Goal: Use online tool/utility: Utilize a website feature to perform a specific function

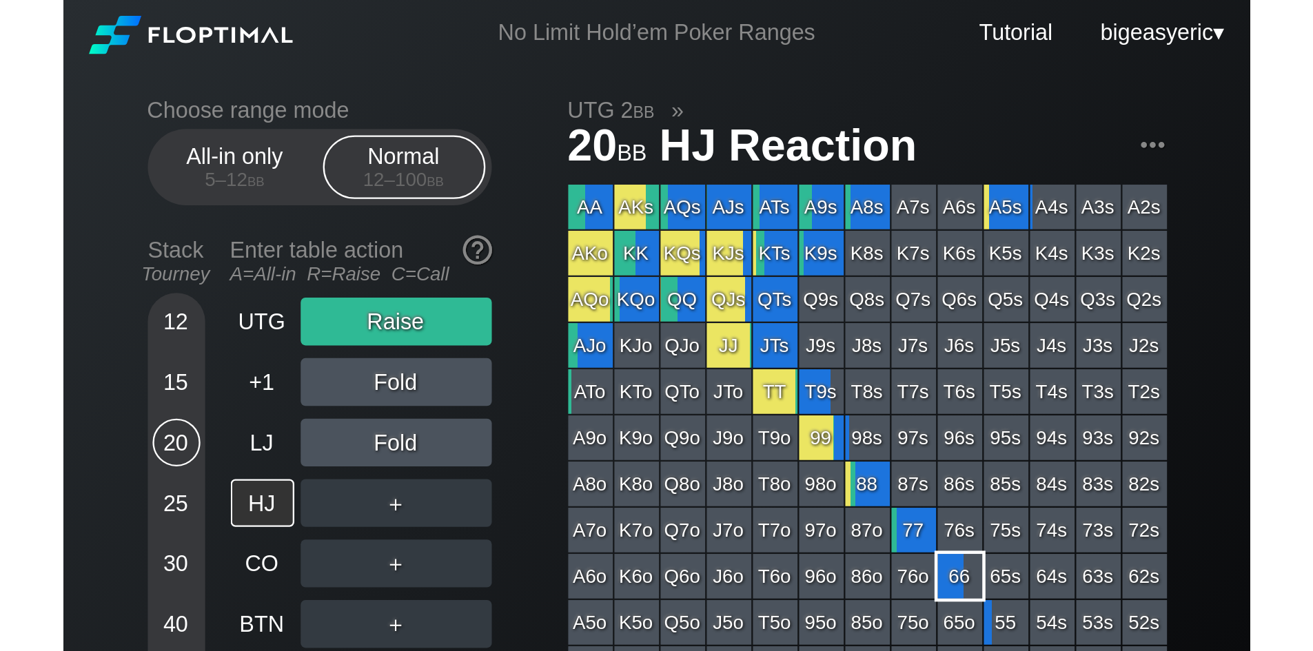
scroll to position [28, 0]
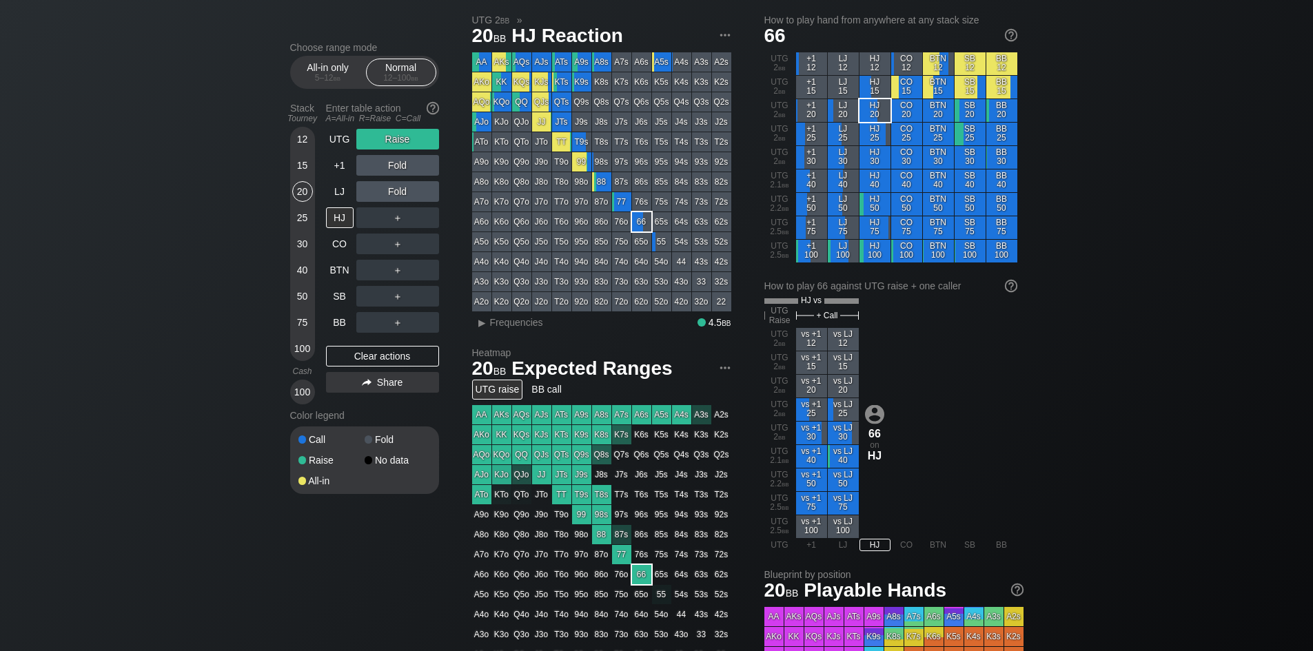
click at [298, 242] on div "30" at bounding box center [302, 244] width 21 height 21
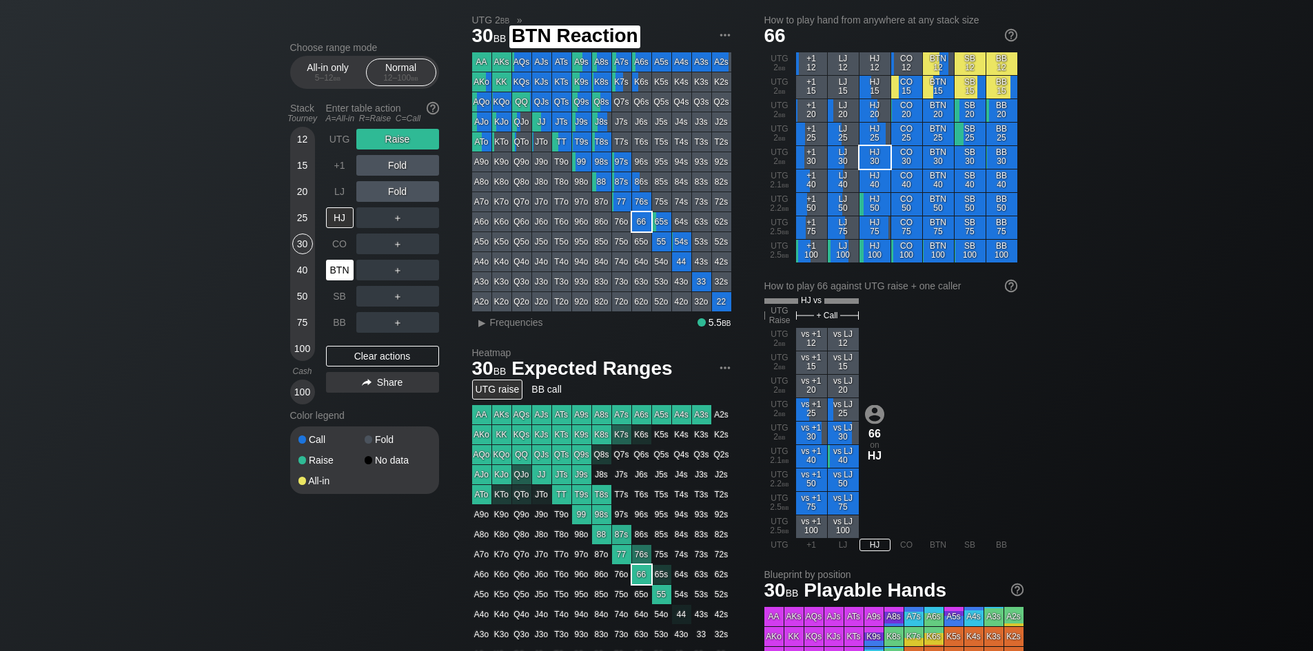
click at [336, 275] on div "BTN" at bounding box center [340, 270] width 28 height 21
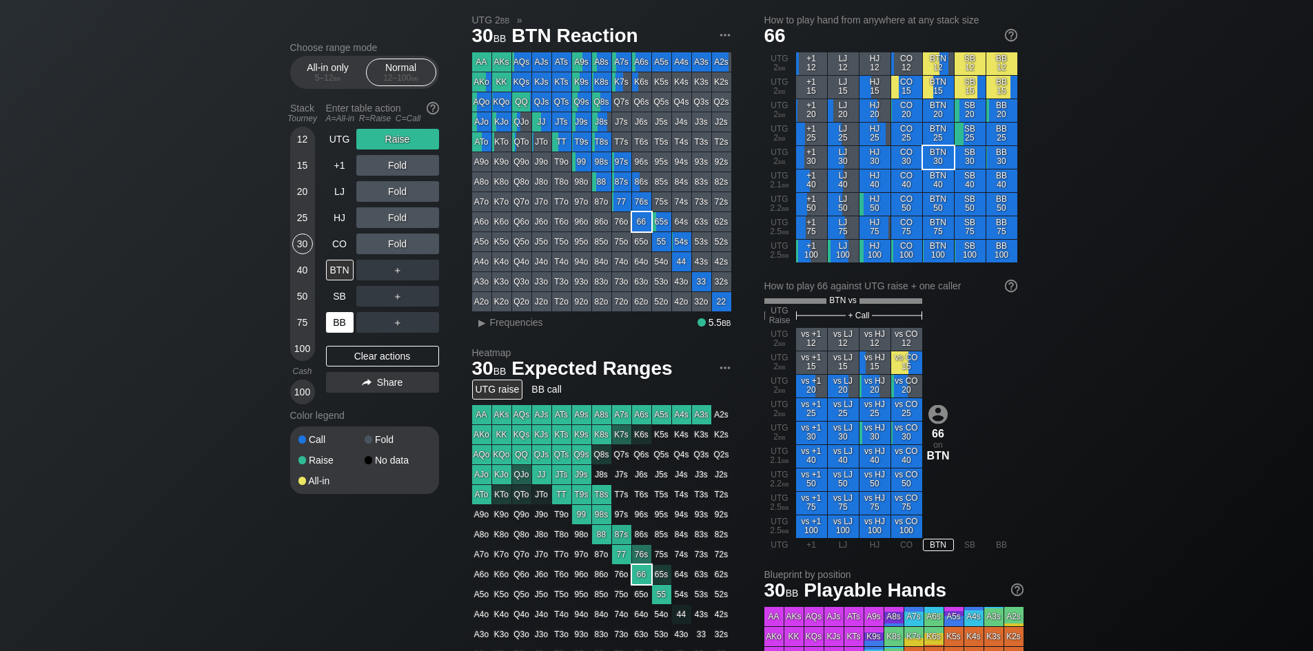
click at [345, 281] on div "BB" at bounding box center [340, 322] width 28 height 21
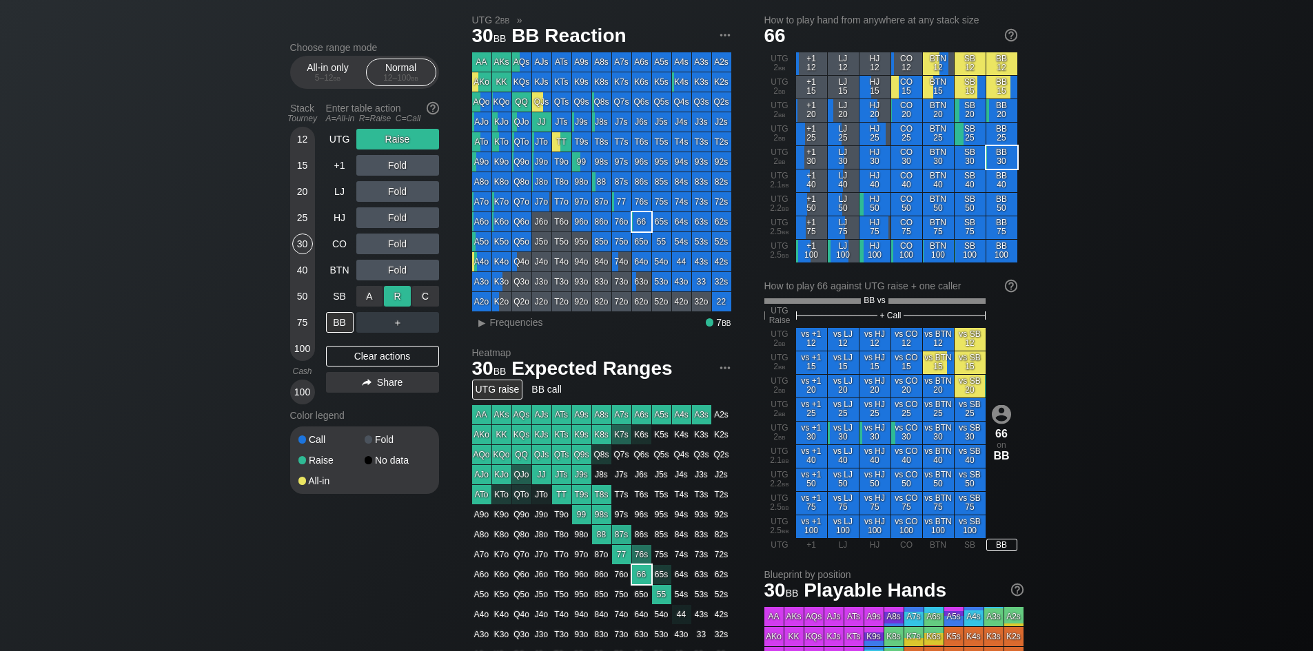
click at [393, 281] on div "R ✕" at bounding box center [397, 296] width 27 height 21
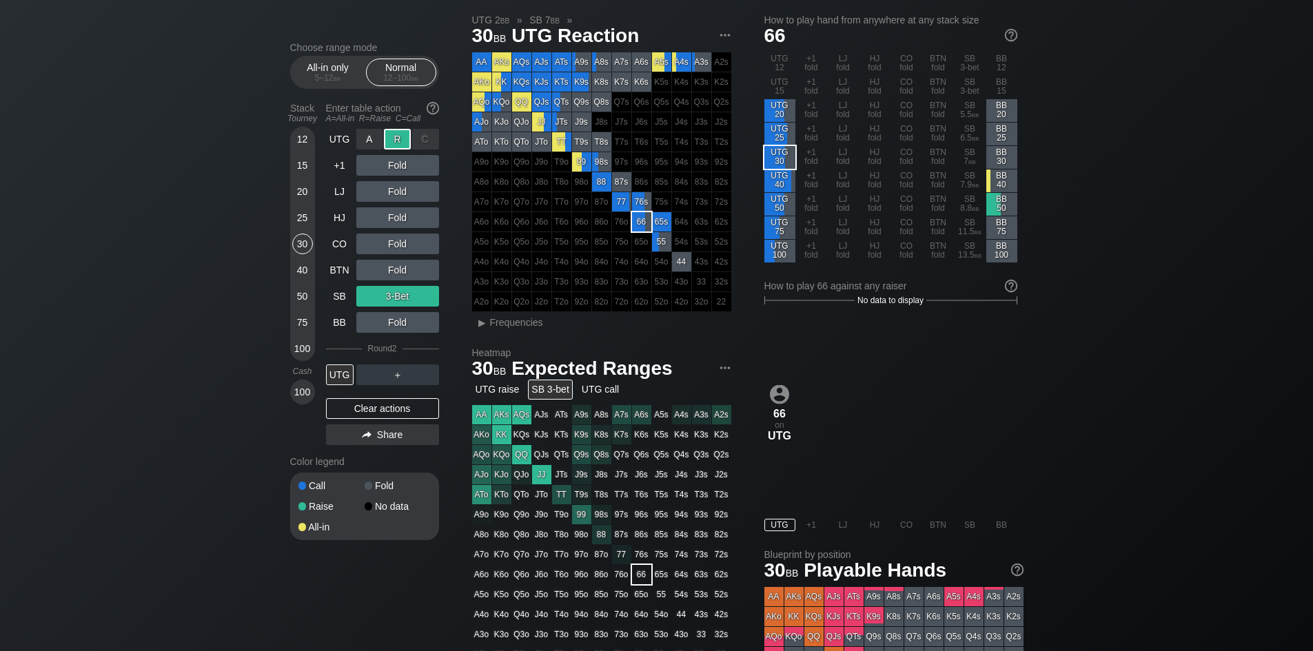
click at [425, 144] on div "C ✕" at bounding box center [425, 139] width 27 height 21
click at [425, 136] on div "C ✕" at bounding box center [425, 139] width 27 height 21
click at [388, 281] on div "R ✕" at bounding box center [397, 296] width 27 height 21
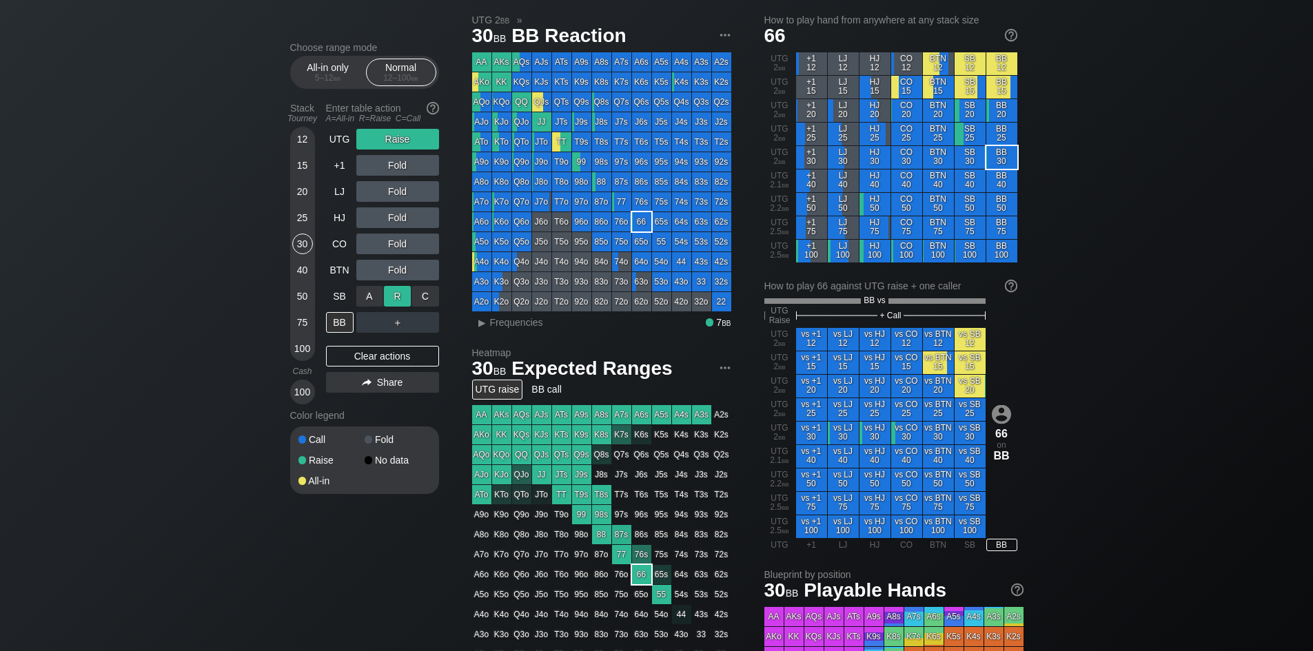
click at [393, 281] on div "R ✕" at bounding box center [397, 296] width 27 height 21
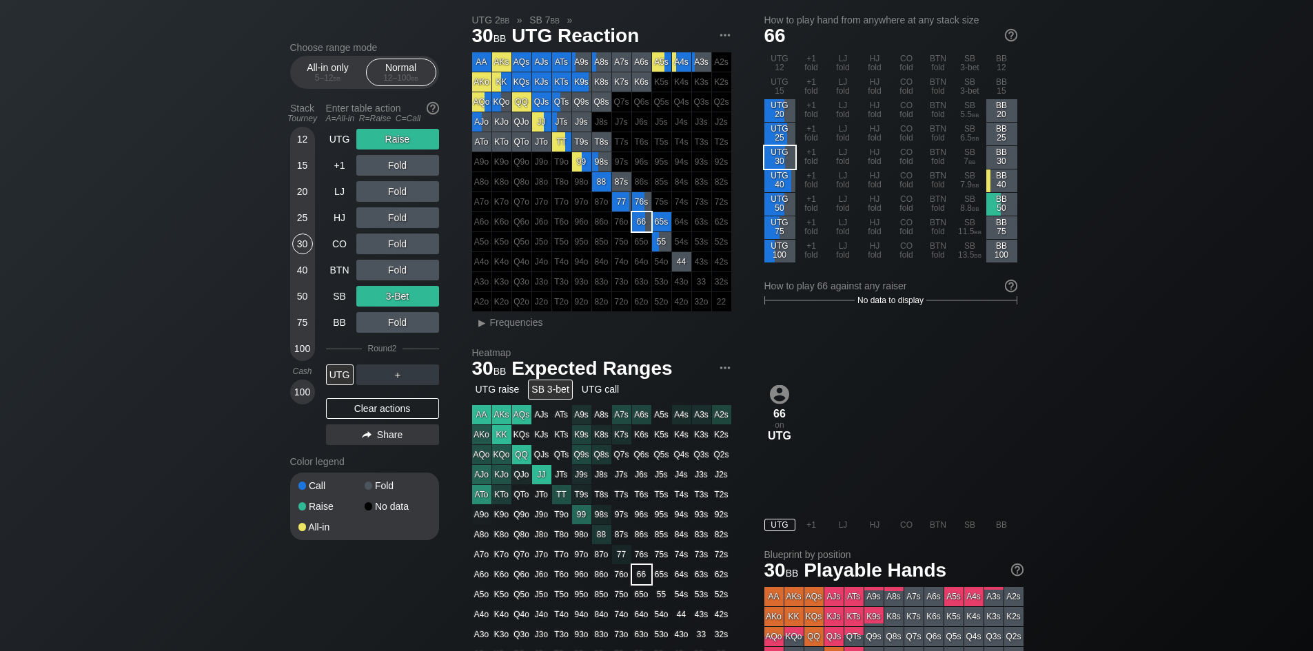
click at [420, 134] on div "Raise" at bounding box center [397, 139] width 83 height 21
click at [420, 134] on div "C ✕" at bounding box center [425, 139] width 27 height 21
click at [436, 143] on div "C ✕" at bounding box center [425, 139] width 27 height 21
click at [450, 146] on div "Choose range mode All-in only 5 – 12 bb Normal 12 – 100 bb Stack Tourney Enter …" at bounding box center [375, 300] width 171 height 516
click at [221, 280] on div "Choose range mode All-in only 5 – 12 bb Normal 12 – 100 bb Stack Tourney Enter …" at bounding box center [656, 441] width 1313 height 880
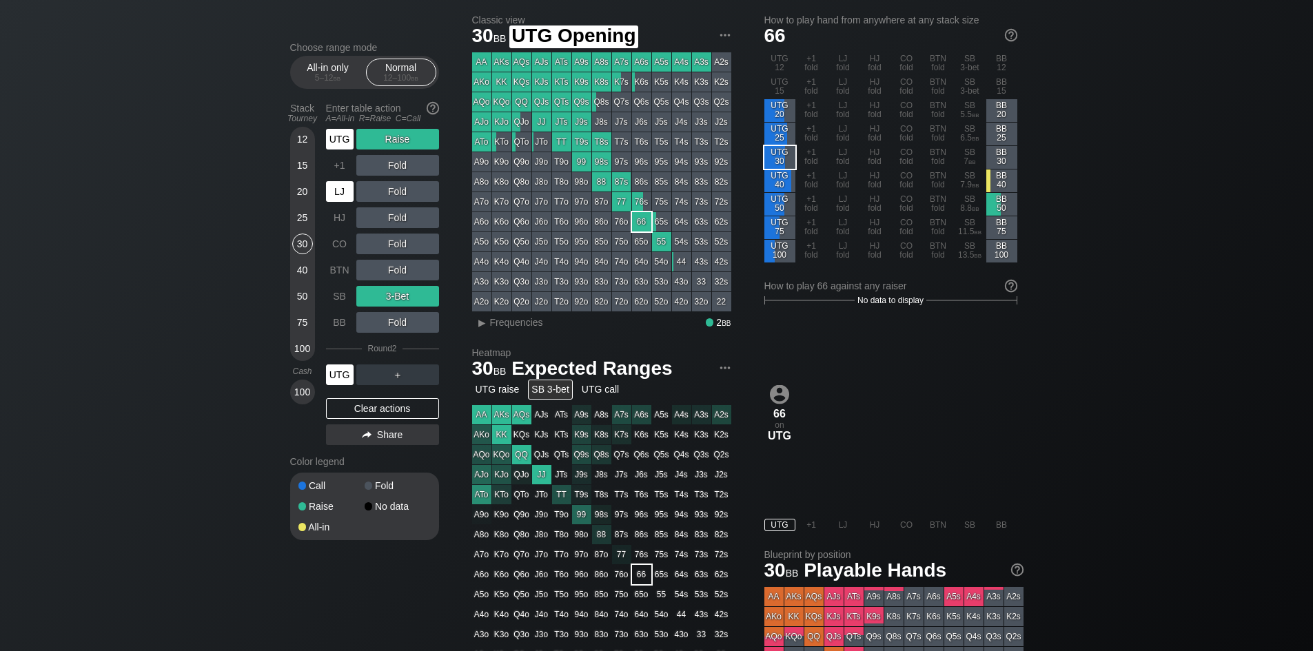
click at [338, 141] on div "UTG" at bounding box center [340, 139] width 28 height 21
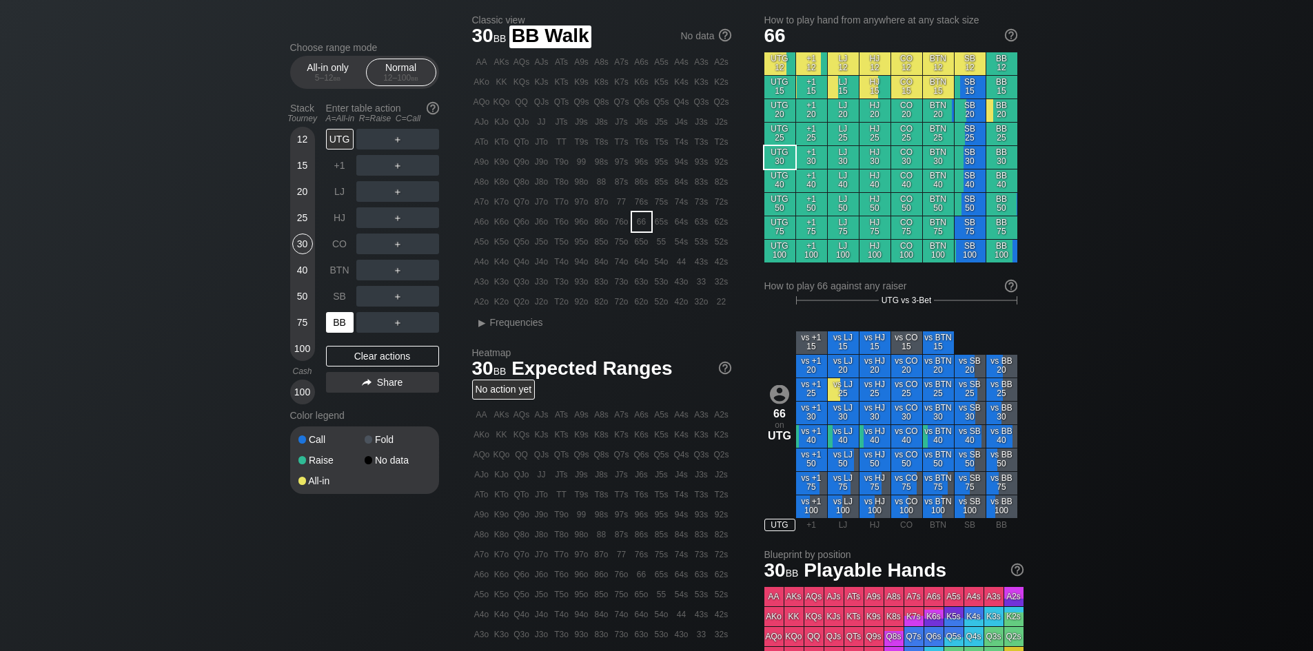
click at [339, 281] on div "BB" at bounding box center [340, 322] width 28 height 21
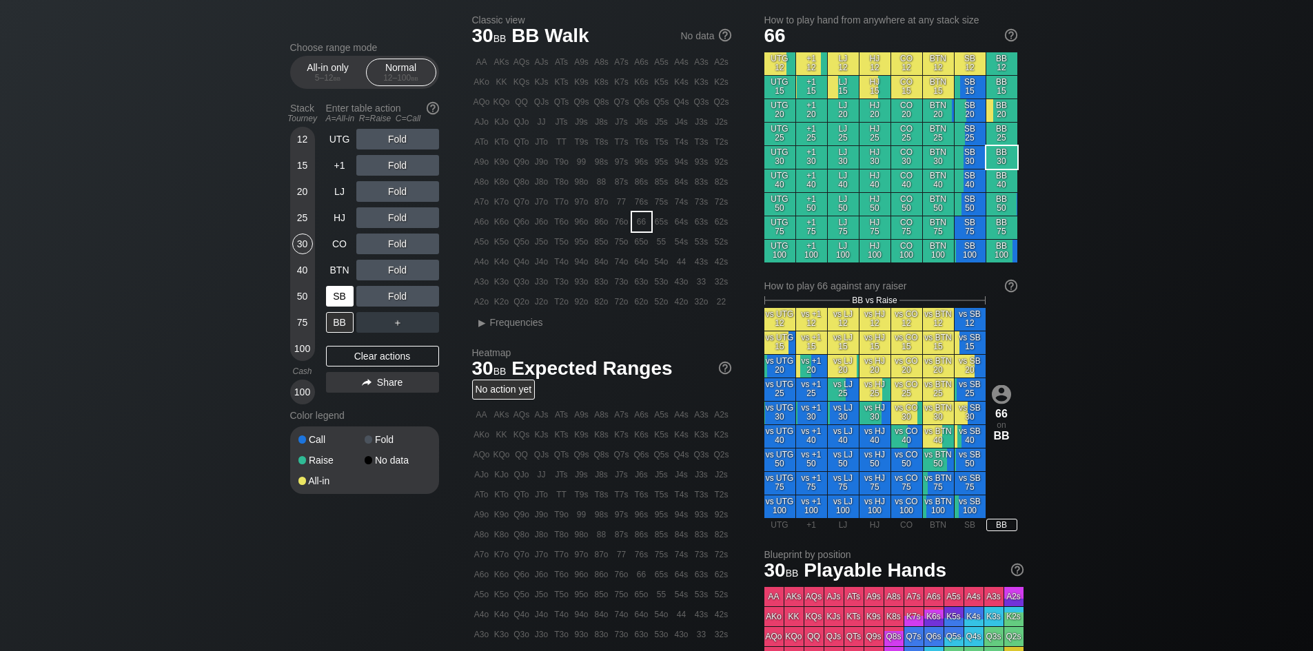
click at [342, 281] on div "SB" at bounding box center [340, 296] width 28 height 21
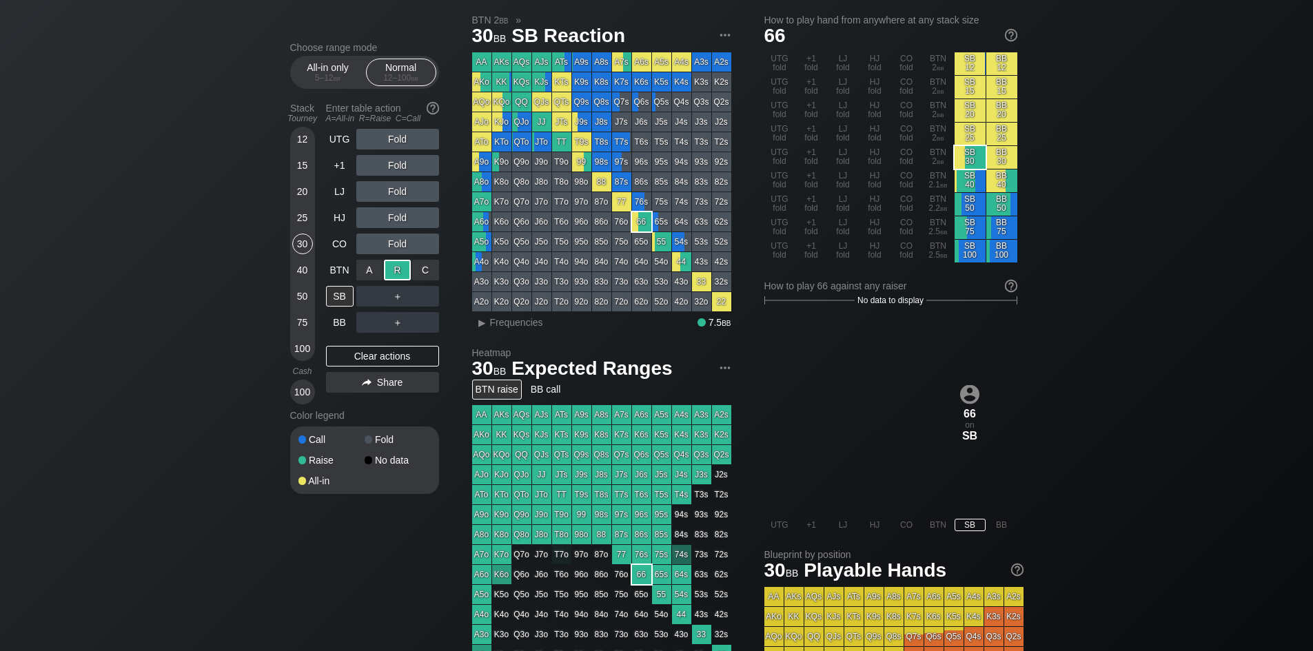
click at [383, 281] on div "＋" at bounding box center [397, 296] width 83 height 21
click at [371, 281] on div "＋" at bounding box center [397, 296] width 83 height 21
click at [336, 281] on div "SB" at bounding box center [340, 296] width 28 height 21
click at [338, 214] on div "HJ" at bounding box center [340, 217] width 28 height 21
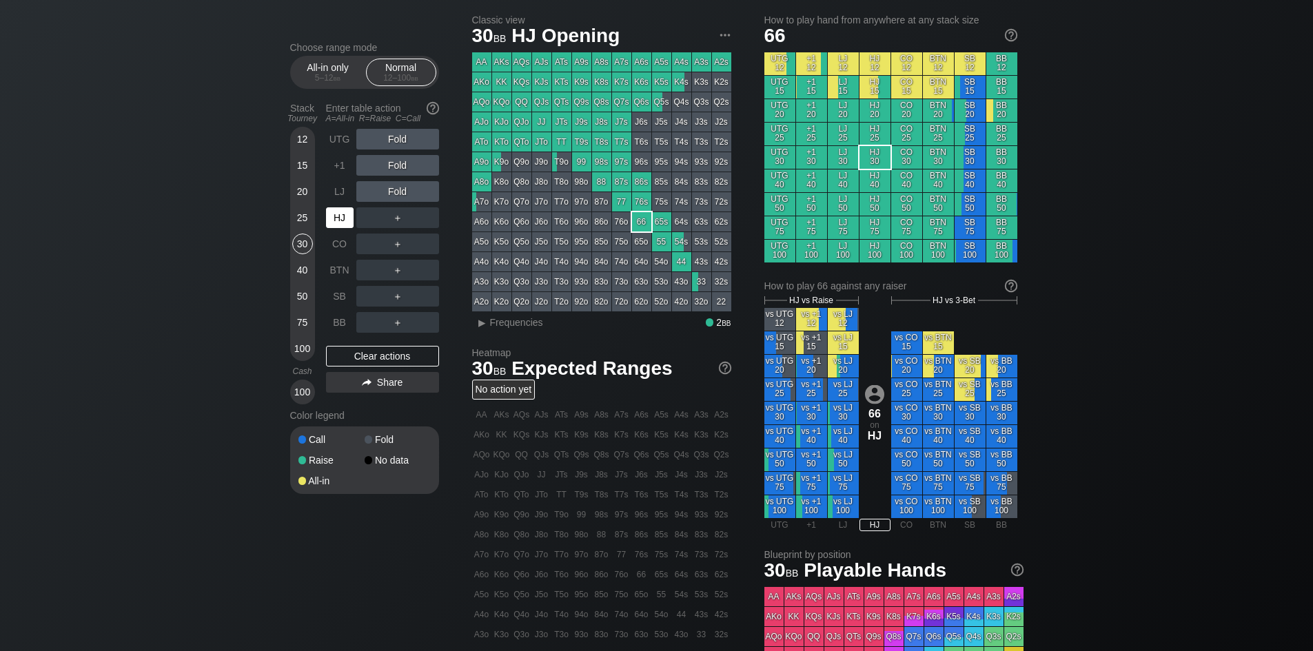
click at [338, 214] on div "HJ" at bounding box center [340, 217] width 28 height 21
click at [371, 243] on div "＋" at bounding box center [397, 244] width 83 height 21
click at [394, 244] on div "R ✕" at bounding box center [397, 244] width 27 height 21
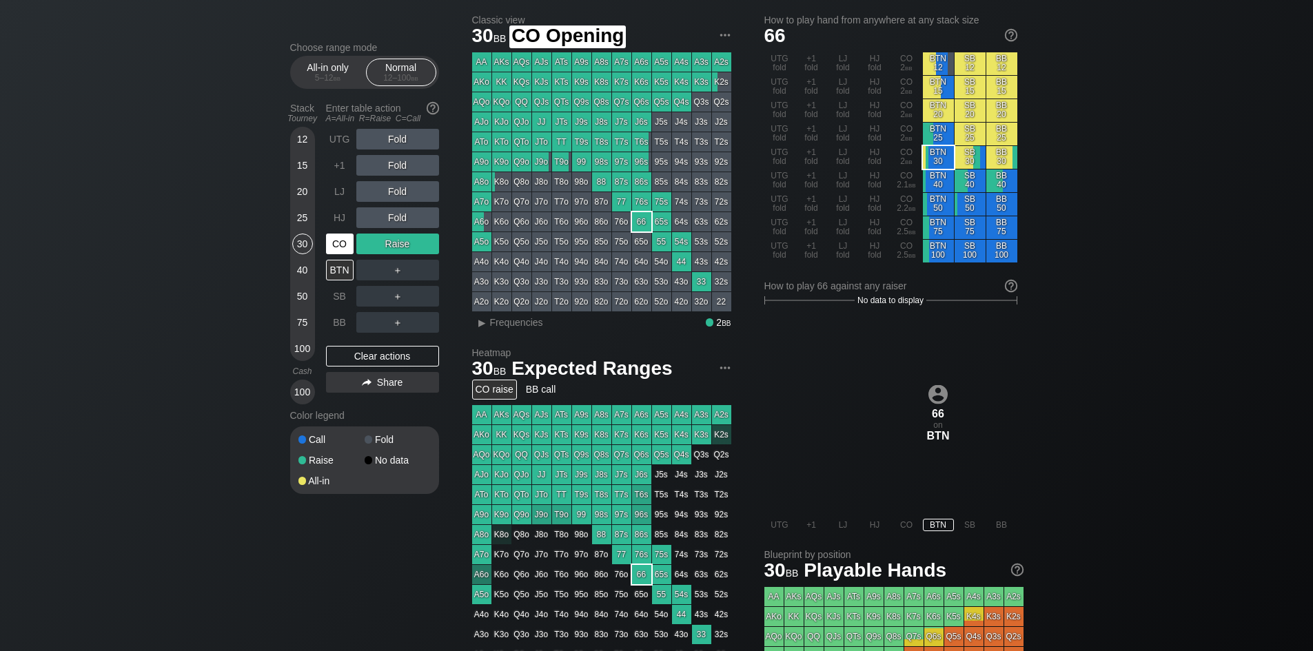
click at [338, 240] on div "CO" at bounding box center [340, 244] width 28 height 21
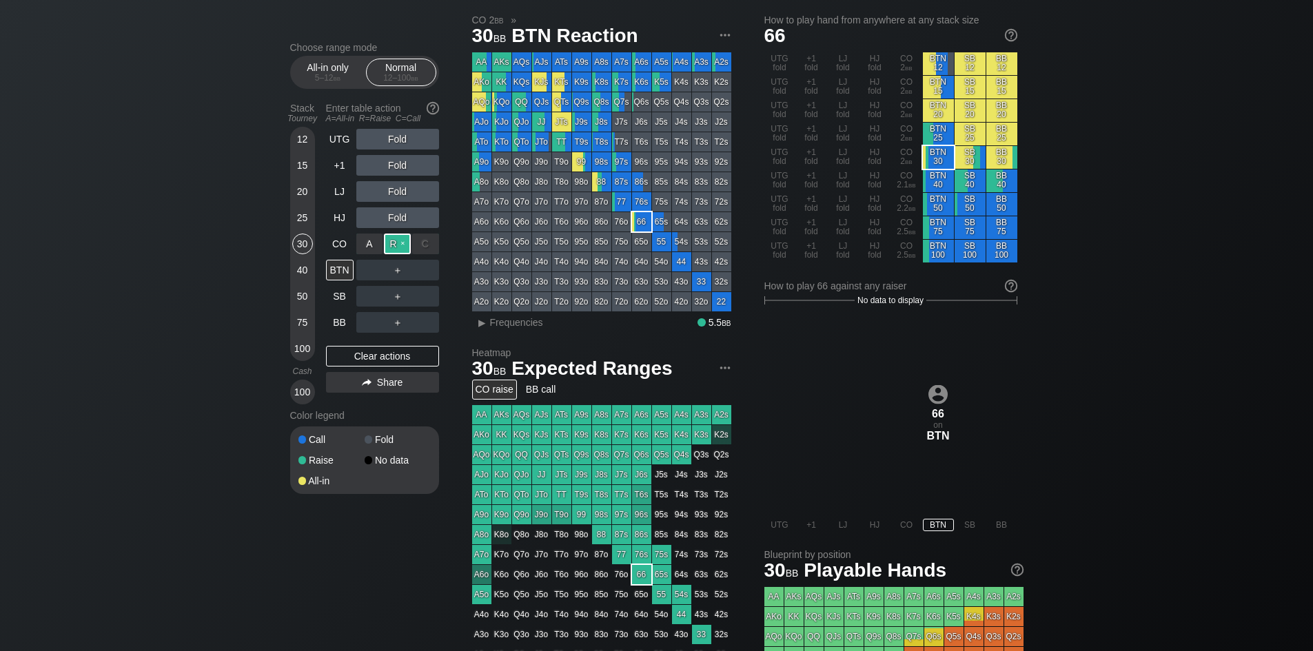
drag, startPoint x: 397, startPoint y: 245, endPoint x: 390, endPoint y: 241, distance: 8.0
click at [390, 241] on div "R ✕" at bounding box center [397, 244] width 27 height 21
drag, startPoint x: 332, startPoint y: 272, endPoint x: 347, endPoint y: 276, distance: 15.7
click at [332, 272] on div "BTN" at bounding box center [340, 270] width 28 height 21
click at [392, 272] on div "R ✕" at bounding box center [397, 270] width 27 height 21
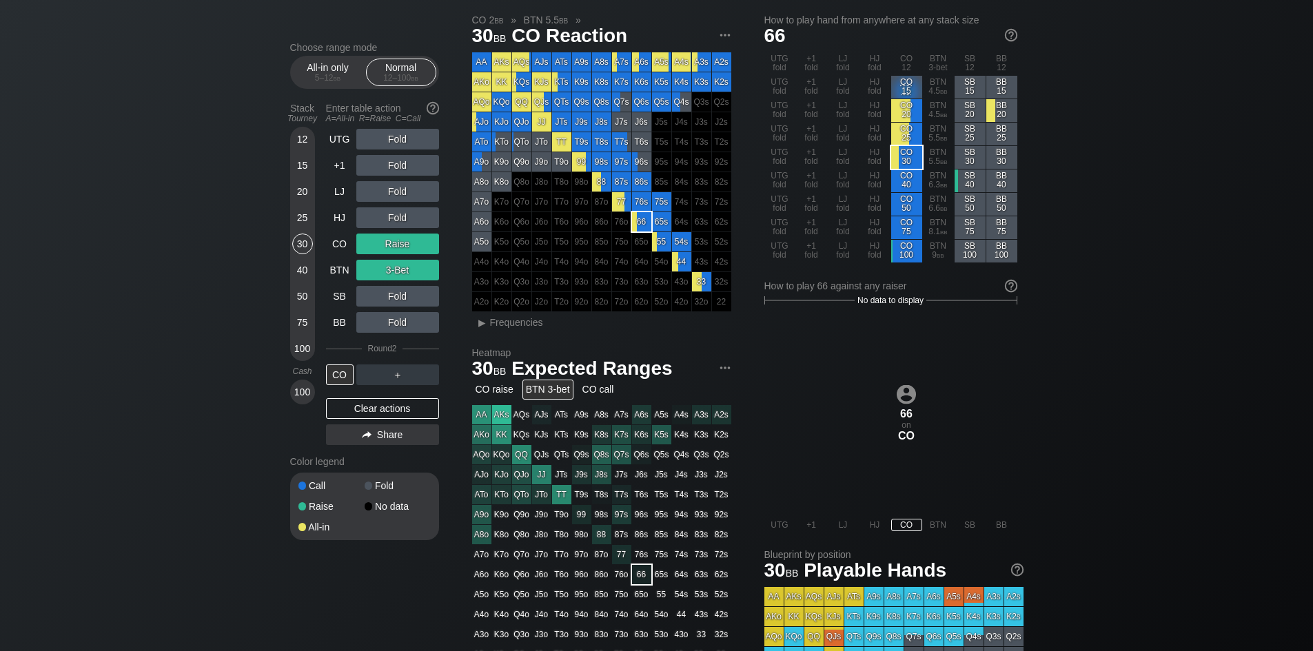
click at [258, 281] on div "Choose range mode All-in only 5 – 12 bb Normal 12 – 100 bb Stack Tourney Enter …" at bounding box center [656, 441] width 1313 height 880
click at [426, 281] on div "Choose range mode All-in only 5 – 12 bb Normal 12 – 100 bb Stack Tourney Enter …" at bounding box center [656, 441] width 755 height 880
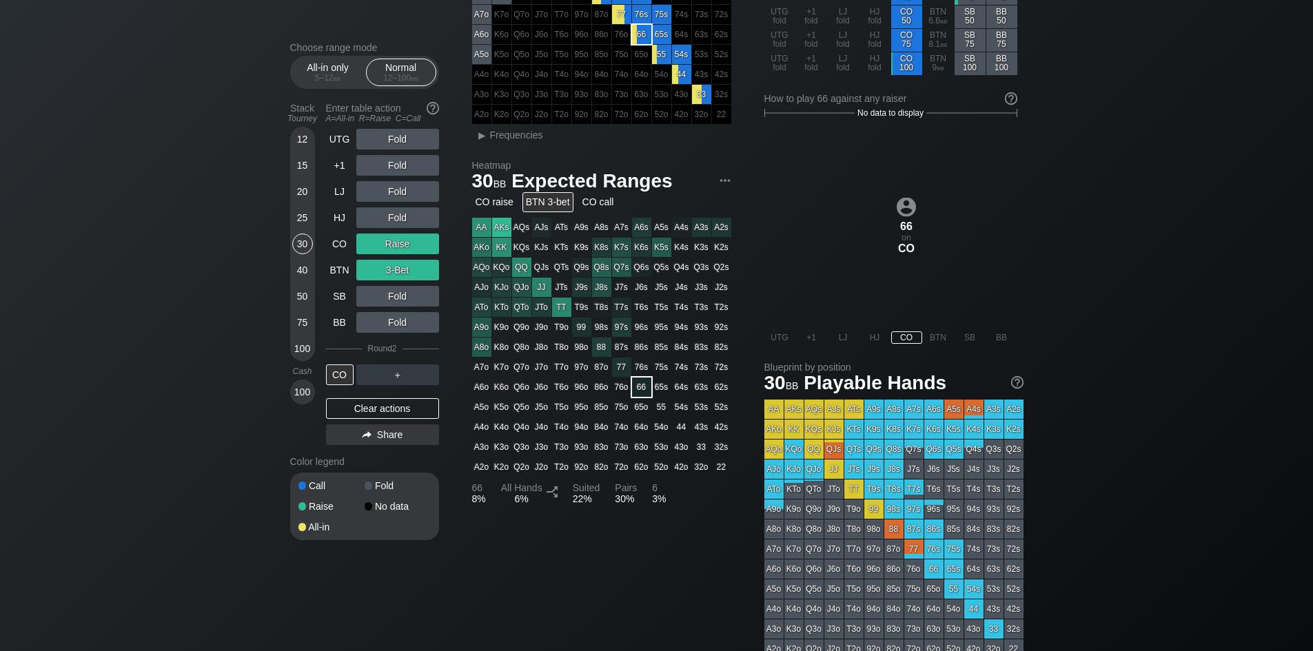
scroll to position [221, 0]
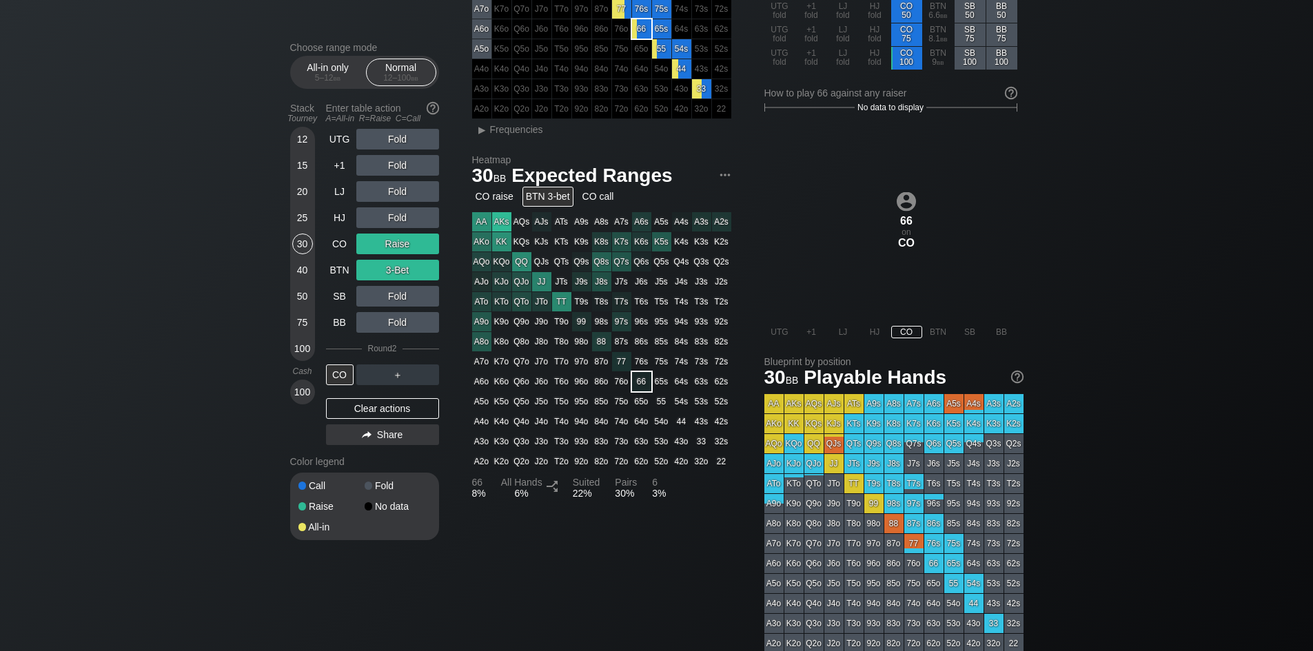
click at [494, 281] on div "CO 2 bb » BTN 5.5 bb » 30 bb CO Reaction AA AKs AQs AJs ATs A9s A8s A7s A6s A5s…" at bounding box center [747, 255] width 551 height 866
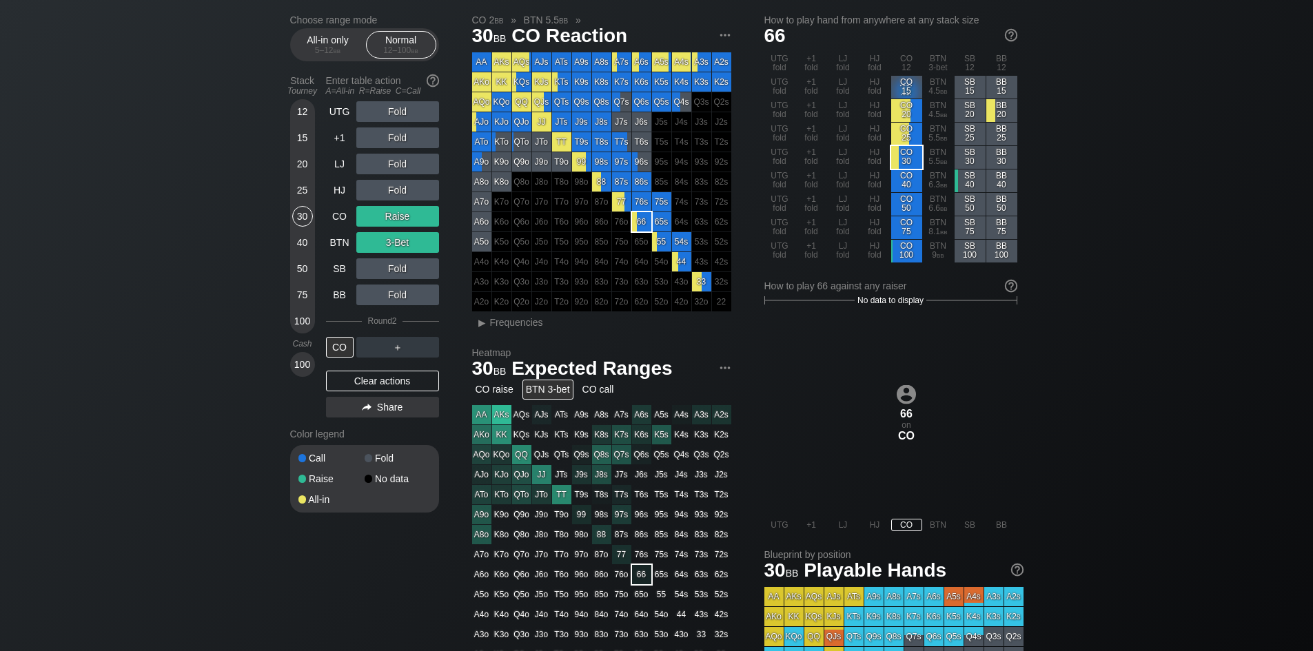
scroll to position [0, 0]
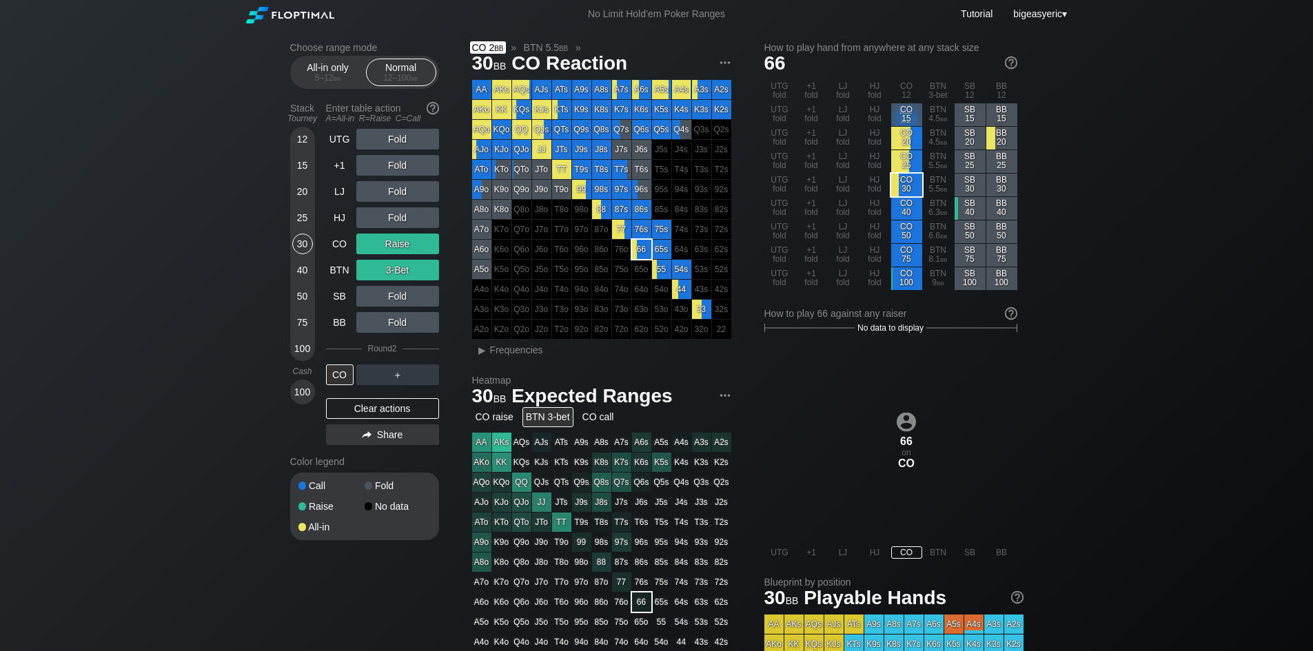
drag, startPoint x: 577, startPoint y: 49, endPoint x: 475, endPoint y: 47, distance: 102.0
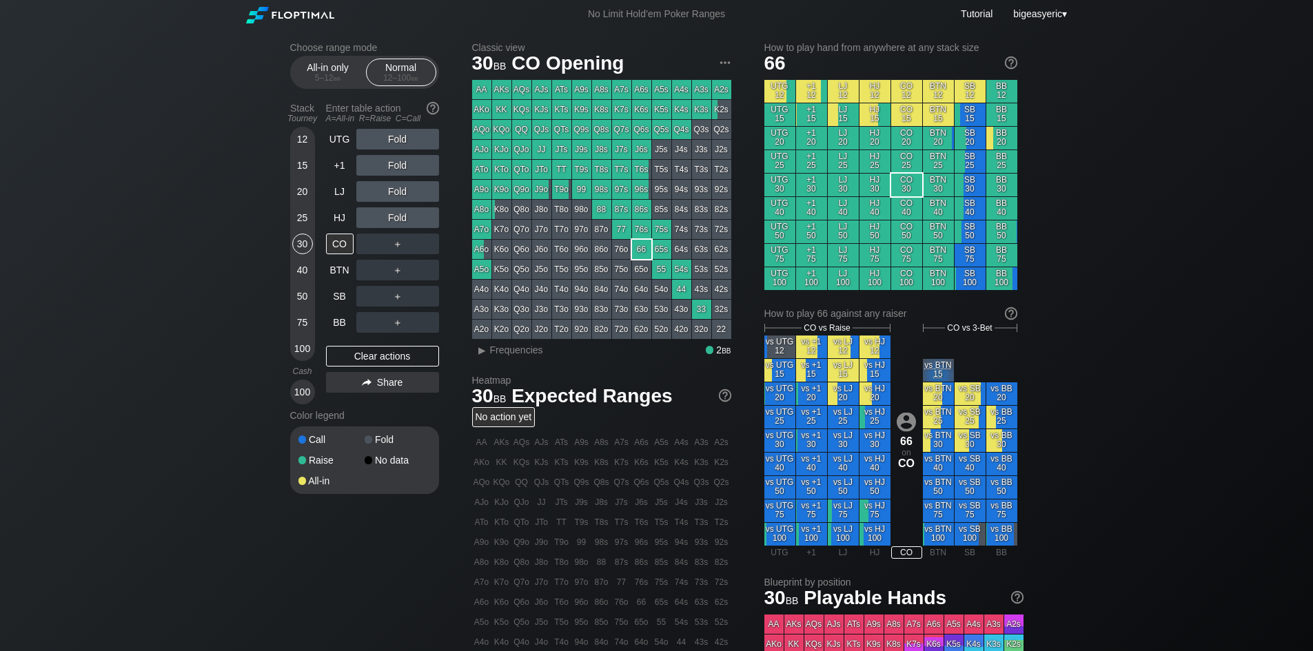
click at [234, 281] on div "Choose range mode All-in only 5 – 12 bb Normal 12 – 100 bb Stack Tourney Enter …" at bounding box center [656, 468] width 1313 height 880
click at [243, 265] on div "Choose range mode All-in only 5 – 12 bb Normal 12 – 100 bb Stack Tourney Enter …" at bounding box center [656, 468] width 1313 height 880
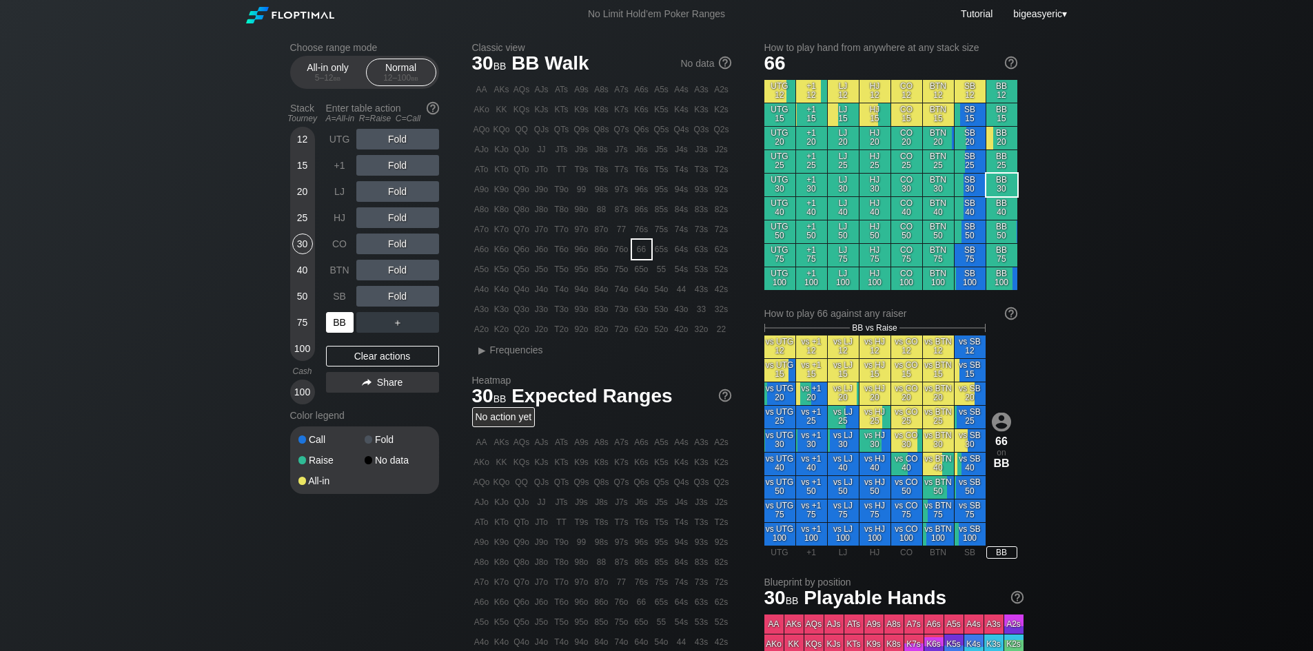
drag, startPoint x: 340, startPoint y: 322, endPoint x: 250, endPoint y: 305, distance: 91.9
click at [250, 281] on div "Choose range mode All-in only 5 – 12 bb Normal 12 – 100 bb Stack Tourney Enter …" at bounding box center [656, 468] width 1313 height 880
click at [388, 188] on div "Fold" at bounding box center [397, 191] width 83 height 21
click at [389, 221] on div "R ✕" at bounding box center [397, 217] width 27 height 21
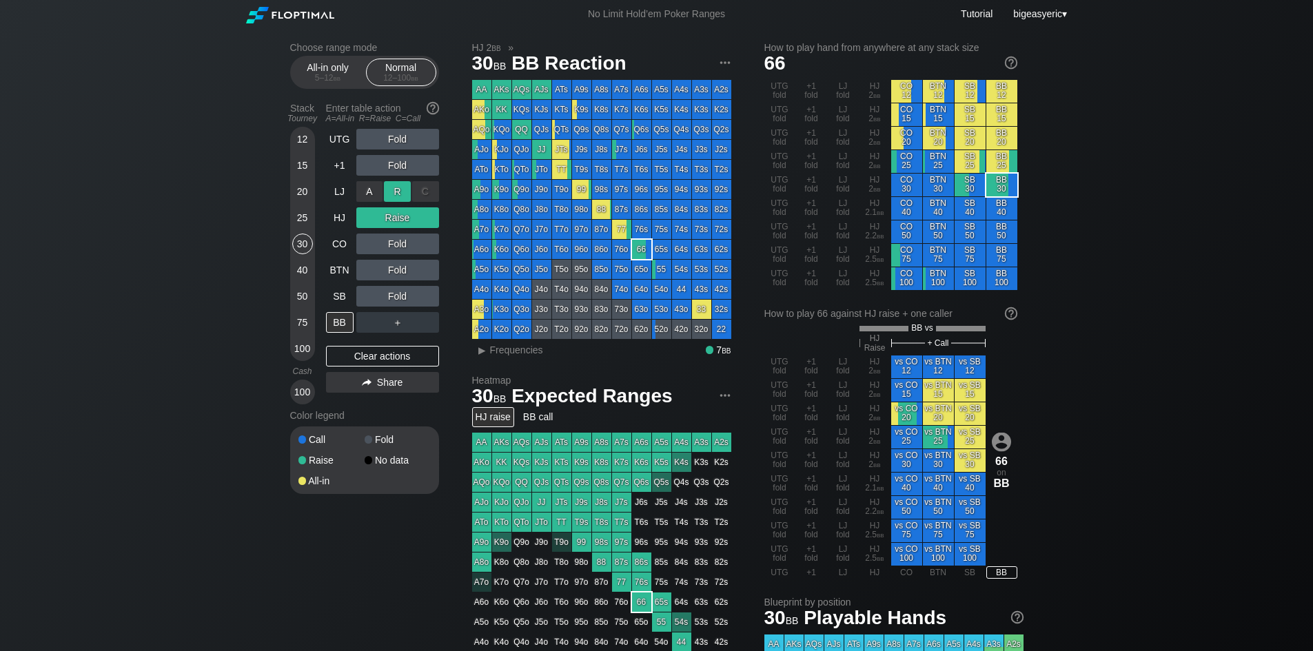
click at [393, 192] on div "R ✕" at bounding box center [397, 191] width 27 height 21
click at [391, 190] on div "R ✕" at bounding box center [397, 191] width 27 height 21
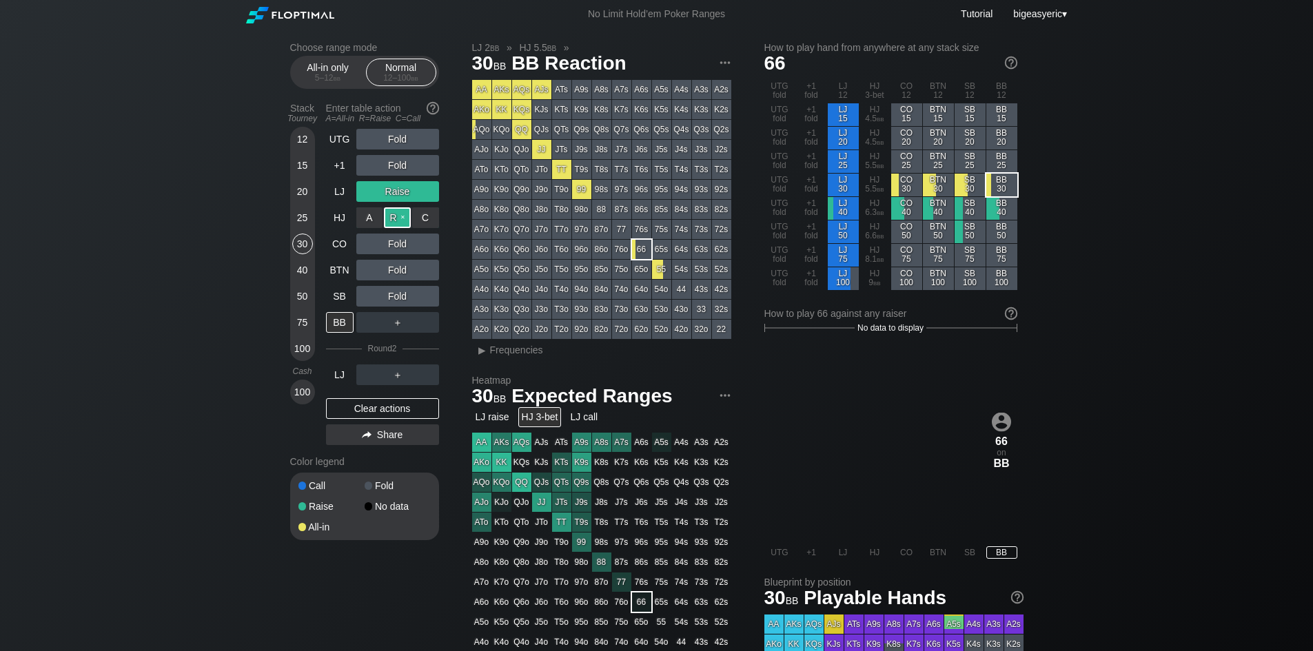
click at [389, 223] on div "R ✕" at bounding box center [397, 217] width 27 height 21
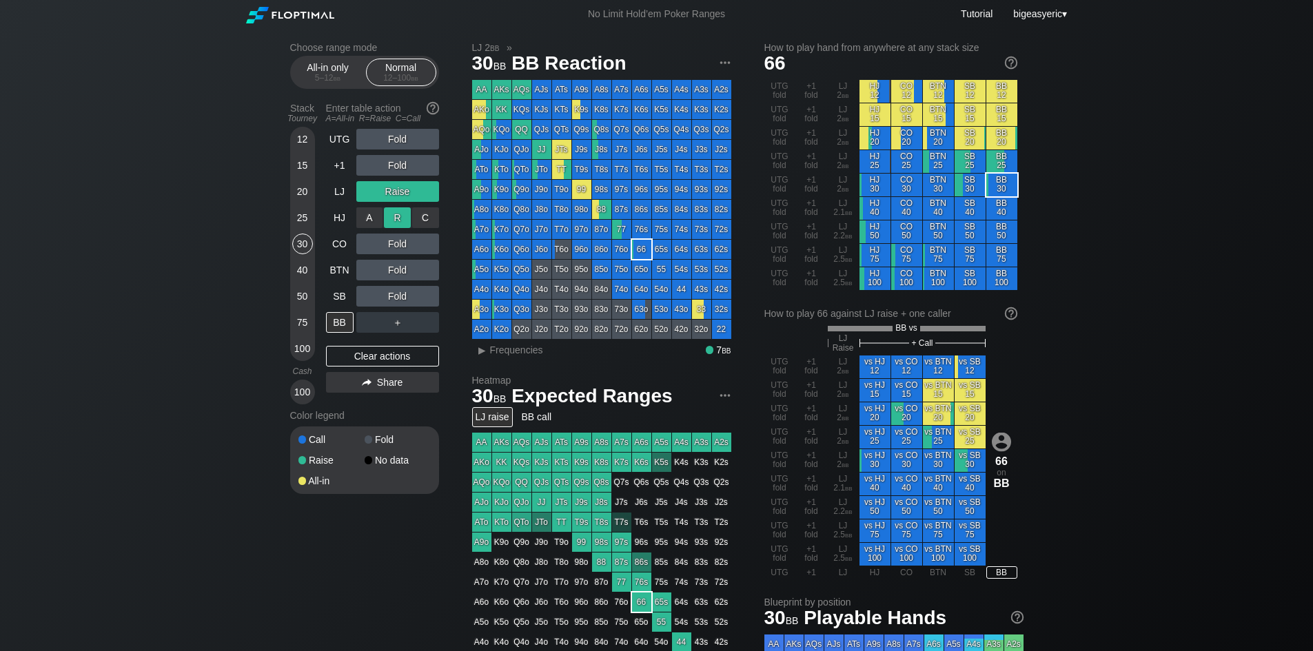
click at [393, 219] on div "R ✕" at bounding box center [397, 217] width 27 height 21
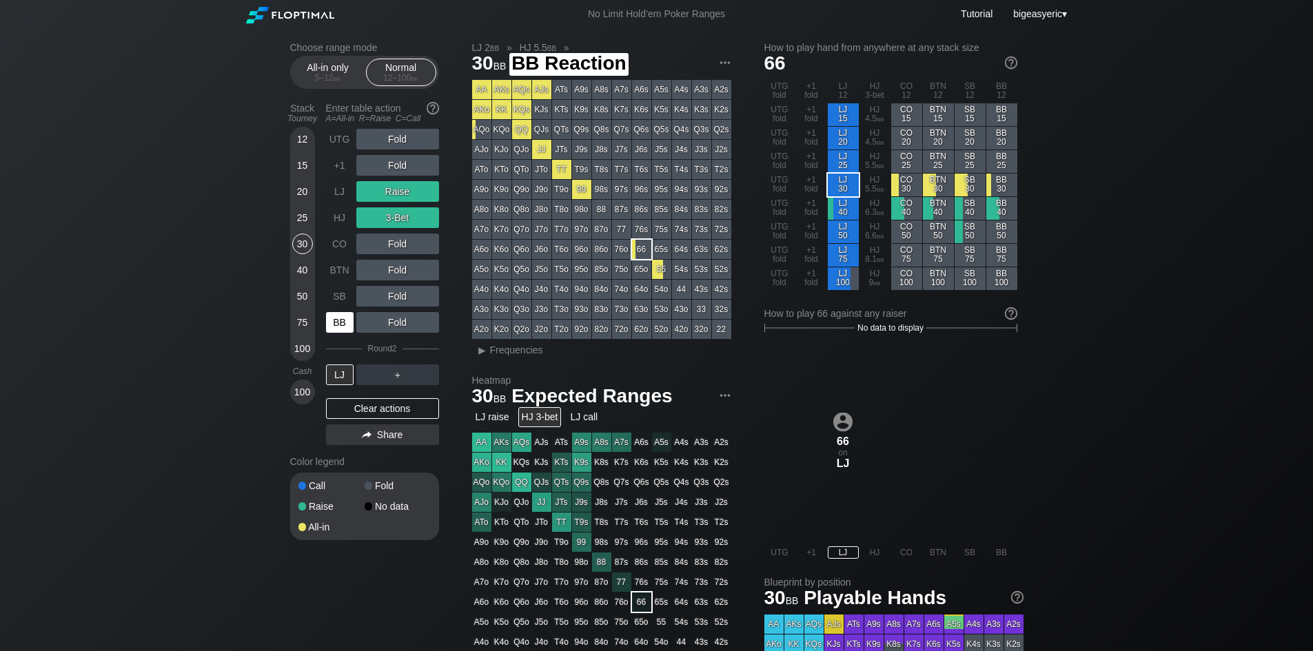
click at [332, 281] on div "BB" at bounding box center [340, 322] width 28 height 21
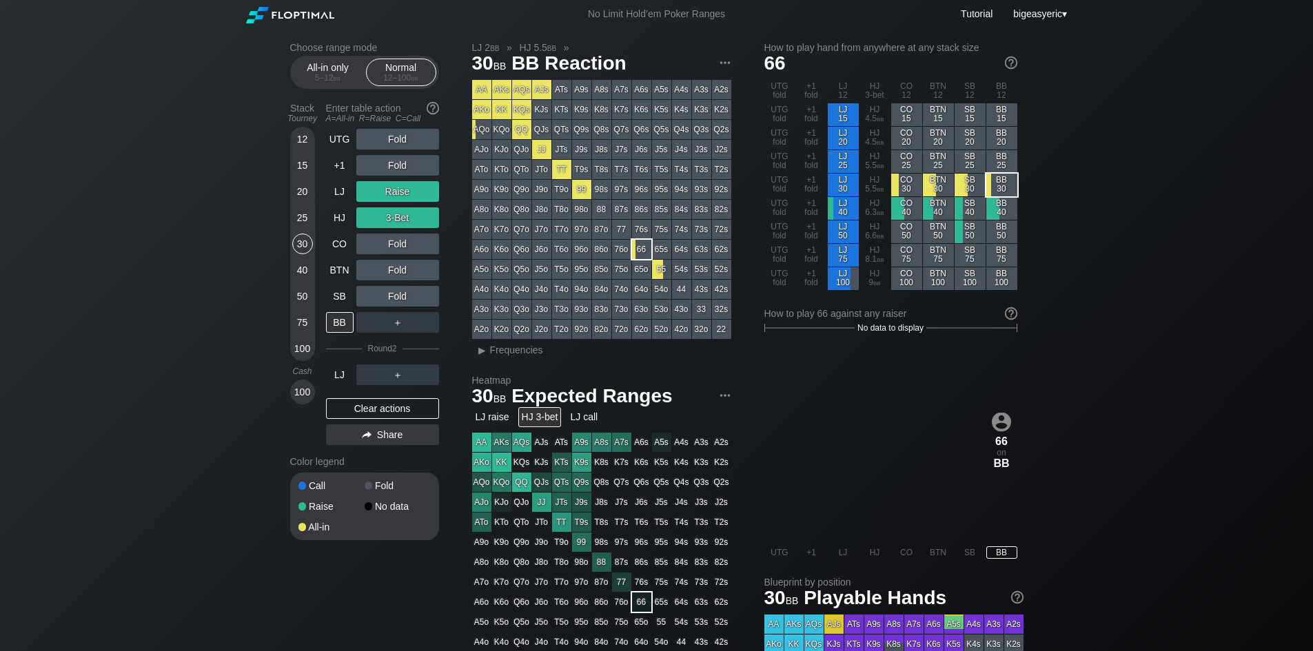
drag, startPoint x: 504, startPoint y: 42, endPoint x: 472, endPoint y: 41, distance: 32.4
click at [485, 42] on h2 "LJ 2 bb » HJ 5.5 bb »" at bounding box center [601, 47] width 259 height 11
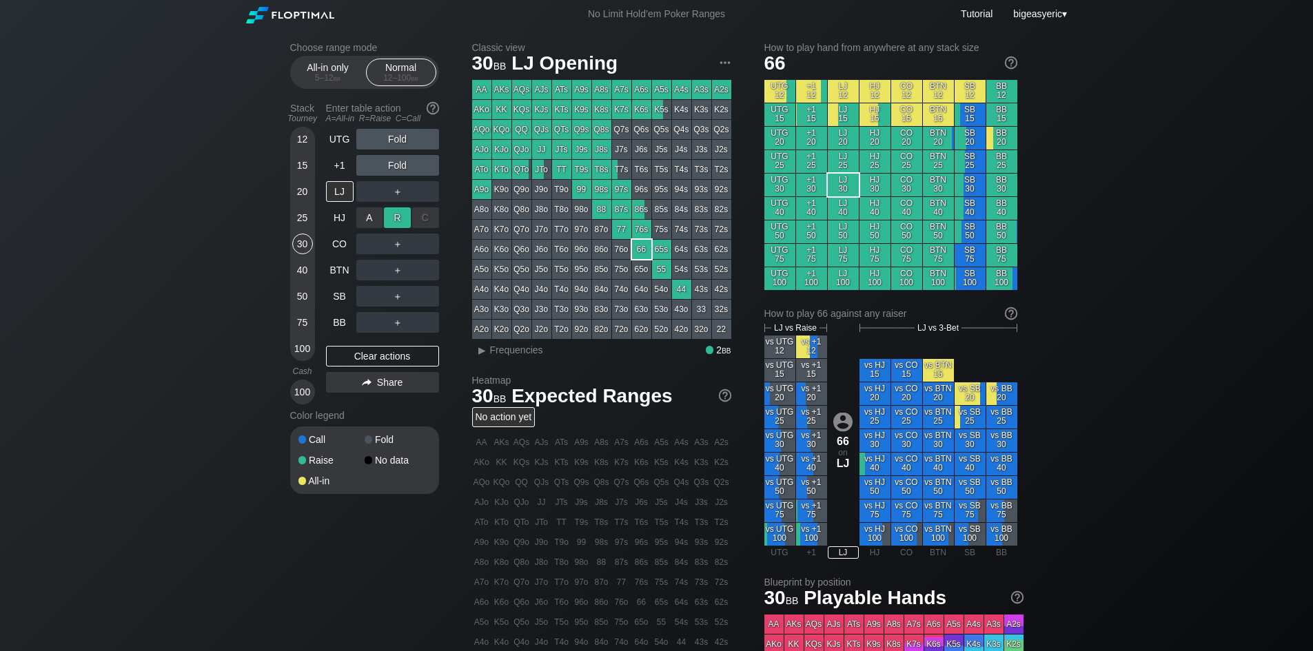
click at [395, 218] on div "R ✕" at bounding box center [397, 217] width 27 height 21
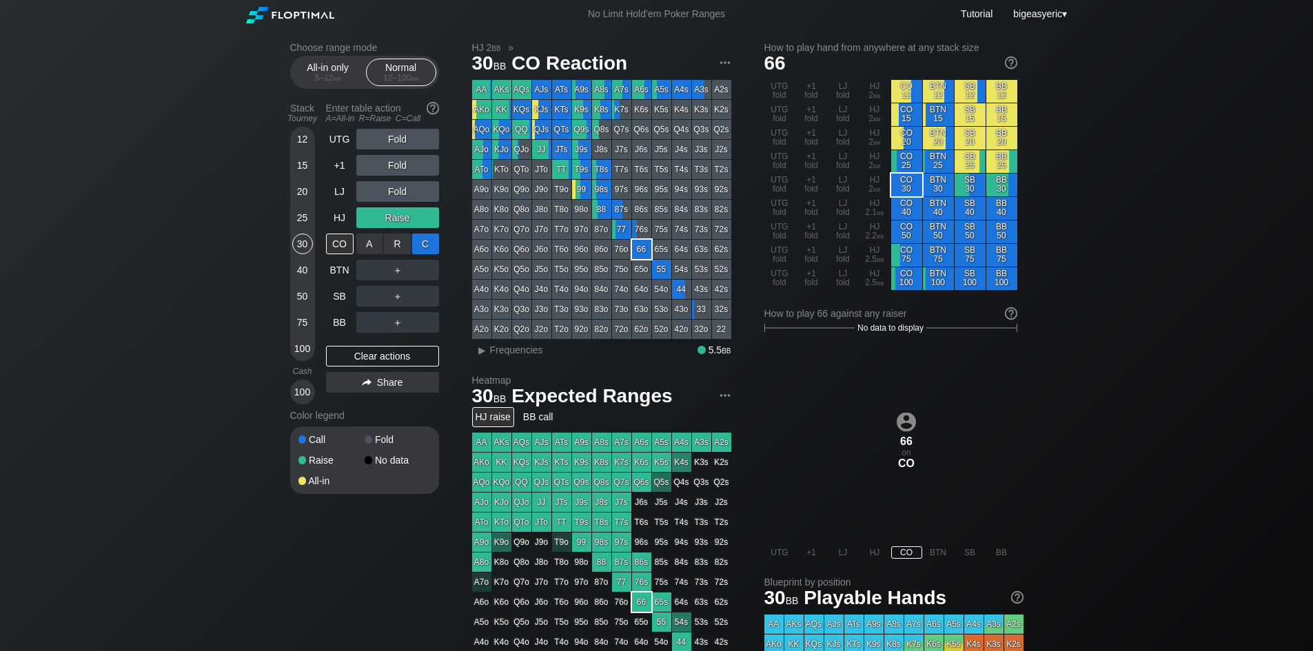
click at [433, 245] on div "C ✕" at bounding box center [425, 244] width 27 height 21
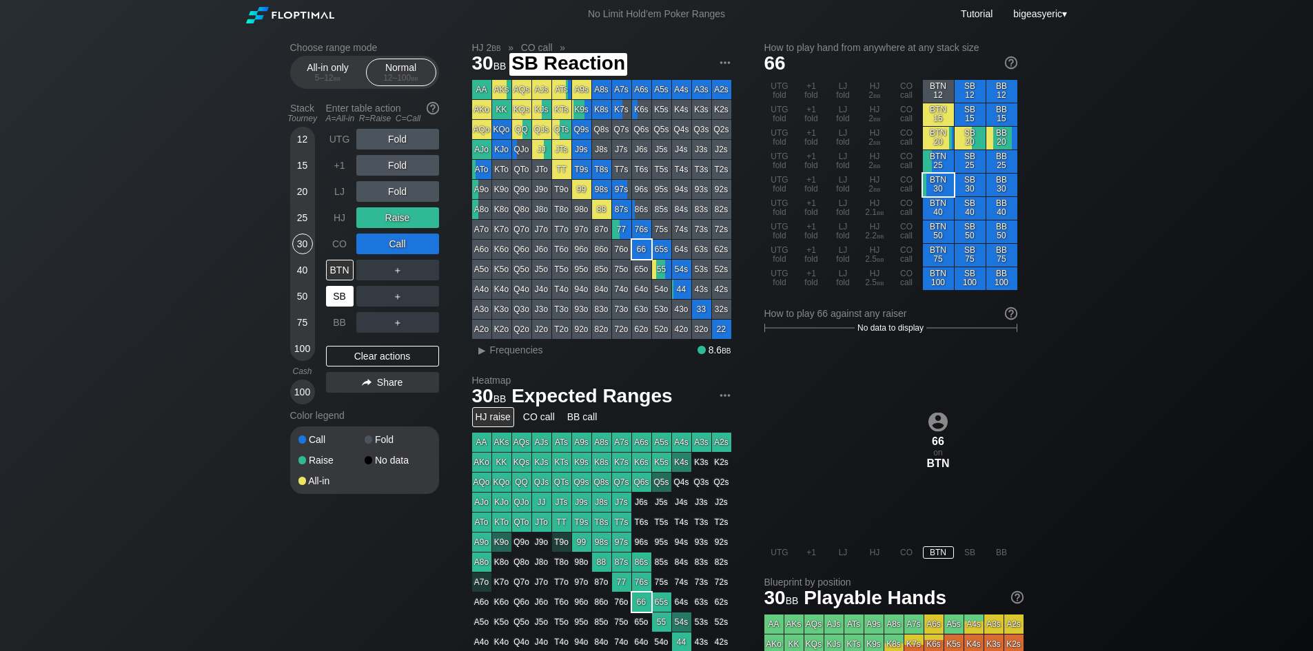
click at [336, 281] on div "SB" at bounding box center [340, 296] width 28 height 21
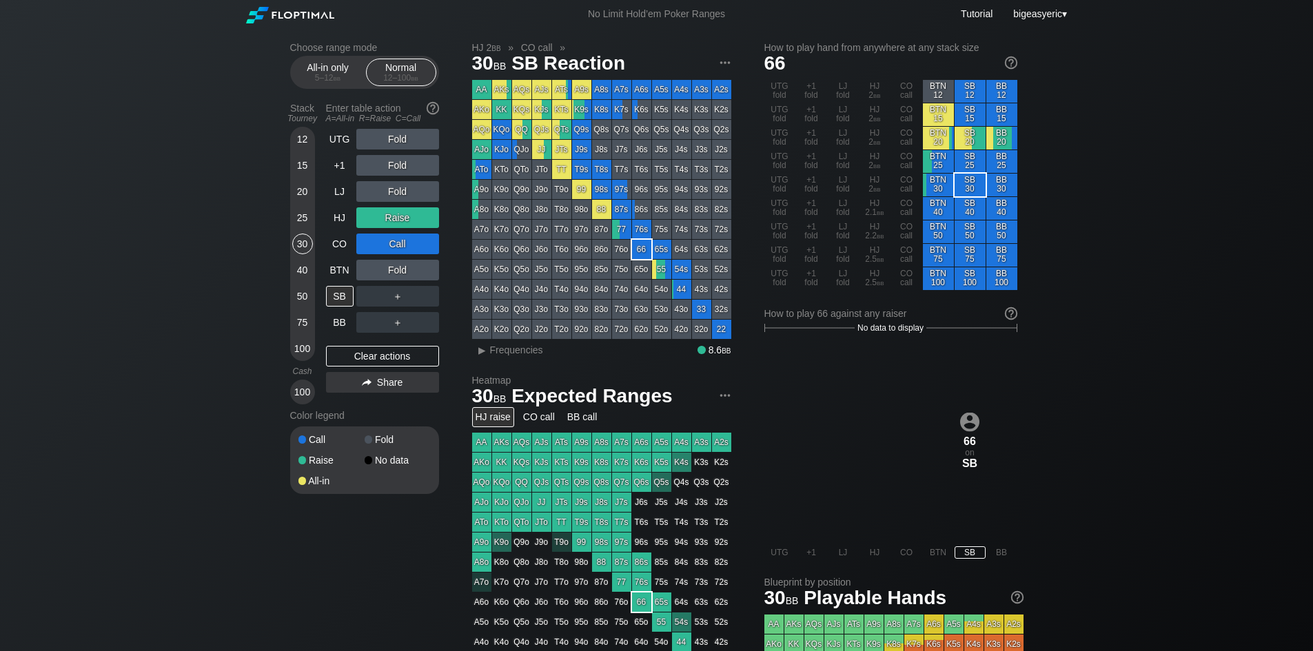
click at [305, 215] on div "25" at bounding box center [302, 217] width 21 height 21
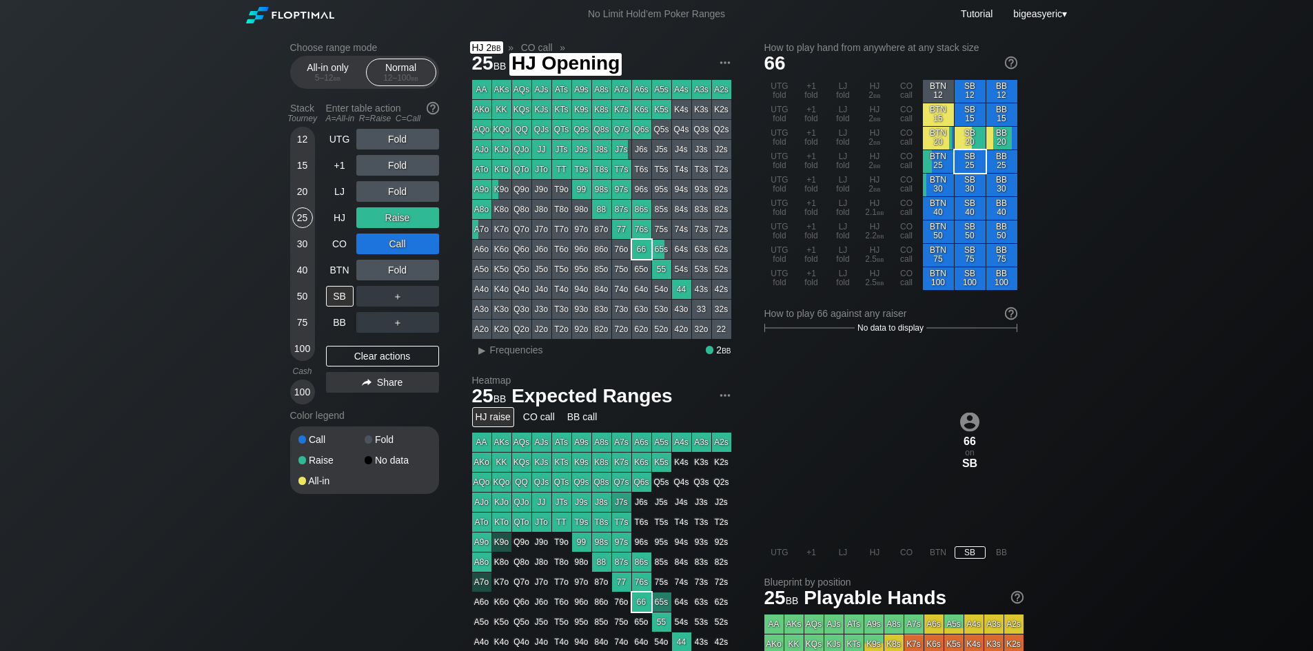
click at [476, 45] on h2 "HJ 2 bb » CO call »" at bounding box center [601, 47] width 259 height 11
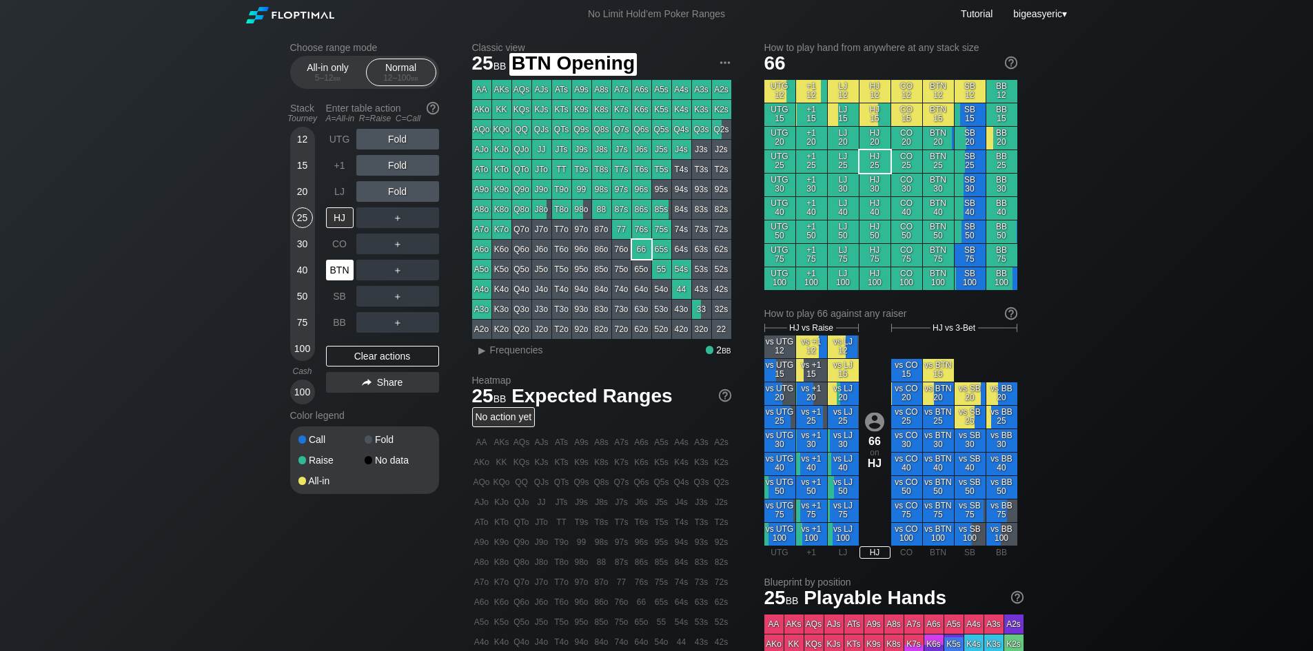
click at [336, 261] on div "BTN" at bounding box center [340, 270] width 28 height 21
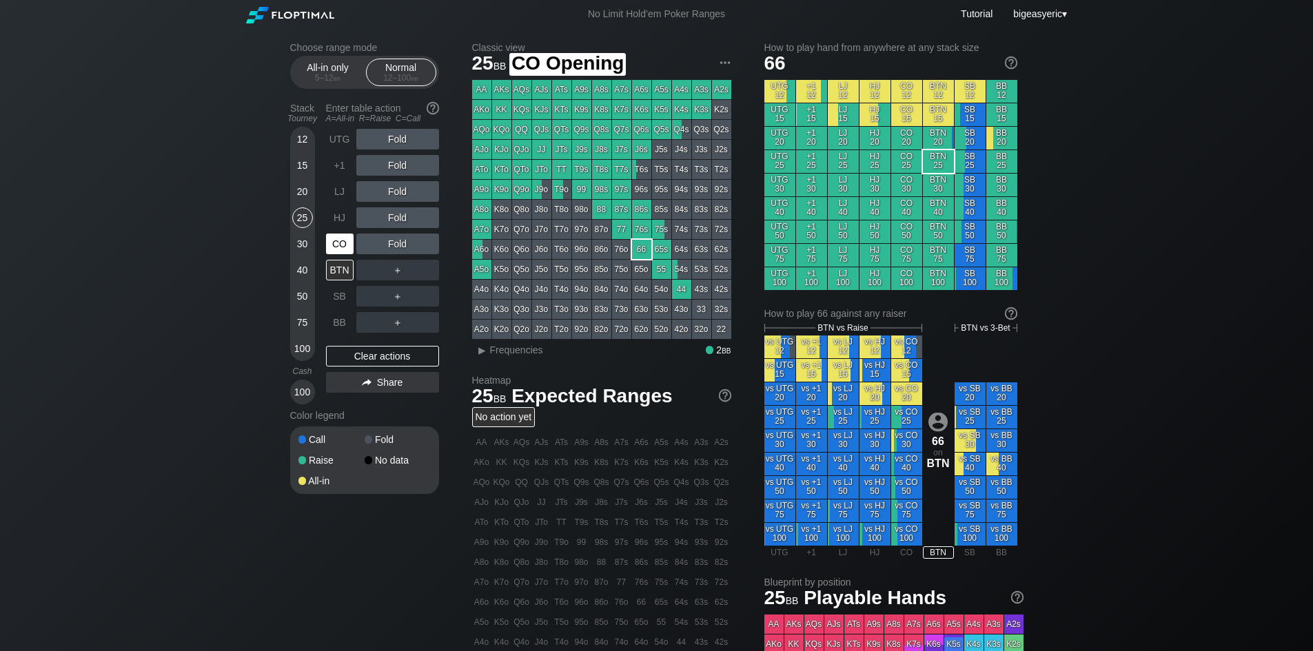
click at [335, 250] on div "CO" at bounding box center [340, 244] width 28 height 21
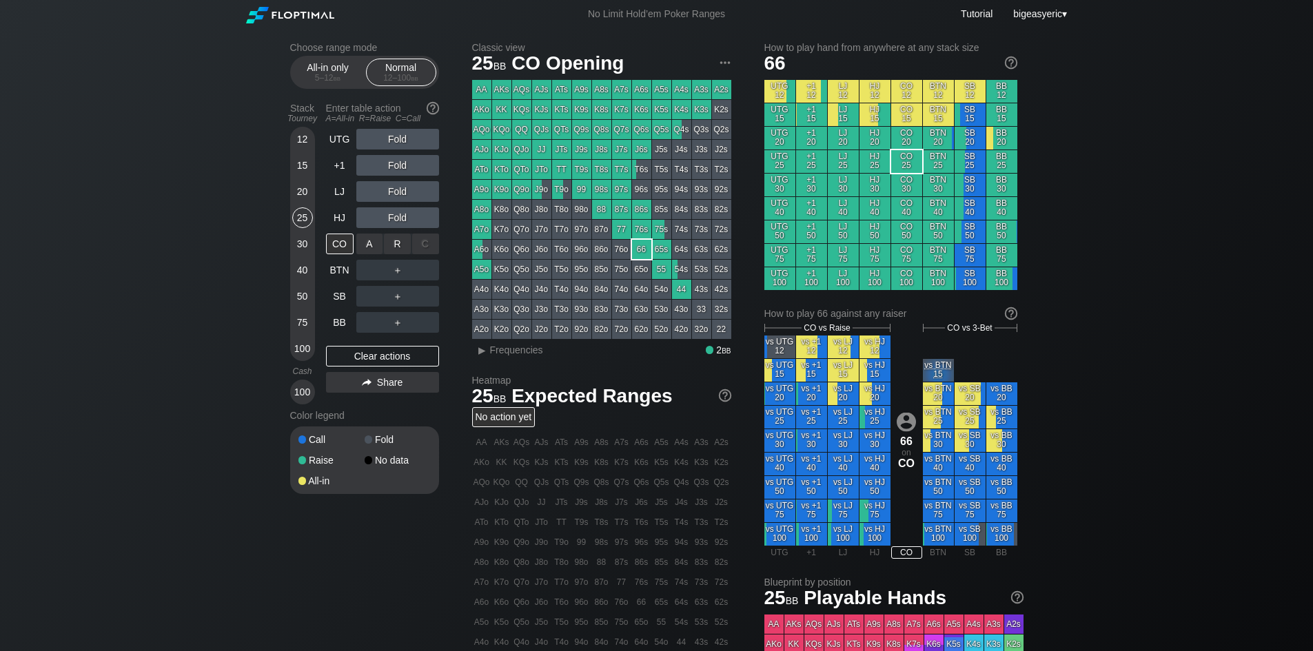
click at [397, 243] on div "R ✕" at bounding box center [397, 244] width 27 height 21
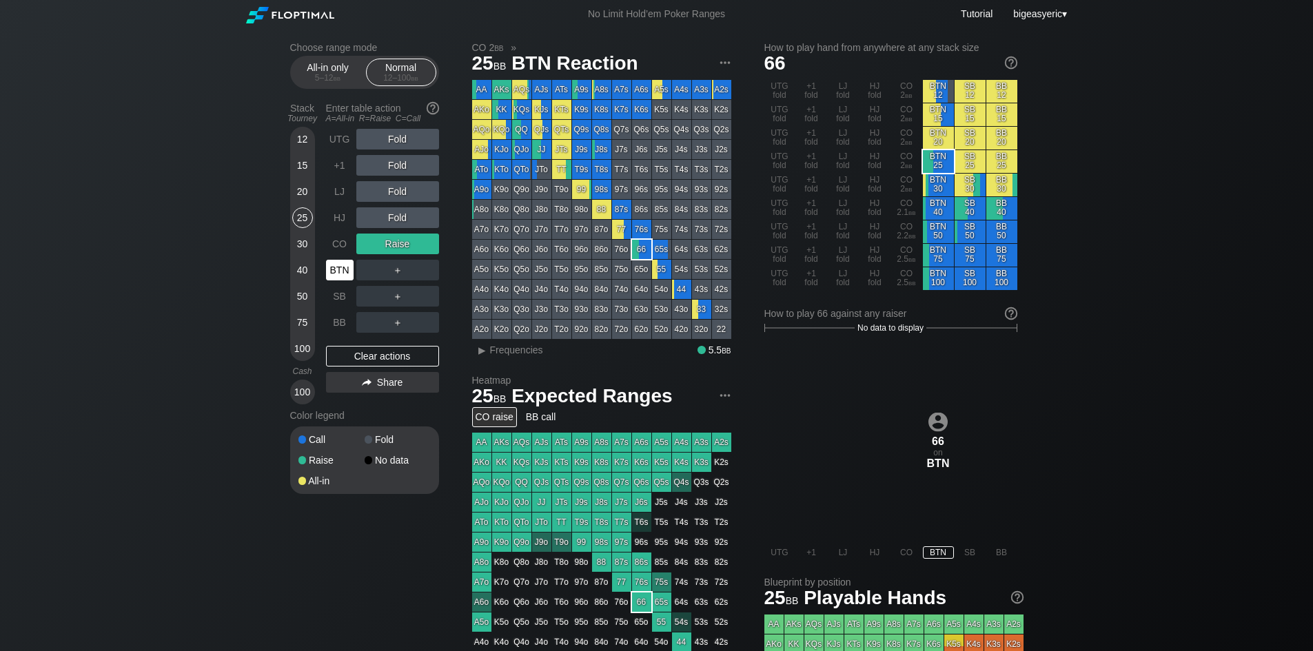
click at [337, 269] on div "BTN" at bounding box center [340, 270] width 28 height 21
click at [371, 272] on div "＋" at bounding box center [397, 270] width 83 height 21
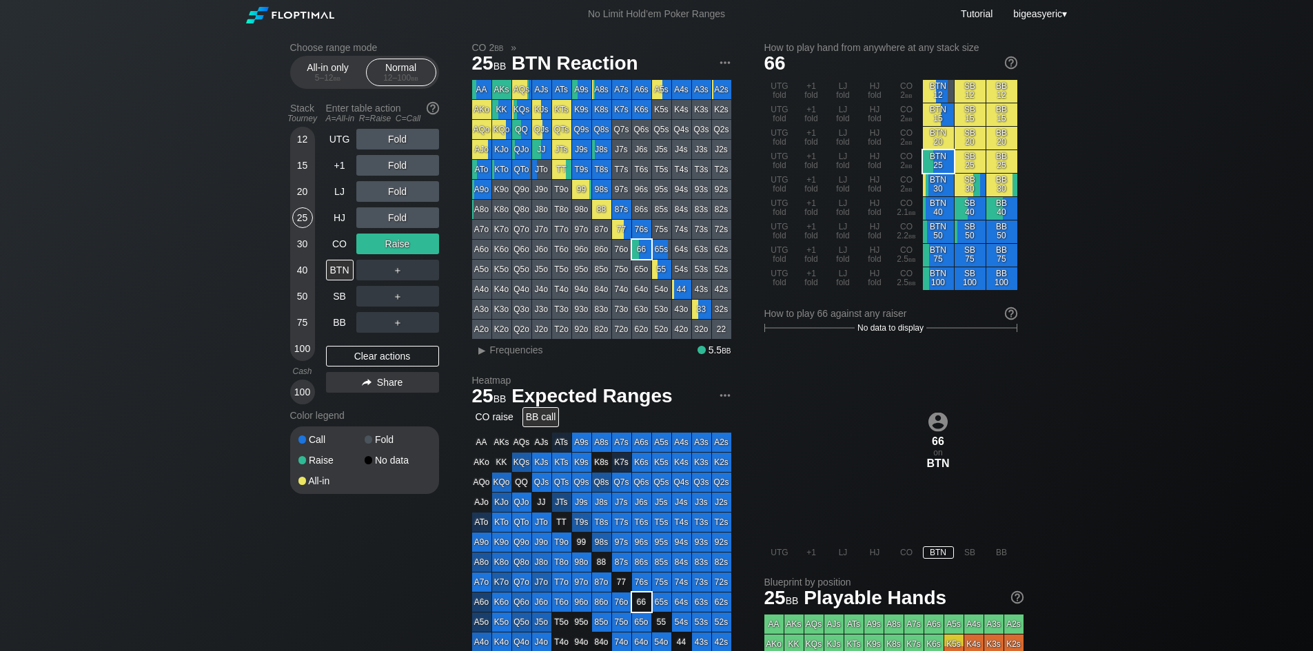
click at [513, 281] on div "BB call" at bounding box center [540, 417] width 37 height 20
click at [394, 281] on div "Clear actions" at bounding box center [382, 356] width 113 height 21
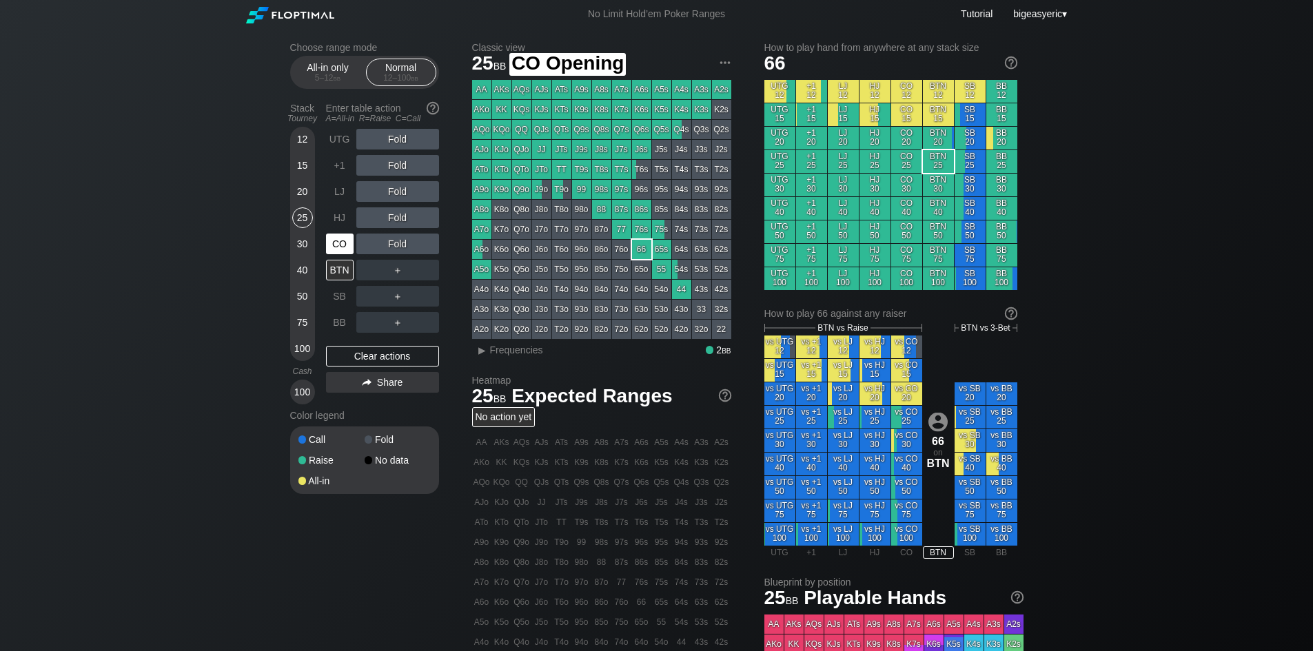
click at [336, 241] on div "CO" at bounding box center [340, 244] width 28 height 21
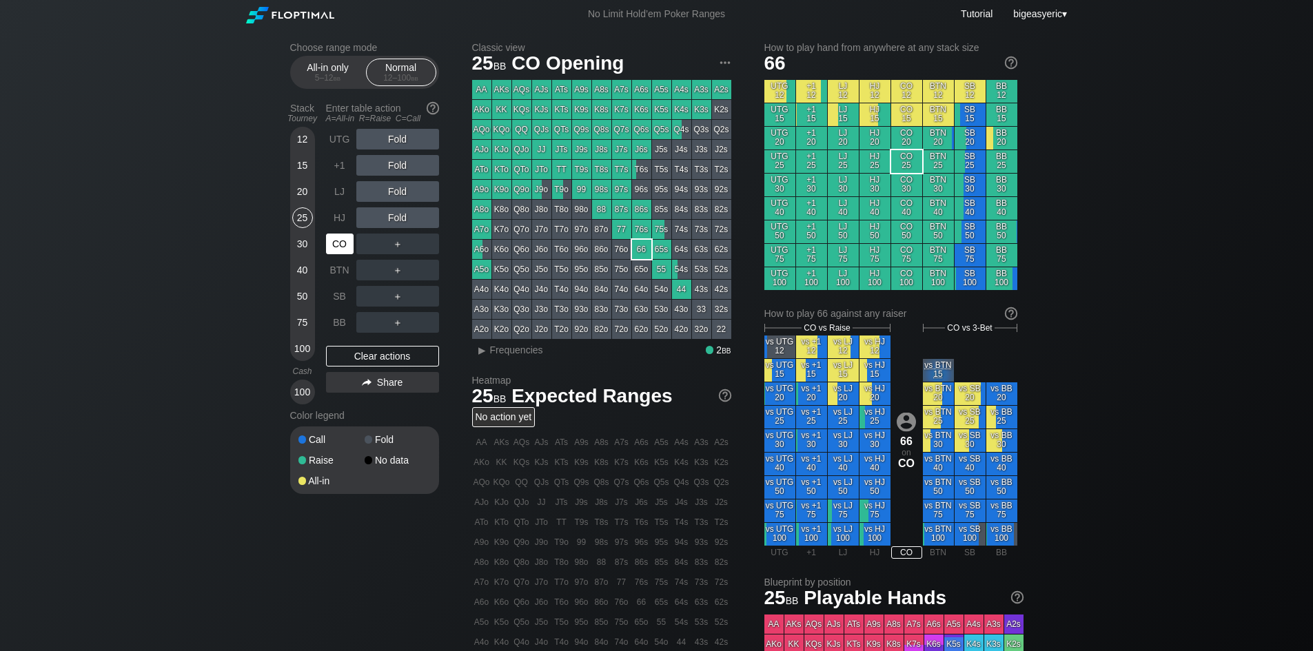
click at [336, 241] on div "CO" at bounding box center [340, 244] width 28 height 21
click at [343, 219] on div "HJ" at bounding box center [340, 217] width 28 height 21
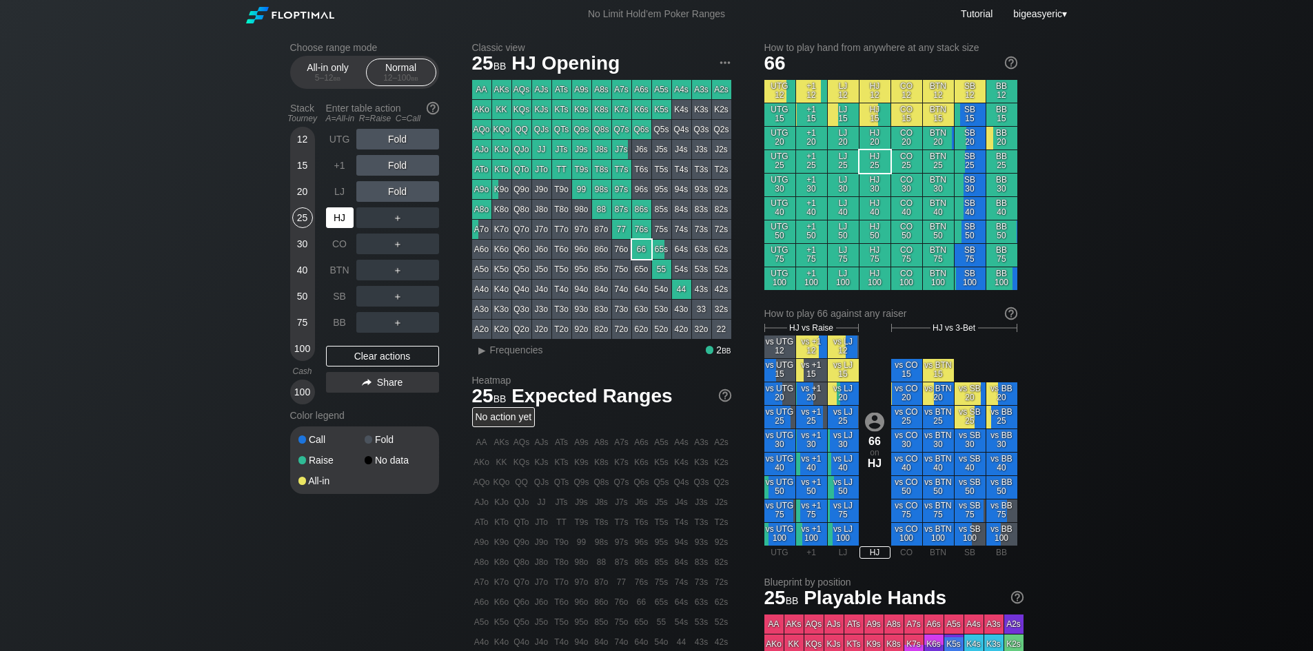
click at [337, 215] on div "HJ" at bounding box center [340, 217] width 28 height 21
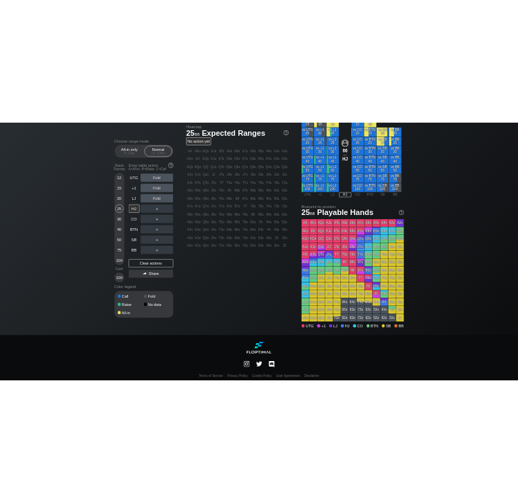
scroll to position [369, 0]
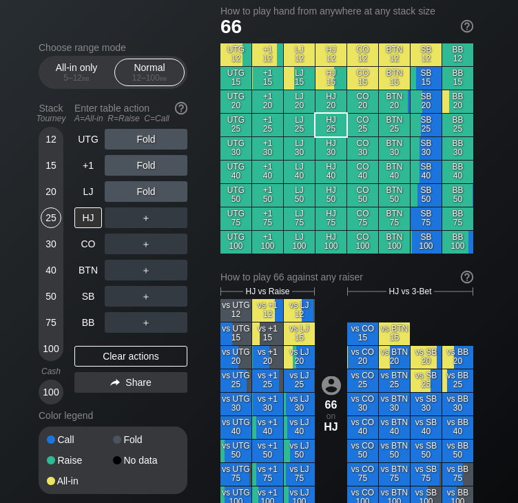
click at [339, 281] on div "66 on HJ" at bounding box center [331, 404] width 31 height 210
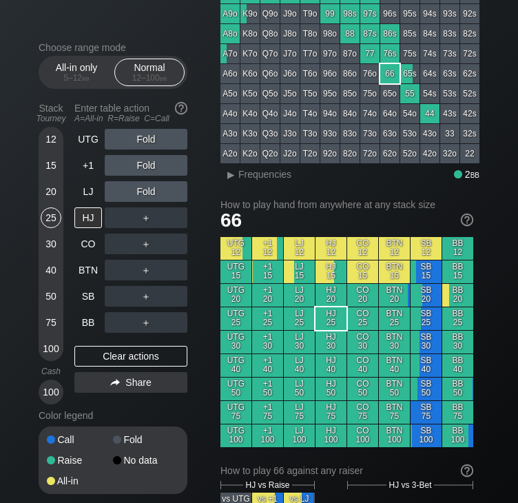
scroll to position [89, 0]
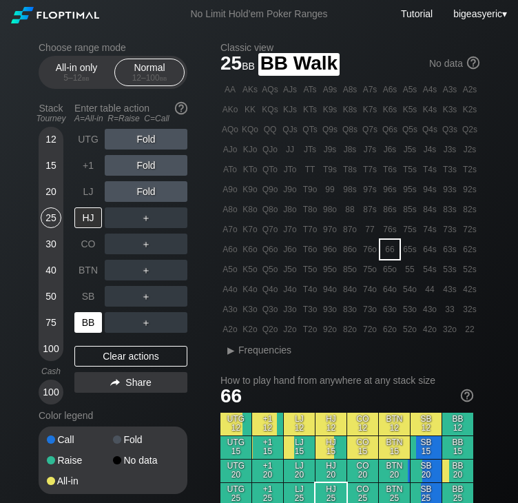
click at [85, 281] on div "BB" at bounding box center [88, 322] width 28 height 21
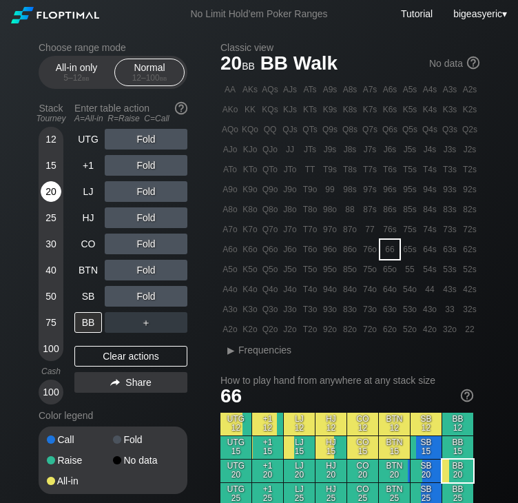
click at [49, 191] on div "20" at bounding box center [51, 191] width 21 height 21
click at [143, 272] on div "R ✕" at bounding box center [146, 270] width 27 height 21
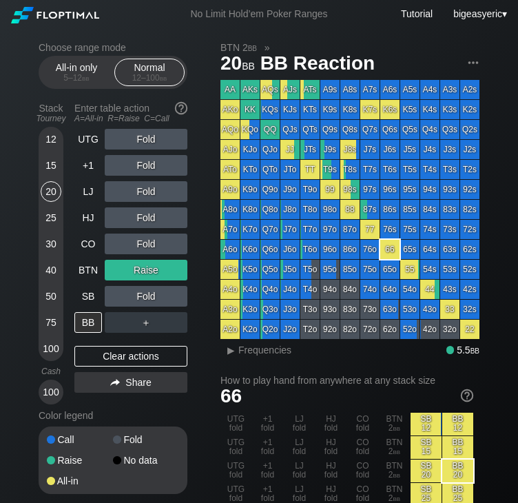
click at [46, 162] on div "15" at bounding box center [51, 165] width 21 height 21
click at [49, 191] on div "20" at bounding box center [51, 191] width 21 height 21
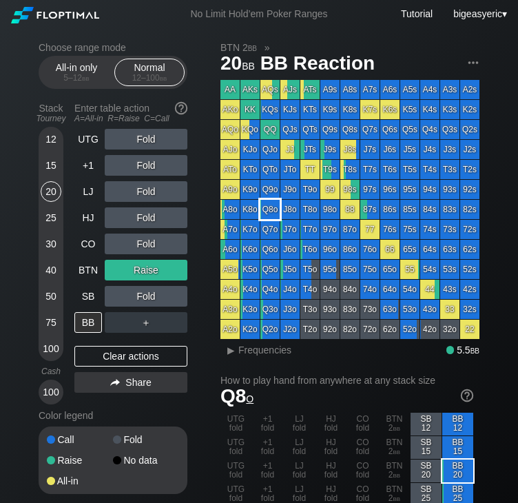
click at [271, 212] on div "Q8o" at bounding box center [269, 209] width 19 height 19
click at [124, 139] on div "Fold" at bounding box center [146, 139] width 83 height 21
click at [135, 147] on div "R ✕" at bounding box center [146, 139] width 27 height 21
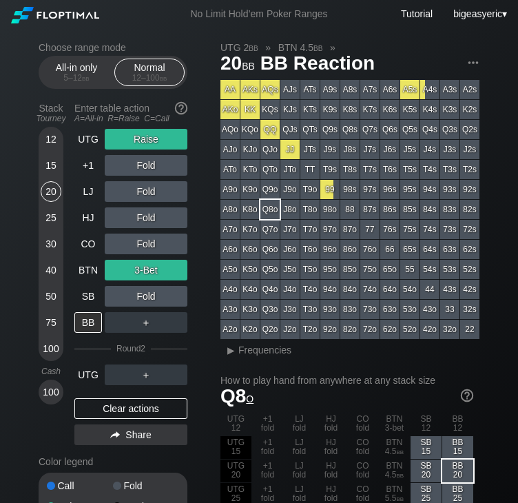
click at [50, 167] on div "15" at bounding box center [51, 165] width 21 height 21
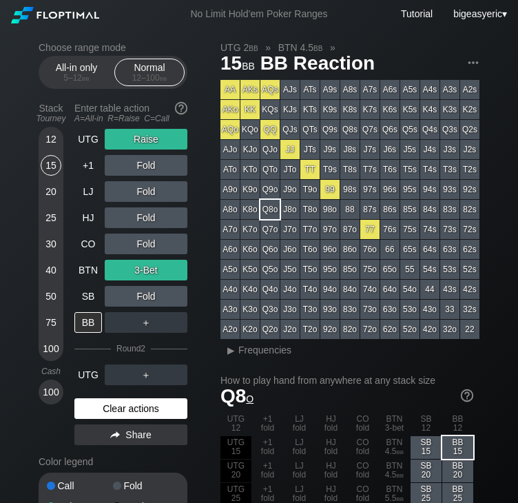
click at [108, 281] on div "Clear actions" at bounding box center [130, 408] width 113 height 21
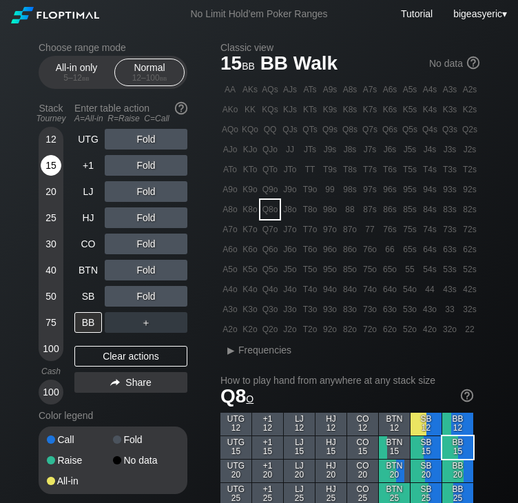
click at [52, 166] on div "15" at bounding box center [51, 165] width 21 height 21
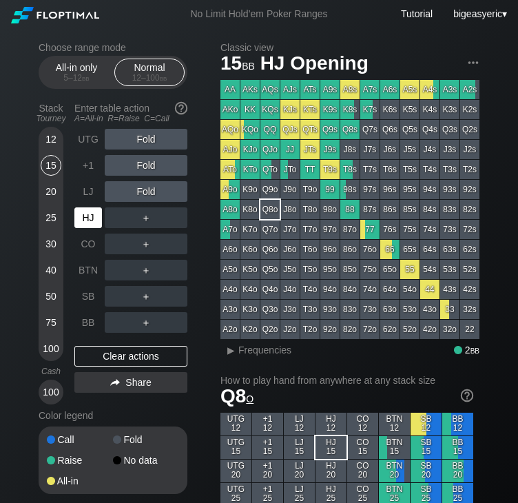
click at [88, 221] on div "HJ" at bounding box center [88, 217] width 28 height 21
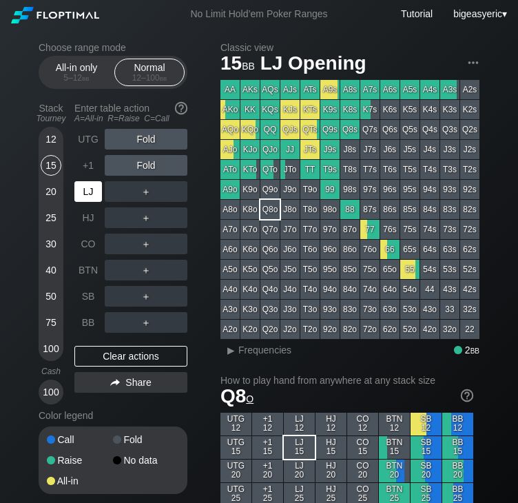
click at [87, 192] on div "LJ" at bounding box center [88, 191] width 28 height 21
click at [87, 185] on div "LJ" at bounding box center [88, 191] width 28 height 21
click at [125, 142] on div "Fold" at bounding box center [146, 139] width 83 height 21
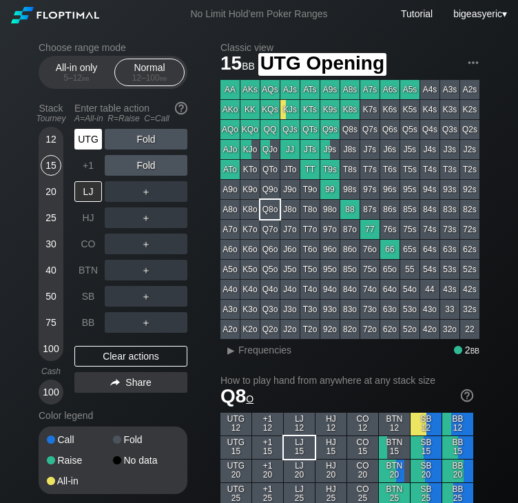
click at [91, 137] on div "UTG" at bounding box center [88, 139] width 28 height 21
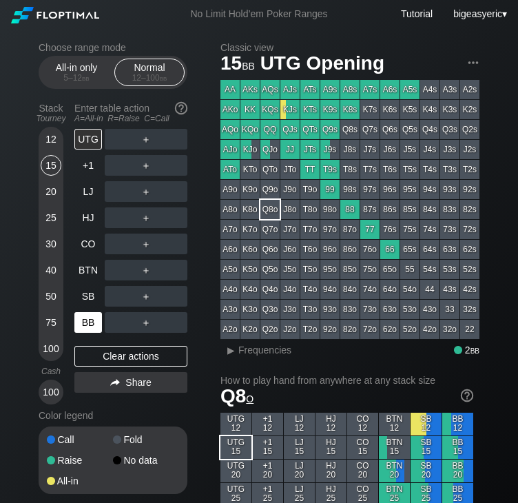
click at [84, 281] on div "BB" at bounding box center [88, 322] width 28 height 21
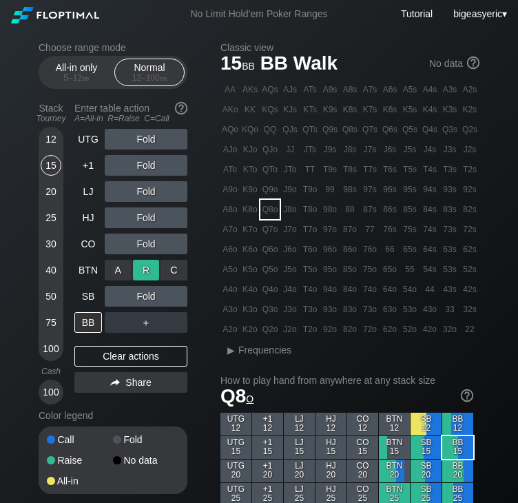
click at [143, 274] on div "R ✕" at bounding box center [146, 270] width 27 height 21
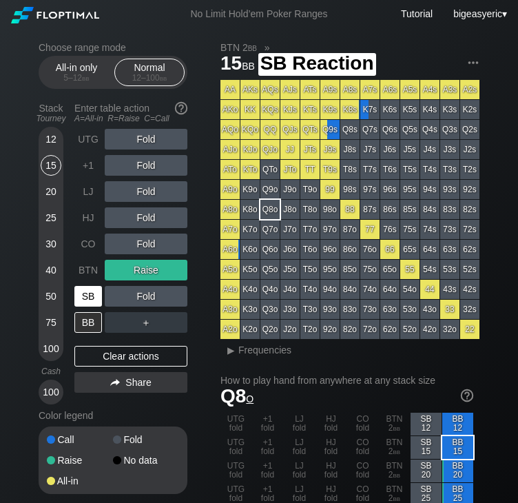
click at [85, 281] on div "SB" at bounding box center [88, 296] width 28 height 21
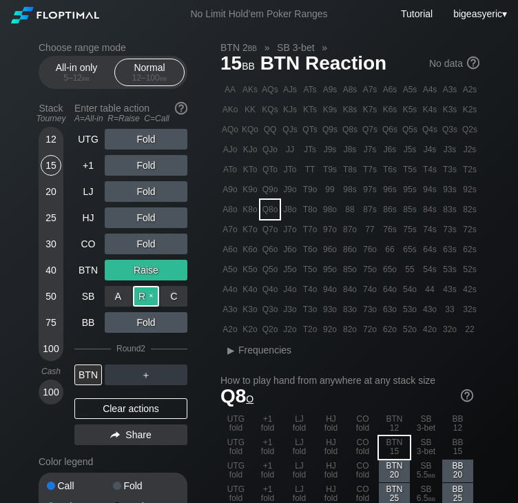
click at [145, 281] on div "R ✕" at bounding box center [146, 296] width 27 height 21
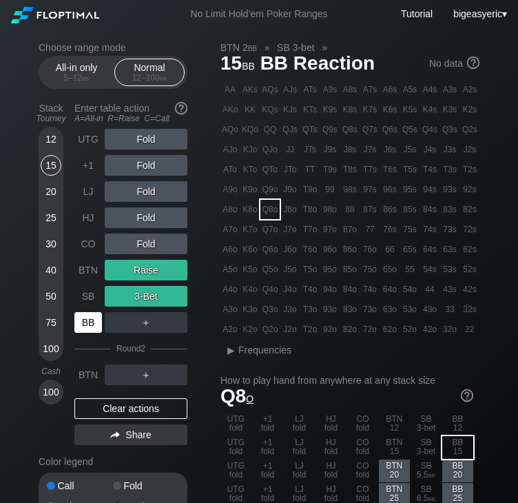
click at [83, 281] on div "BB" at bounding box center [88, 322] width 28 height 21
click at [88, 281] on div "BB" at bounding box center [88, 322] width 28 height 21
click at [83, 281] on div "BB" at bounding box center [88, 322] width 28 height 21
click at [90, 281] on div "BB" at bounding box center [88, 322] width 28 height 21
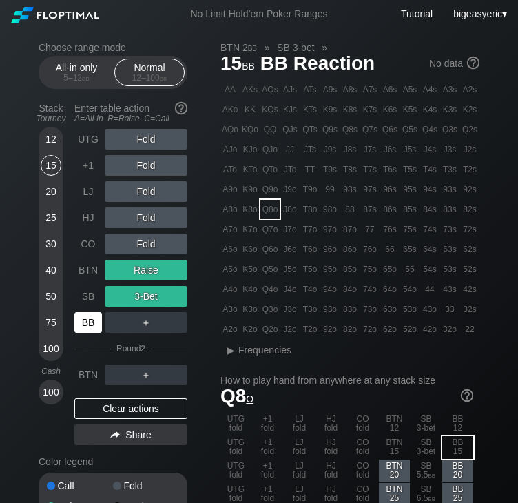
click at [90, 281] on div "BB" at bounding box center [88, 322] width 28 height 21
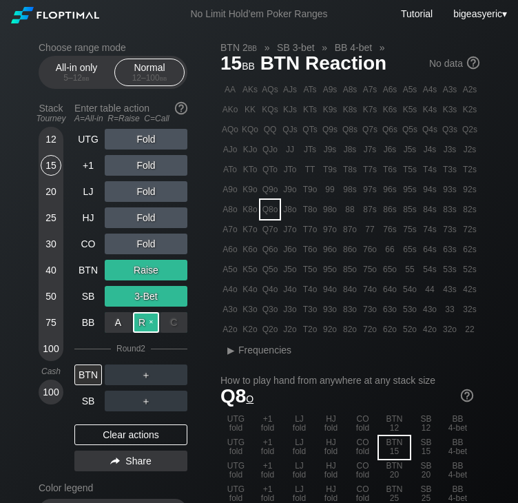
click at [141, 281] on div "R ✕" at bounding box center [146, 322] width 27 height 21
click at [181, 281] on div "C ✕" at bounding box center [174, 322] width 27 height 21
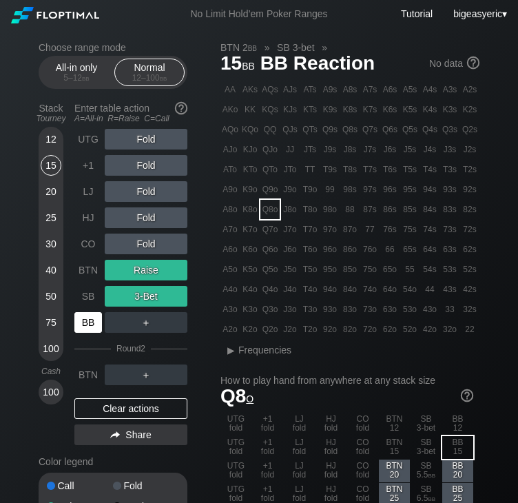
click at [90, 281] on div "BB" at bounding box center [88, 322] width 28 height 21
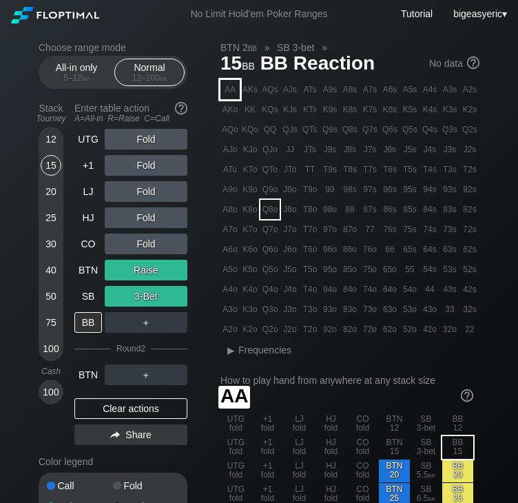
click at [229, 97] on div "AA" at bounding box center [230, 89] width 19 height 19
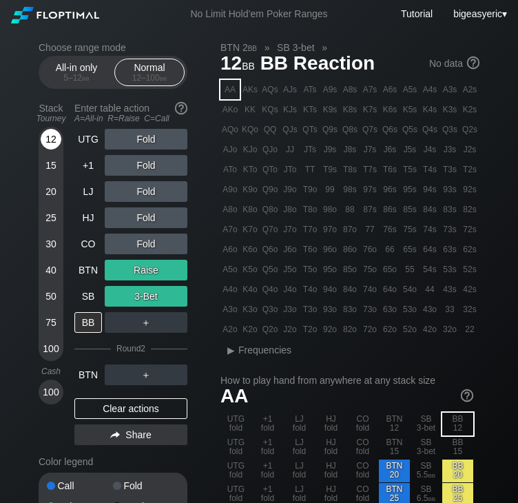
click at [48, 136] on div "12" at bounding box center [51, 139] width 21 height 21
click at [88, 281] on div "BB" at bounding box center [88, 322] width 28 height 21
click at [234, 281] on div "▸" at bounding box center [231, 350] width 18 height 17
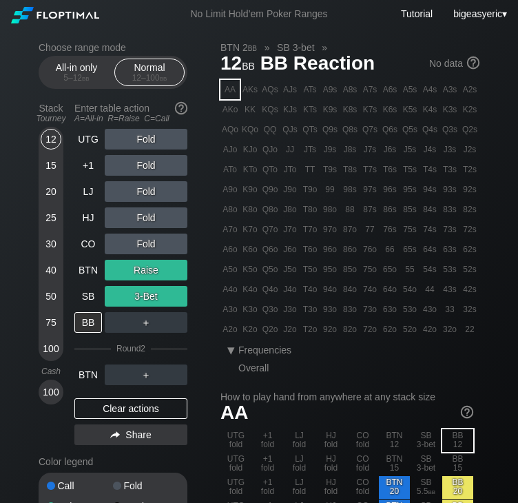
click at [241, 281] on div "Overall" at bounding box center [259, 367] width 43 height 11
click at [232, 281] on div "▾" at bounding box center [231, 350] width 18 height 17
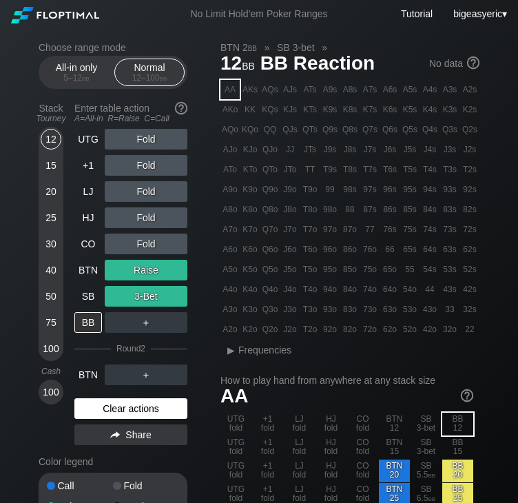
click at [106, 281] on div "Clear actions" at bounding box center [130, 408] width 113 height 21
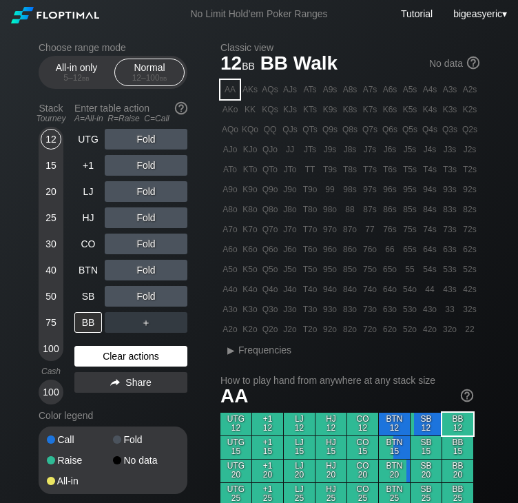
click at [113, 281] on div "Clear actions" at bounding box center [130, 356] width 113 height 21
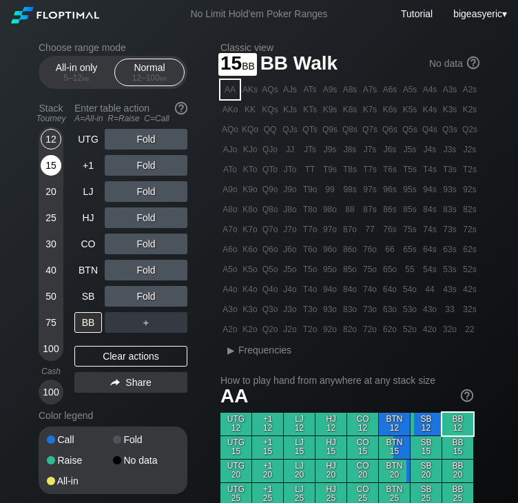
click at [56, 177] on div "15" at bounding box center [51, 168] width 21 height 26
click at [52, 172] on div "15" at bounding box center [51, 165] width 21 height 21
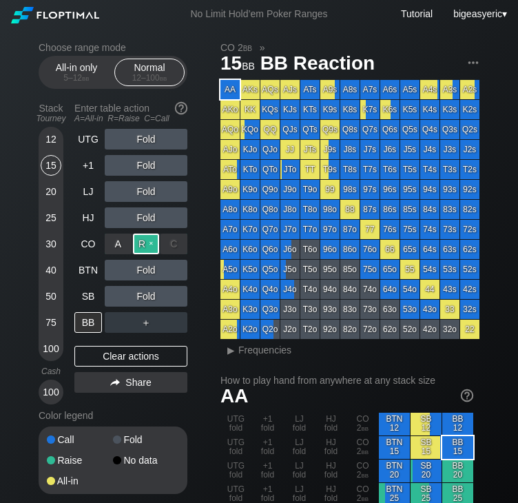
click at [145, 243] on div "R ✕" at bounding box center [146, 244] width 27 height 21
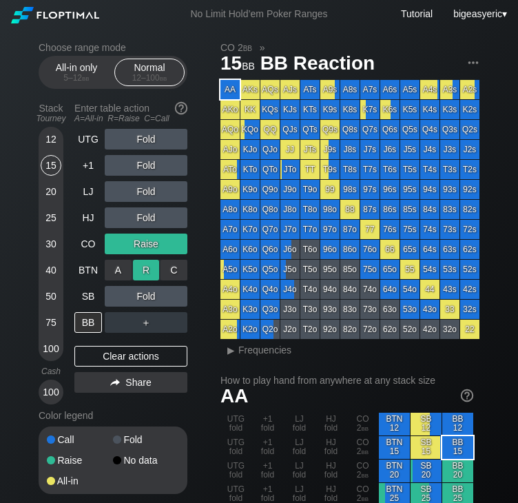
click at [146, 272] on div "R ✕" at bounding box center [146, 270] width 27 height 21
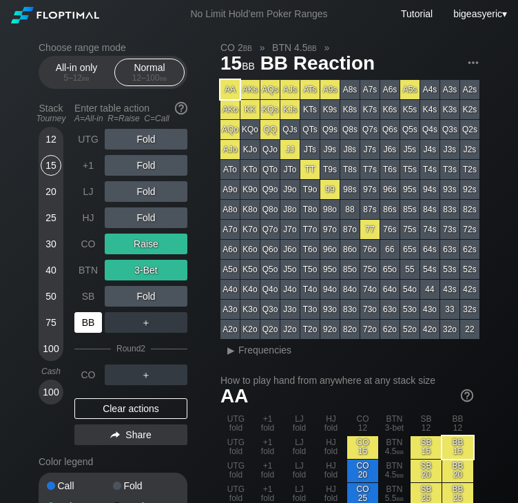
click at [88, 281] on div "BB" at bounding box center [88, 322] width 28 height 21
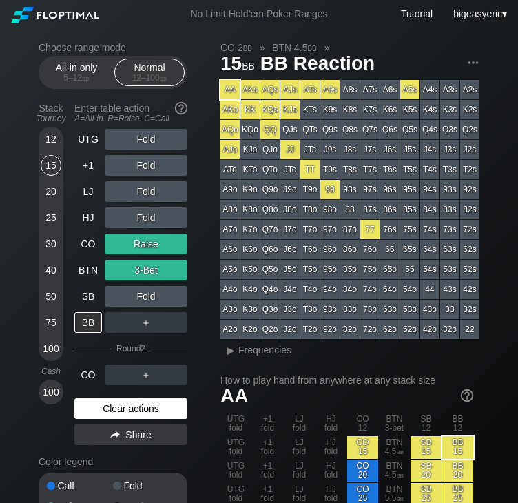
click at [92, 281] on div "Clear actions" at bounding box center [130, 408] width 113 height 21
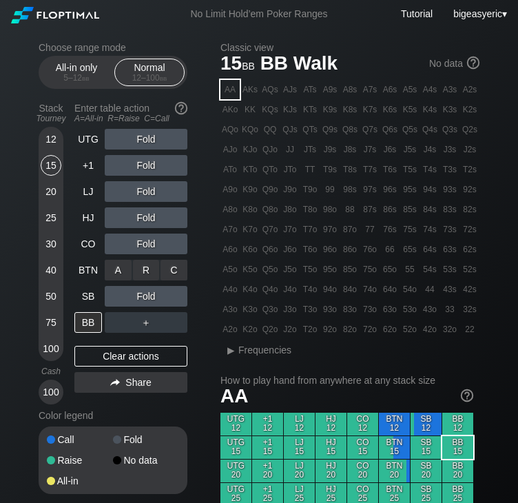
click at [141, 274] on div "R ✕" at bounding box center [146, 270] width 27 height 21
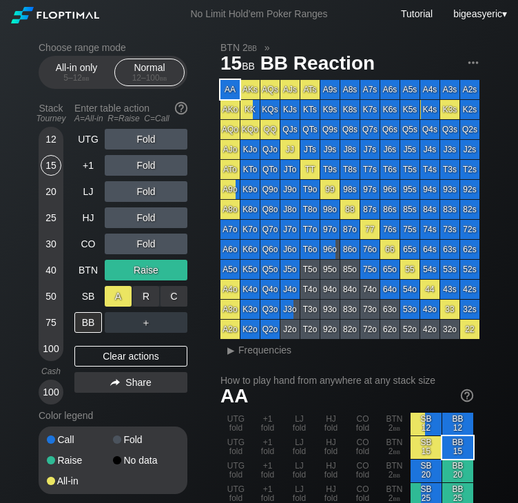
click at [124, 281] on div "A ✕" at bounding box center [118, 296] width 27 height 21
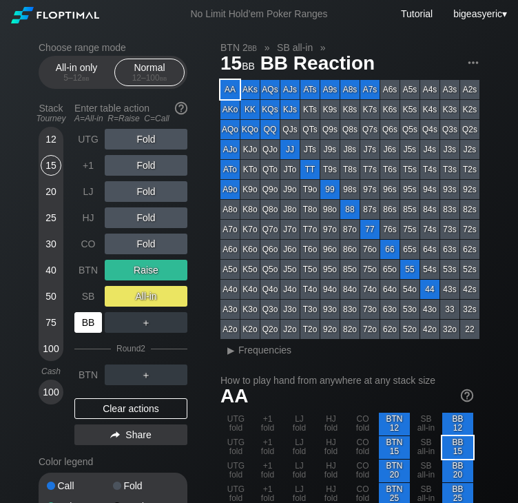
click at [92, 281] on div "BB" at bounding box center [88, 322] width 28 height 21
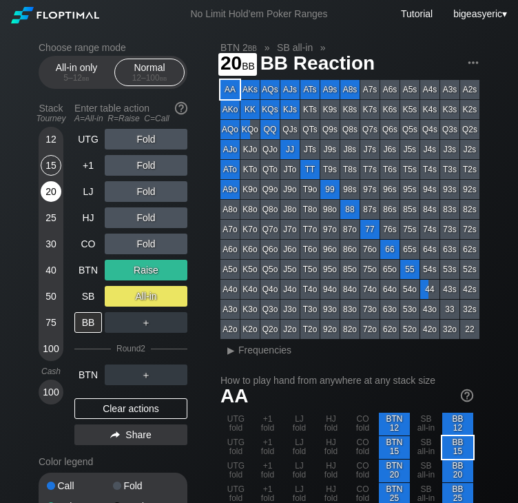
click at [53, 196] on div "20" at bounding box center [51, 191] width 21 height 21
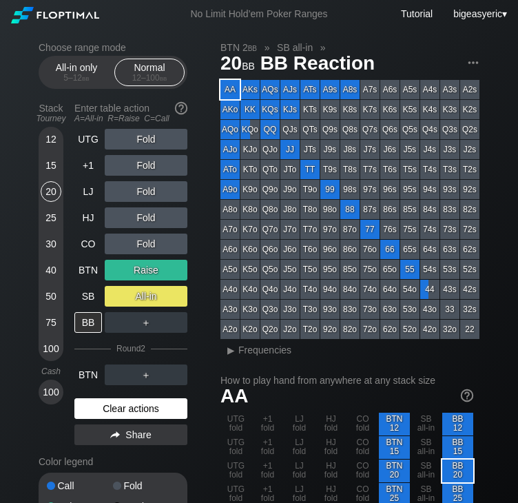
click at [112, 281] on div "Clear actions" at bounding box center [130, 408] width 113 height 21
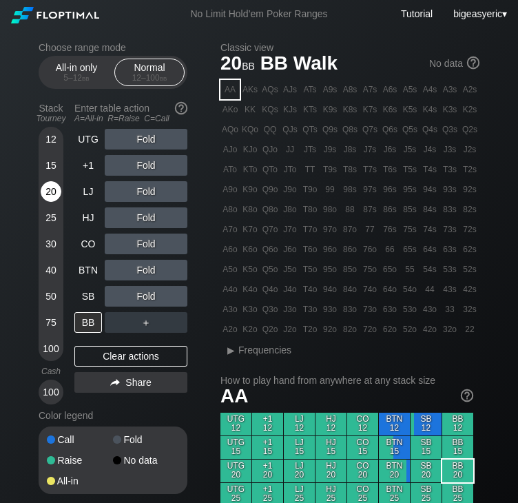
click at [54, 192] on div "20" at bounding box center [51, 191] width 21 height 21
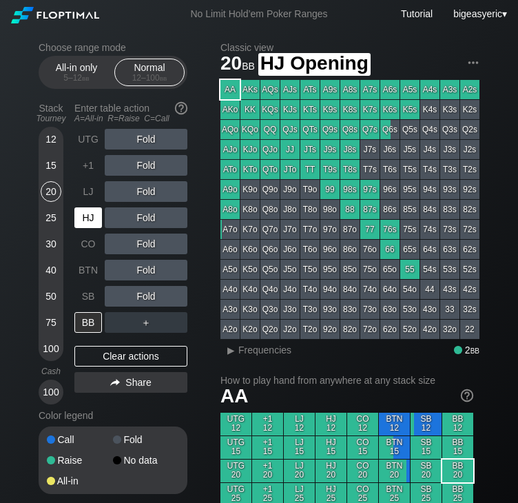
click at [85, 223] on div "HJ" at bounding box center [88, 217] width 28 height 21
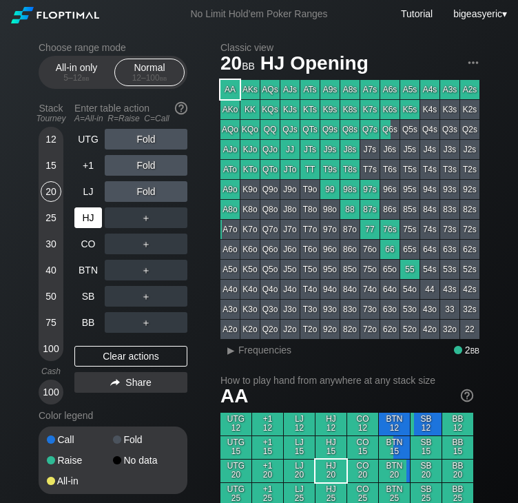
click at [88, 223] on div "HJ" at bounding box center [88, 217] width 28 height 21
click at [137, 219] on div "＋" at bounding box center [146, 217] width 83 height 21
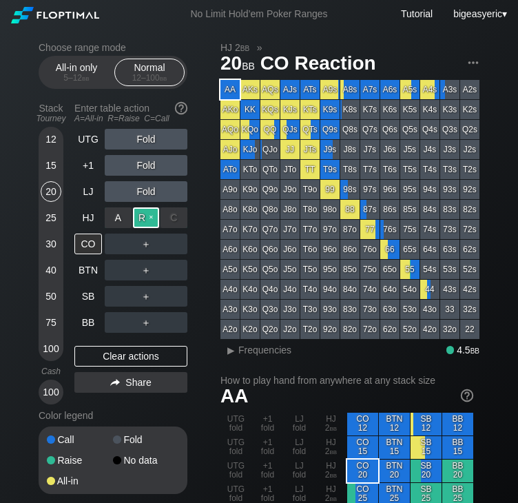
click at [144, 218] on div "R ✕" at bounding box center [146, 217] width 27 height 21
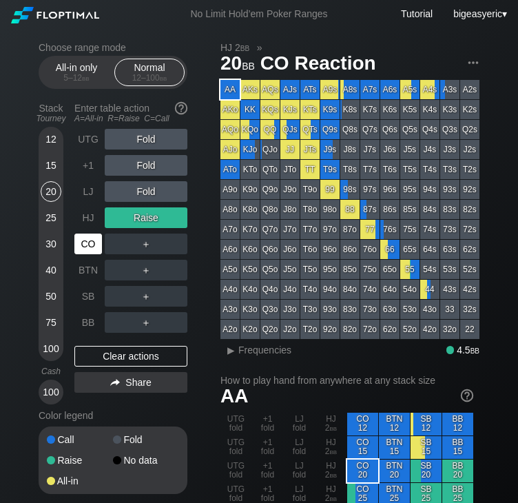
click at [90, 252] on div "CO" at bounding box center [88, 244] width 28 height 21
click at [88, 251] on div "CO" at bounding box center [88, 244] width 28 height 21
click at [180, 241] on div "C ✕" at bounding box center [174, 244] width 27 height 21
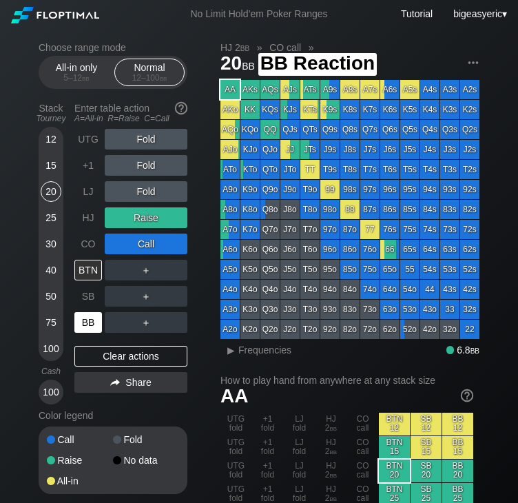
click at [92, 281] on div "BB" at bounding box center [88, 322] width 28 height 21
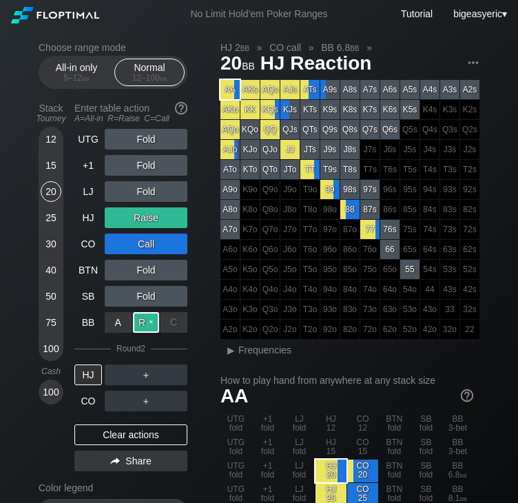
click at [152, 281] on div "R ✕" at bounding box center [146, 322] width 27 height 21
click at [192, 281] on div "Choose range mode All-in only 5 – 12 bb Normal 12 – 100 bb Stack Tourney Enter …" at bounding box center [124, 313] width 171 height 542
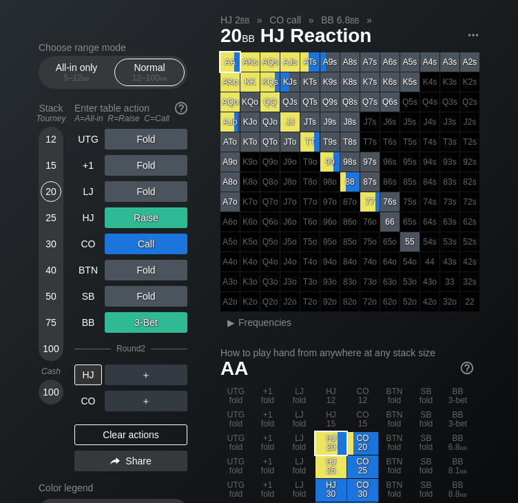
scroll to position [55, 0]
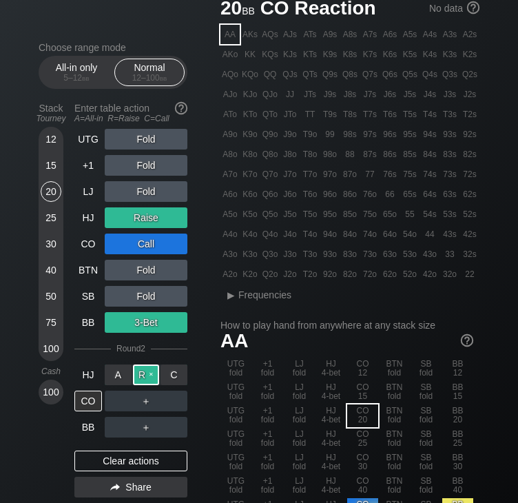
click at [142, 281] on div "R ✕" at bounding box center [146, 375] width 27 height 21
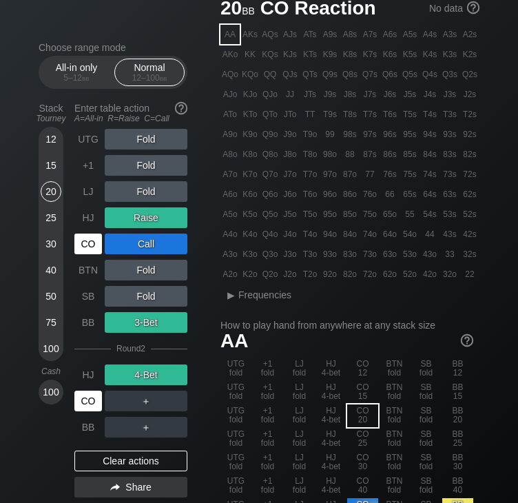
click at [83, 281] on div "CO" at bounding box center [88, 401] width 28 height 21
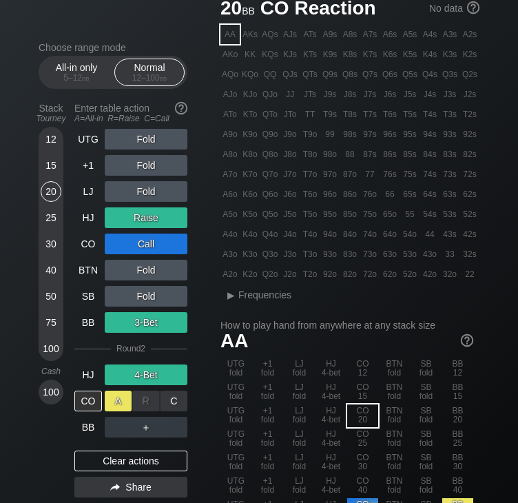
click at [123, 281] on div "A ✕" at bounding box center [118, 401] width 27 height 21
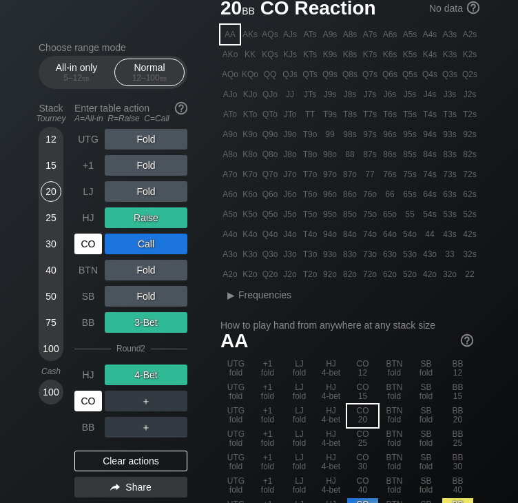
click at [93, 281] on div "CO" at bounding box center [88, 401] width 28 height 21
click at [143, 281] on div "R ✕" at bounding box center [146, 401] width 27 height 21
click at [72, 281] on div "Stack Tourney Enter table action A=All-in R=Raise C=Call [PHONE_NUMBER] [PHONE_…" at bounding box center [113, 300] width 149 height 406
click at [81, 281] on div "CO" at bounding box center [88, 401] width 28 height 21
click at [136, 281] on div "R ✕" at bounding box center [146, 401] width 27 height 21
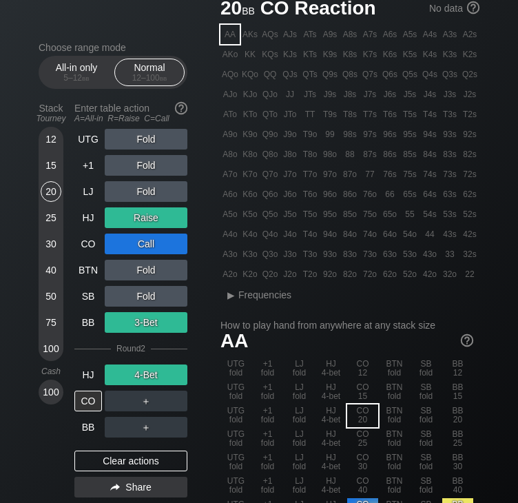
click at [190, 281] on div "Choose range mode All-in only 5 – 12 bb Normal 12 – 100 bb Stack Tourney Enter …" at bounding box center [124, 326] width 171 height 569
click at [177, 281] on div "C ✕" at bounding box center [174, 401] width 27 height 21
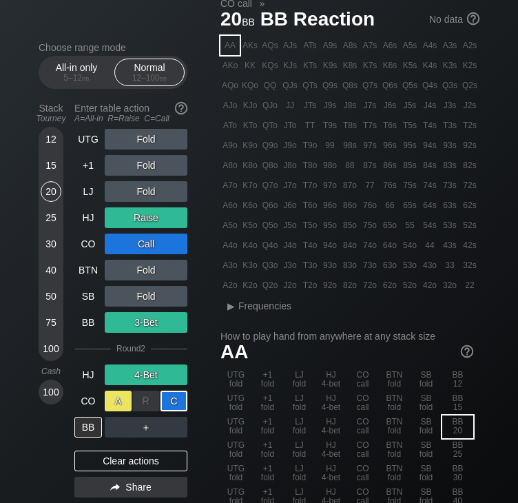
click at [113, 281] on div "A ✕" at bounding box center [118, 401] width 27 height 21
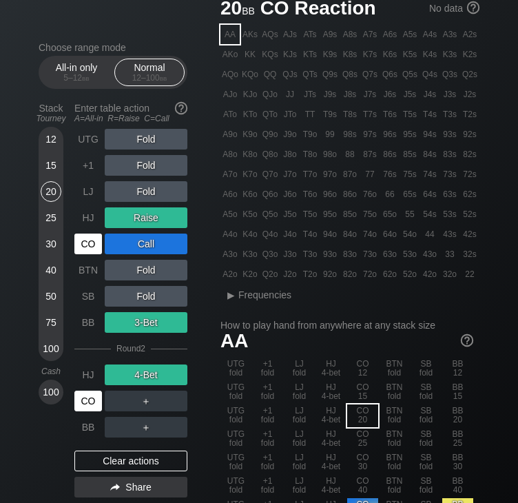
click at [81, 281] on div "CO" at bounding box center [88, 401] width 28 height 21
click at [90, 281] on div "CO" at bounding box center [88, 401] width 28 height 21
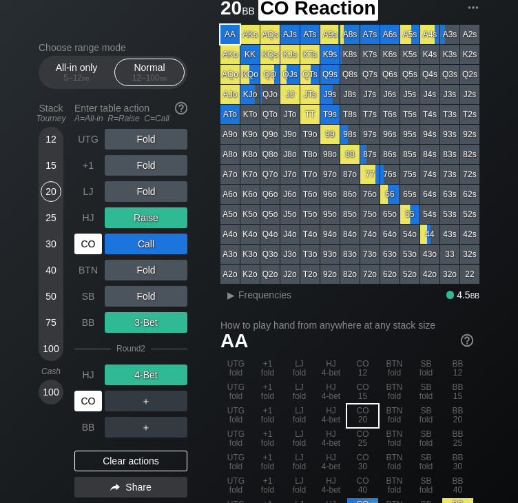
click at [93, 247] on div "CO" at bounding box center [88, 244] width 28 height 21
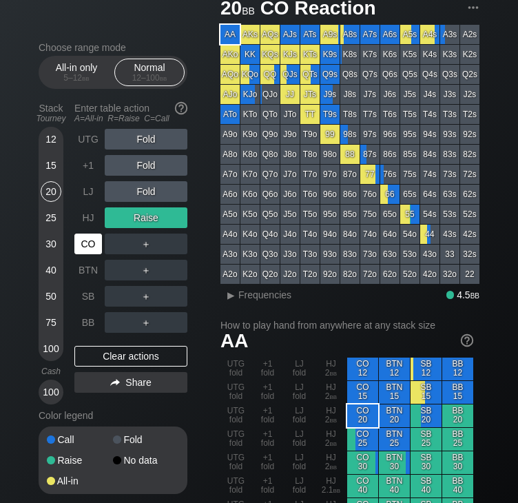
click at [93, 247] on div "CO" at bounding box center [88, 244] width 28 height 21
click at [200, 26] on div at bounding box center [124, 223] width 171 height 472
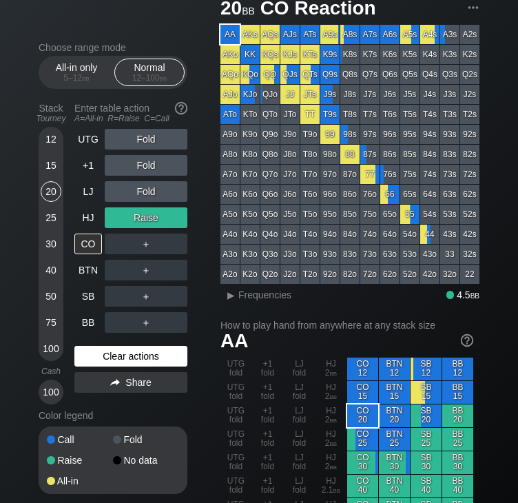
click at [114, 281] on div "Clear actions" at bounding box center [130, 356] width 113 height 21
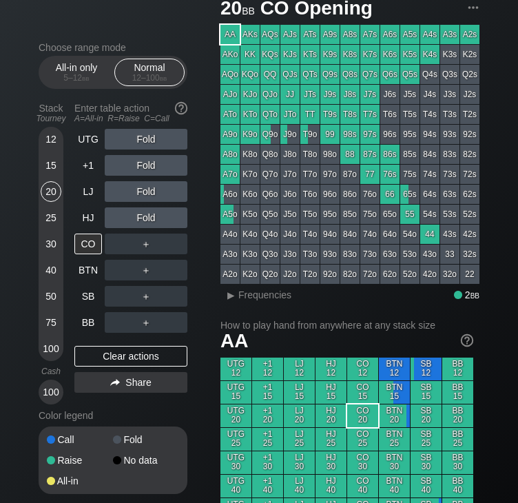
click at [182, 26] on div at bounding box center [124, 223] width 171 height 472
click at [47, 196] on div "20" at bounding box center [51, 191] width 21 height 21
click at [202, 274] on div "Choose range mode All-in only 5 – 12 bb Normal 12 – 100 bb Stack Tourney Enter …" at bounding box center [124, 277] width 171 height 470
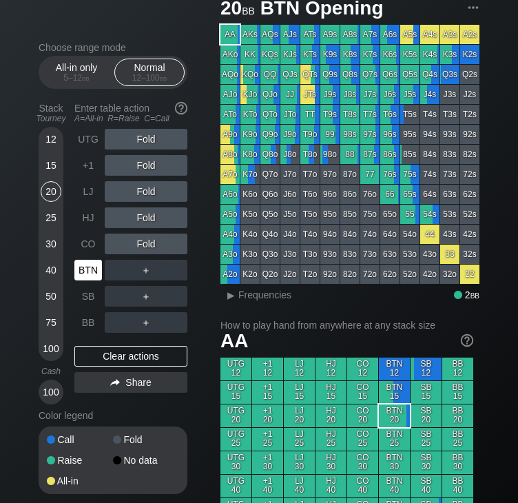
click at [79, 271] on div "BTN" at bounding box center [88, 270] width 28 height 21
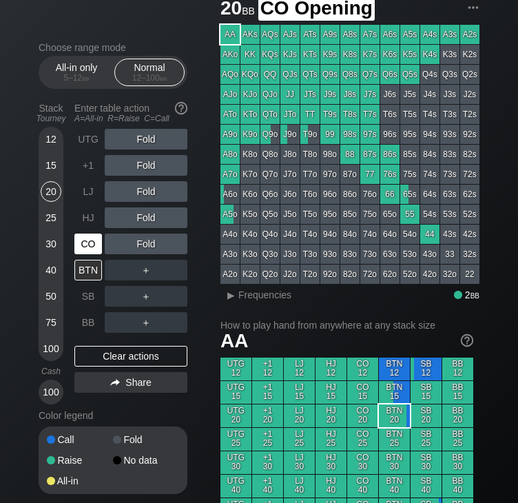
click at [82, 245] on div "CO" at bounding box center [88, 244] width 28 height 21
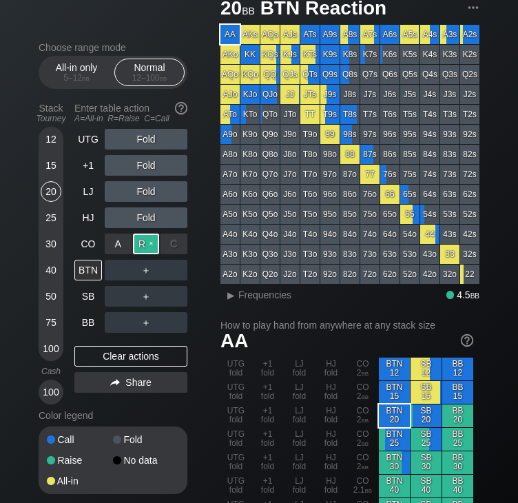
click at [146, 242] on div "R ✕" at bounding box center [146, 244] width 27 height 21
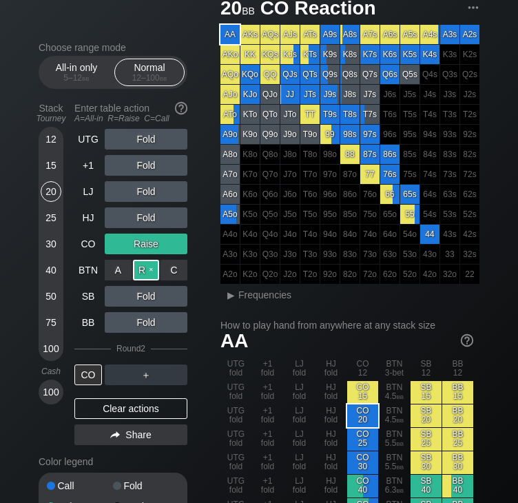
click at [142, 268] on div "R ✕" at bounding box center [146, 270] width 27 height 21
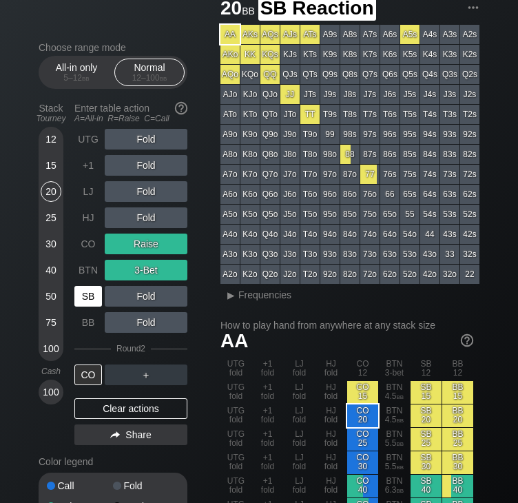
click at [91, 281] on div "SB" at bounding box center [88, 296] width 28 height 21
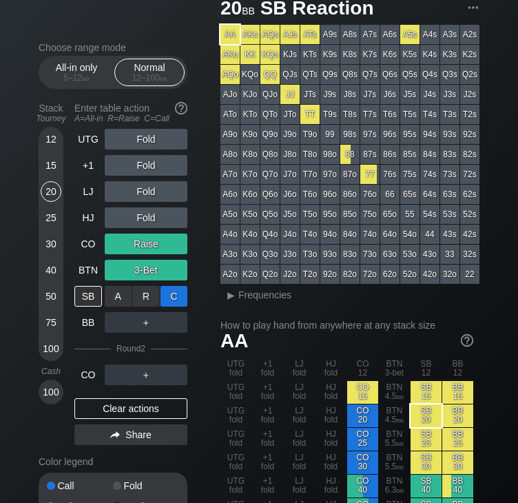
click at [178, 281] on div "C ✕" at bounding box center [174, 296] width 27 height 21
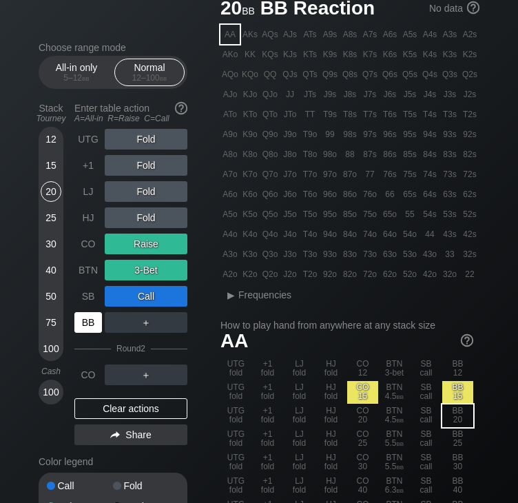
click at [93, 281] on div "BB" at bounding box center [88, 322] width 28 height 21
click at [88, 281] on div "BB" at bounding box center [88, 322] width 28 height 21
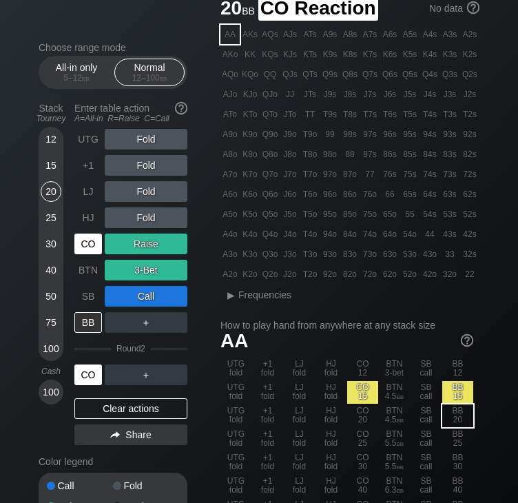
click at [83, 281] on div "CO" at bounding box center [88, 375] width 28 height 21
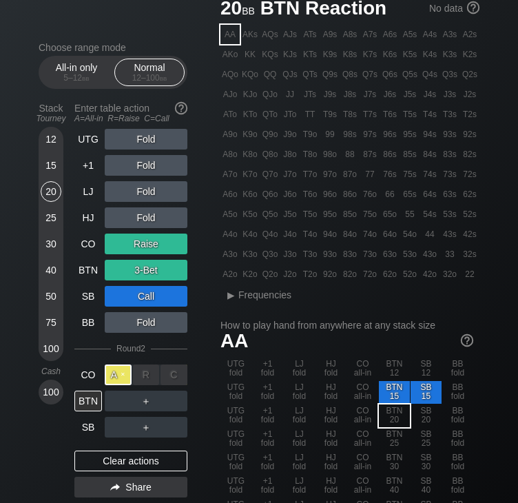
click at [130, 281] on div "A ✕" at bounding box center [118, 375] width 27 height 21
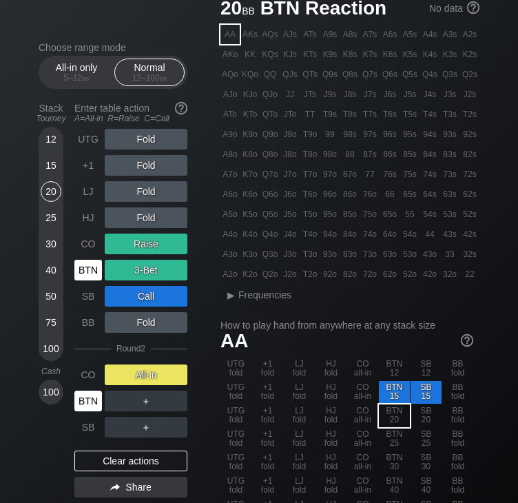
click at [88, 281] on div "BTN" at bounding box center [88, 401] width 28 height 21
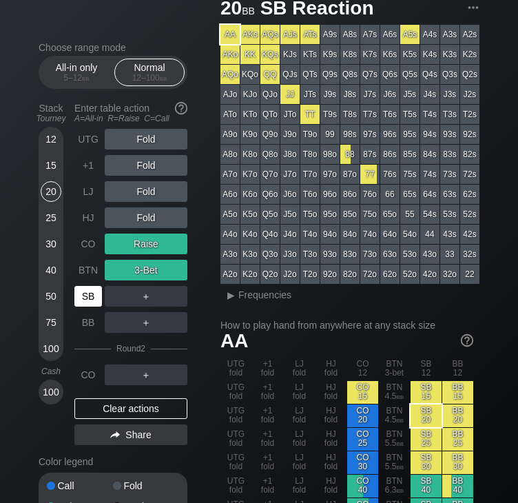
click at [85, 281] on div "SB" at bounding box center [88, 296] width 28 height 21
click at [88, 281] on div "SB" at bounding box center [88, 296] width 28 height 21
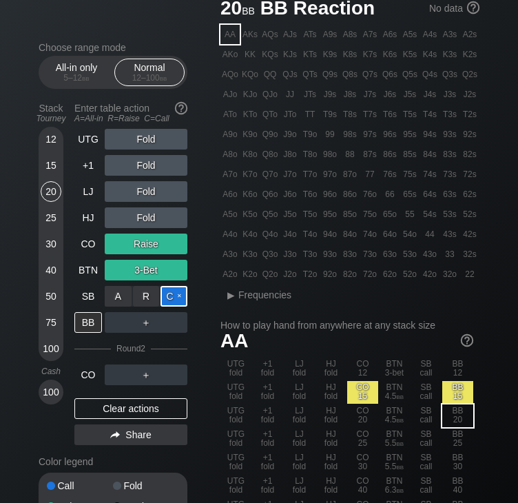
click at [172, 281] on div "C ✕" at bounding box center [174, 296] width 27 height 21
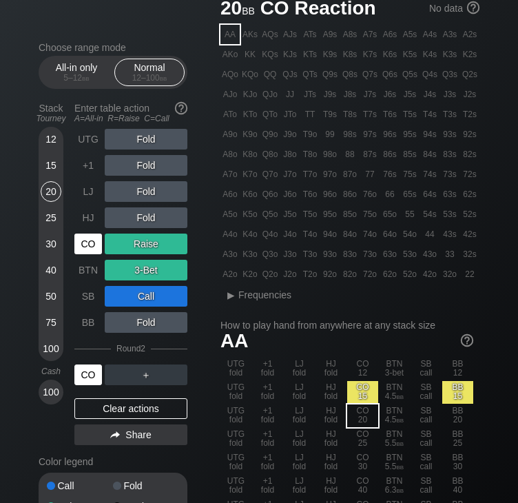
click at [89, 281] on div "CO" at bounding box center [88, 375] width 28 height 21
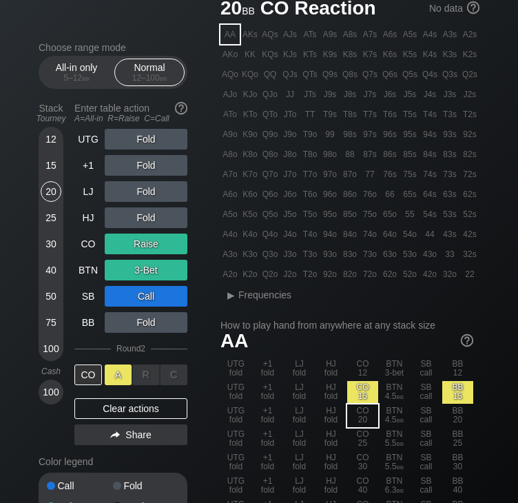
click at [118, 281] on div "A ✕" at bounding box center [118, 375] width 27 height 21
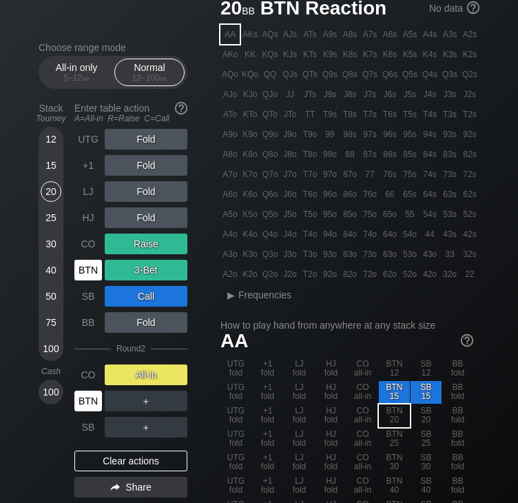
click at [87, 281] on div "BTN" at bounding box center [88, 401] width 28 height 21
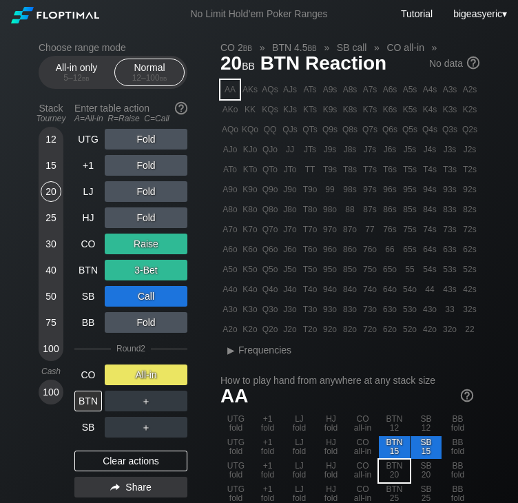
click at [141, 281] on div "Clear actions" at bounding box center [130, 461] width 113 height 21
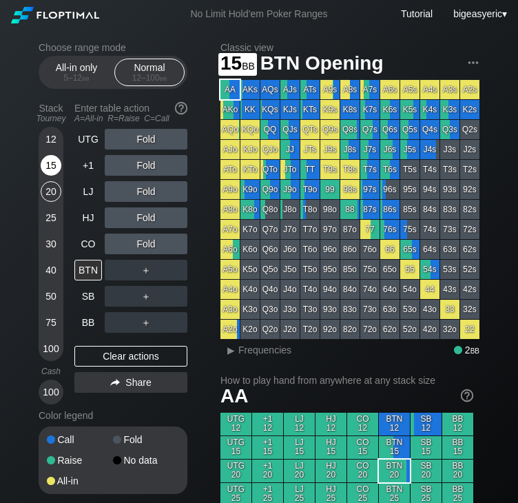
click at [44, 172] on div "15" at bounding box center [51, 165] width 21 height 21
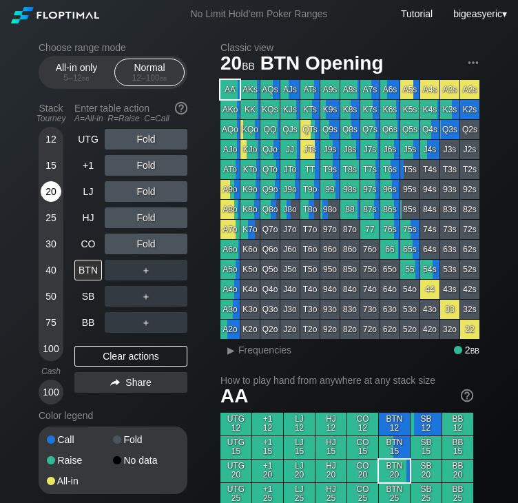
click at [52, 188] on div "20" at bounding box center [51, 191] width 21 height 21
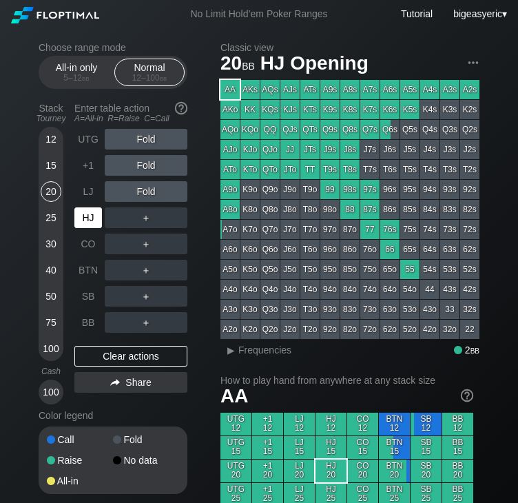
click at [88, 221] on div "HJ" at bounding box center [88, 217] width 28 height 21
click at [94, 217] on div "HJ" at bounding box center [88, 217] width 28 height 21
click at [87, 213] on div "HJ" at bounding box center [88, 217] width 28 height 21
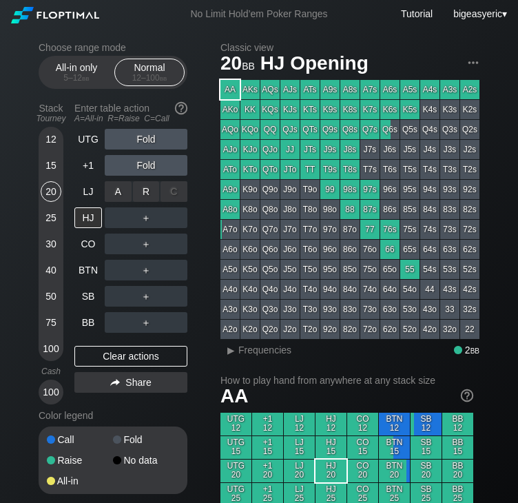
click at [137, 192] on div "A ✕ R ✕ C ✕ Fold" at bounding box center [146, 191] width 83 height 21
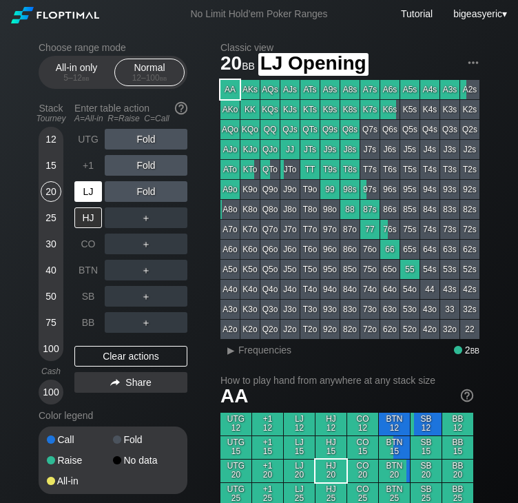
click at [88, 196] on div "LJ" at bounding box center [88, 191] width 28 height 21
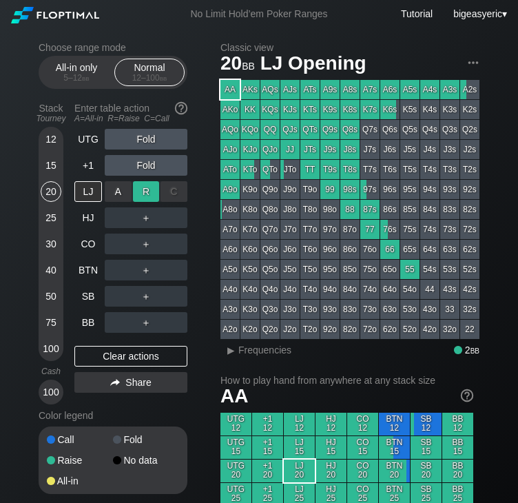
click at [150, 196] on div "R ✕" at bounding box center [146, 191] width 27 height 21
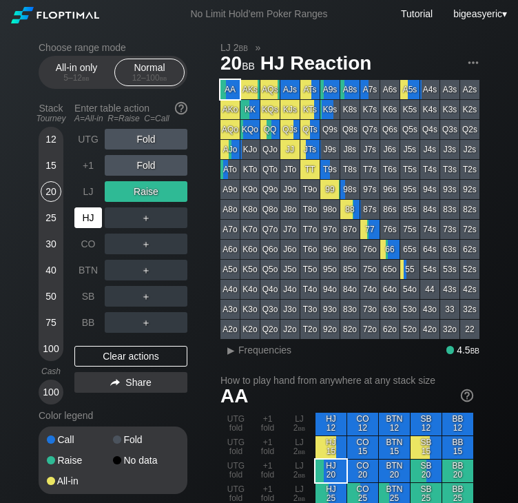
click at [84, 218] on div "HJ" at bounding box center [88, 217] width 28 height 21
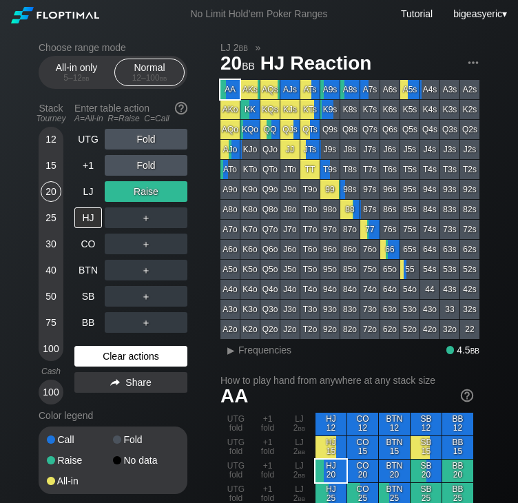
click at [119, 281] on div "Clear actions" at bounding box center [130, 356] width 113 height 21
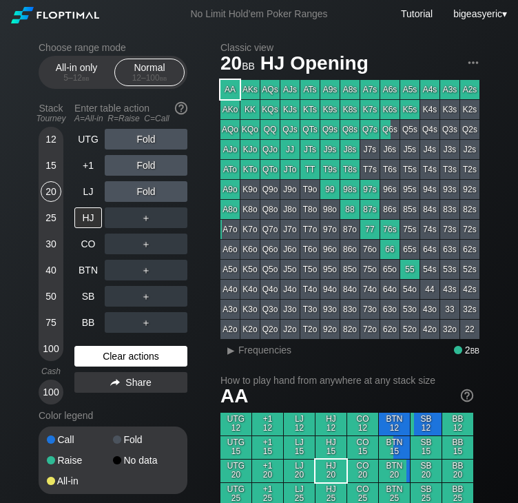
click at [110, 281] on div "Clear actions" at bounding box center [130, 356] width 113 height 21
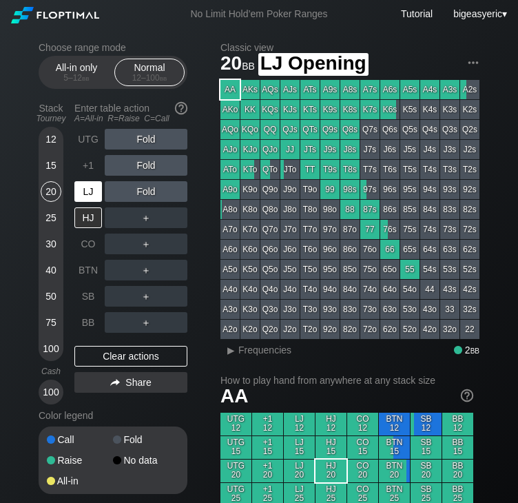
click at [96, 187] on div "LJ" at bounding box center [88, 191] width 28 height 21
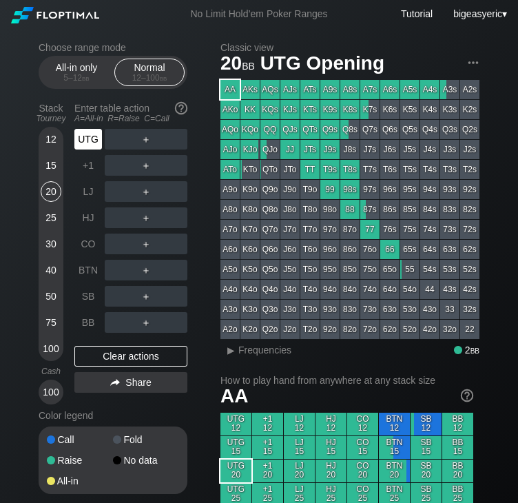
click at [96, 138] on div "UTG" at bounding box center [88, 139] width 28 height 21
click at [91, 281] on div "BB" at bounding box center [88, 322] width 28 height 21
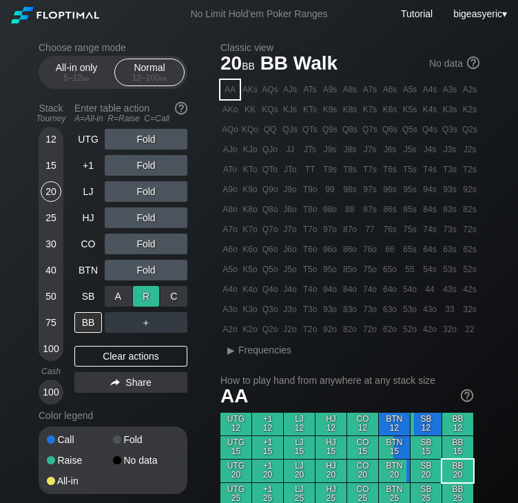
click at [152, 281] on div "R ✕" at bounding box center [146, 296] width 27 height 21
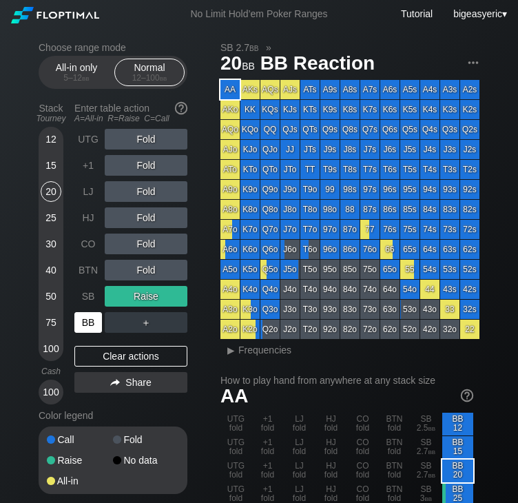
click at [91, 281] on div "BB" at bounding box center [88, 322] width 28 height 21
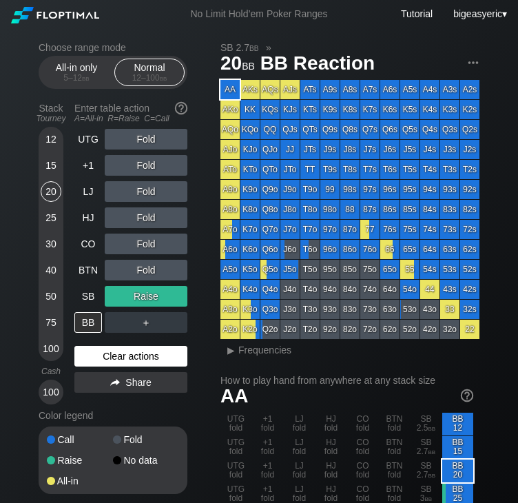
click at [108, 281] on div "Clear actions" at bounding box center [130, 356] width 113 height 21
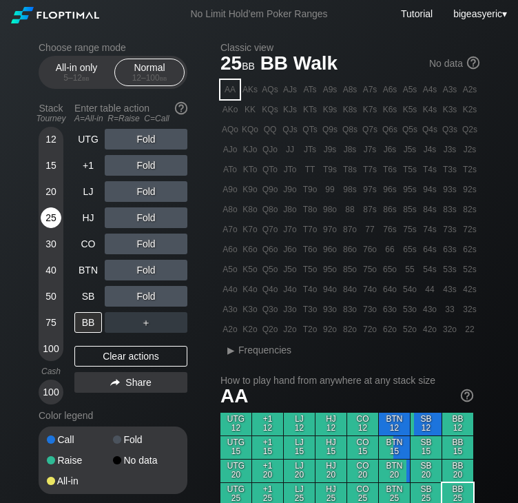
click at [54, 222] on div "25" at bounding box center [51, 217] width 21 height 21
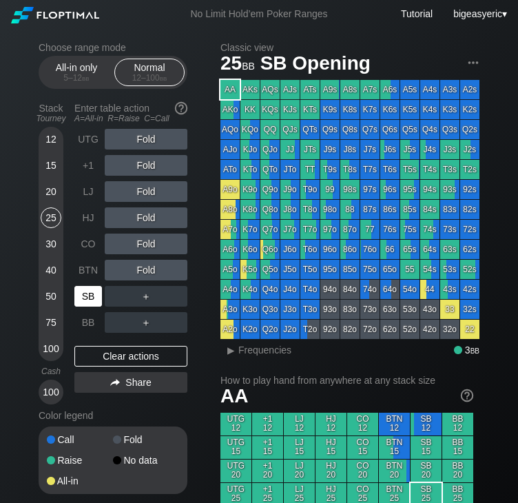
click at [89, 281] on div "SB" at bounding box center [88, 296] width 28 height 21
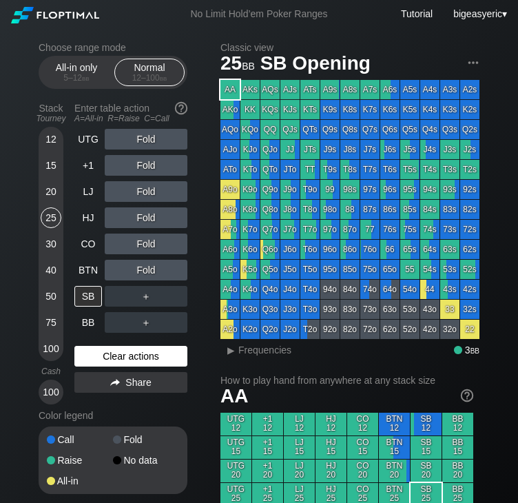
click at [127, 281] on div "Clear actions" at bounding box center [130, 356] width 113 height 21
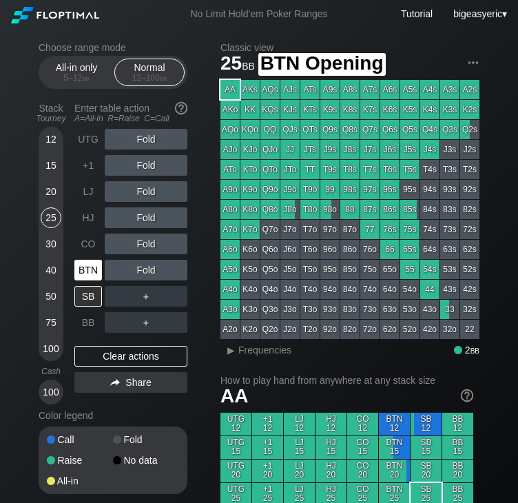
click at [77, 270] on div "BTN" at bounding box center [88, 270] width 28 height 21
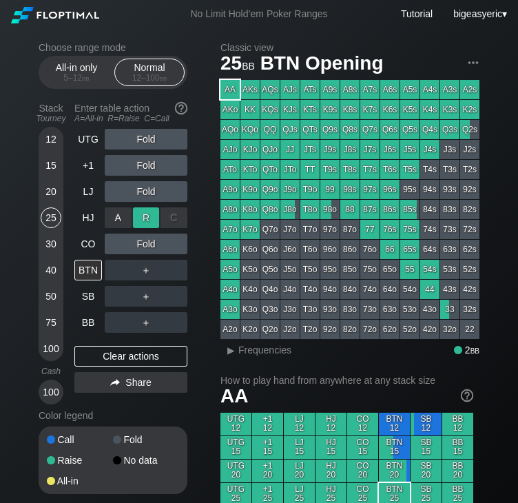
click at [143, 218] on div "R ✕" at bounding box center [146, 217] width 27 height 21
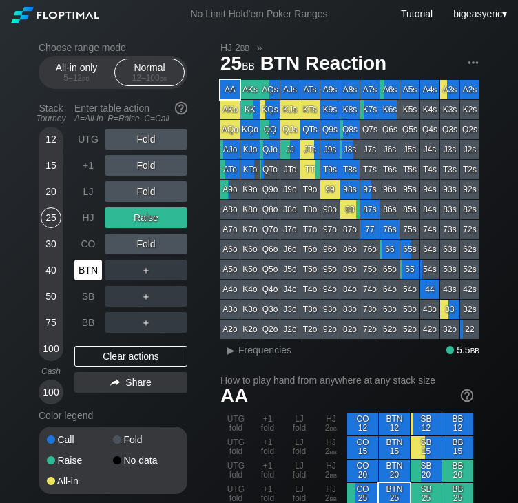
click at [83, 268] on div "BTN" at bounding box center [88, 270] width 28 height 21
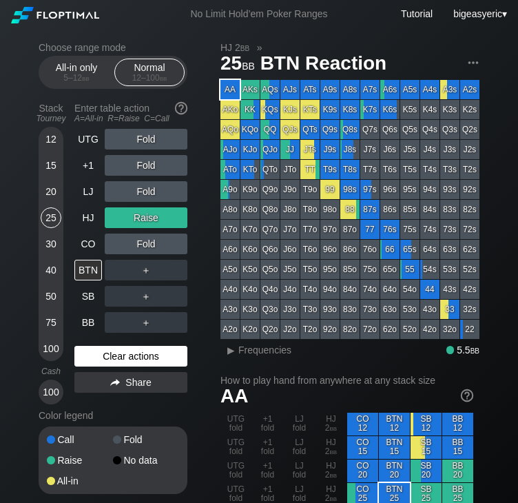
click at [127, 281] on div "Clear actions" at bounding box center [130, 356] width 113 height 21
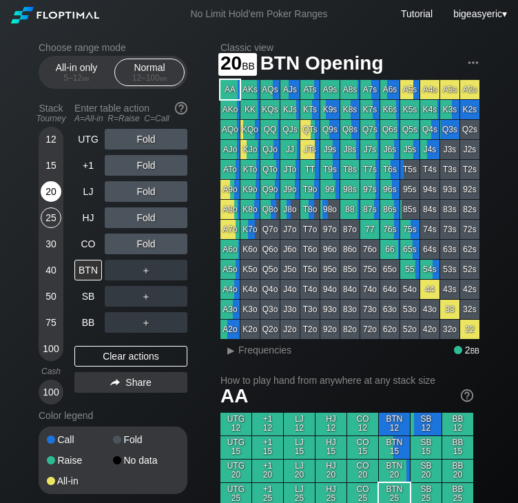
click at [53, 187] on div "20" at bounding box center [51, 191] width 21 height 21
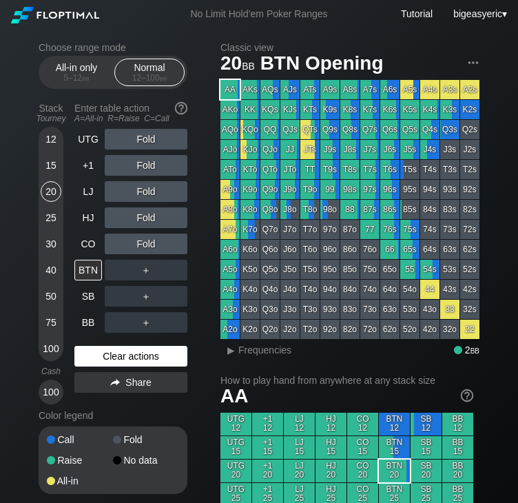
click at [105, 281] on div "Clear actions" at bounding box center [130, 356] width 113 height 21
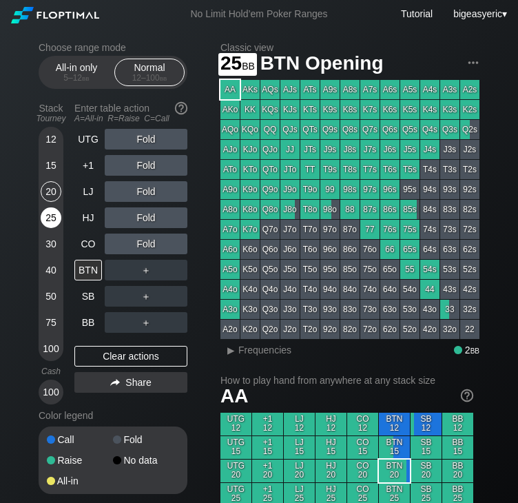
click at [44, 227] on div "25" at bounding box center [51, 220] width 21 height 26
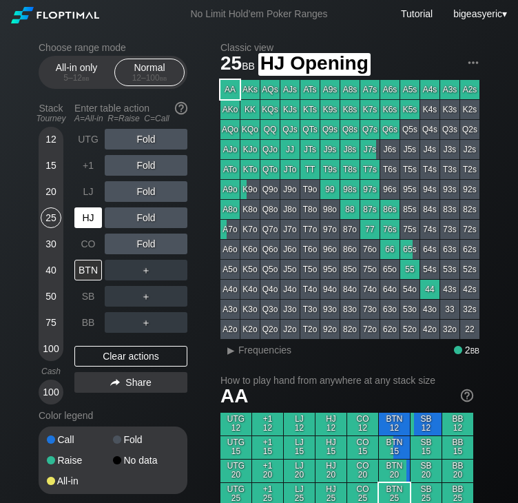
click at [96, 216] on div "HJ" at bounding box center [88, 217] width 28 height 21
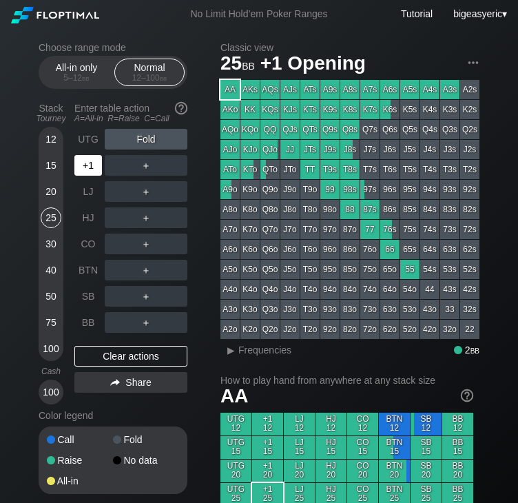
click at [94, 174] on div "+1" at bounding box center [88, 165] width 28 height 21
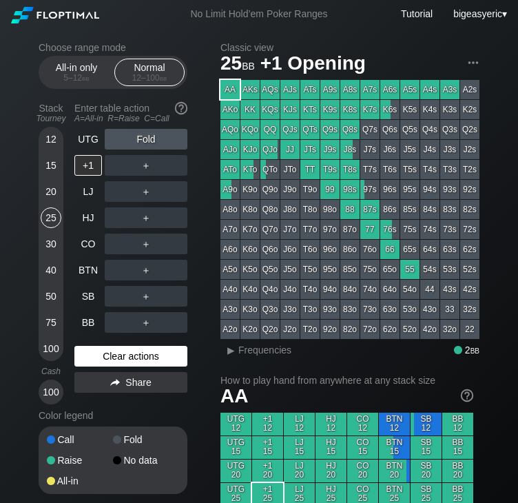
click at [100, 281] on div "Clear actions" at bounding box center [130, 356] width 113 height 21
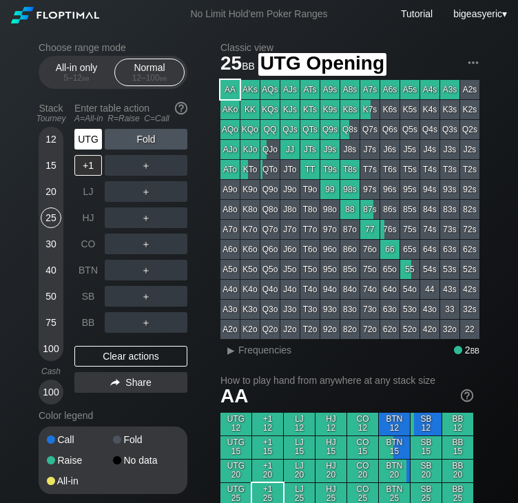
click at [92, 141] on div "UTG" at bounding box center [88, 139] width 28 height 21
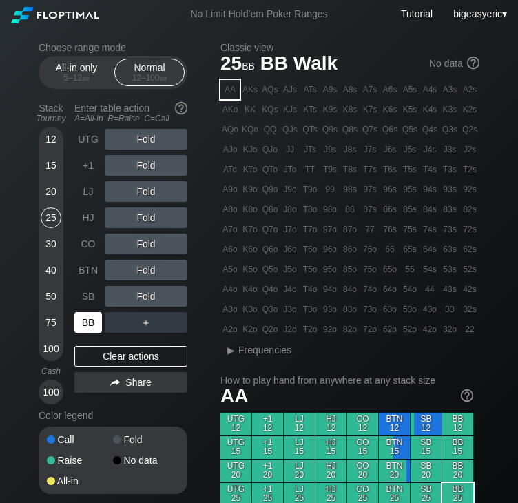
drag, startPoint x: 92, startPoint y: 320, endPoint x: 85, endPoint y: 309, distance: 12.1
click at [85, 281] on div "UTG Fold +1 Fold LJ Fold HJ Fold CO Fold BTN Fold SB Fold BB ＋" at bounding box center [130, 231] width 113 height 204
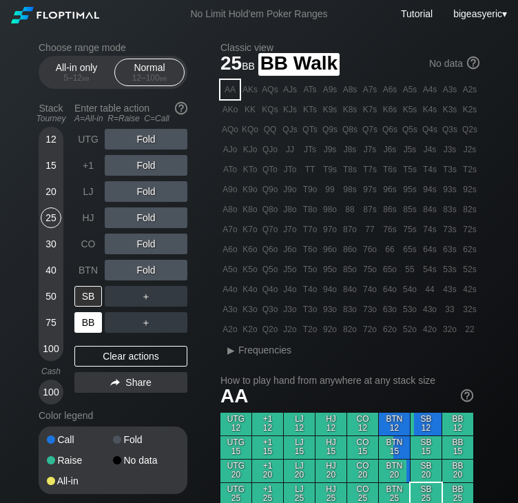
click at [85, 281] on div "BB" at bounding box center [88, 322] width 28 height 21
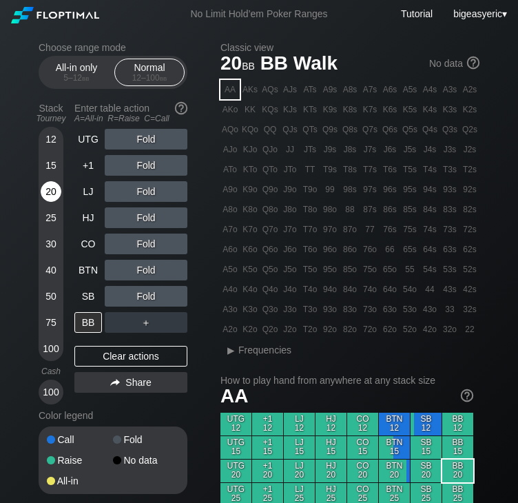
click at [47, 193] on div "20" at bounding box center [51, 191] width 21 height 21
click at [83, 281] on div "BB" at bounding box center [88, 322] width 28 height 21
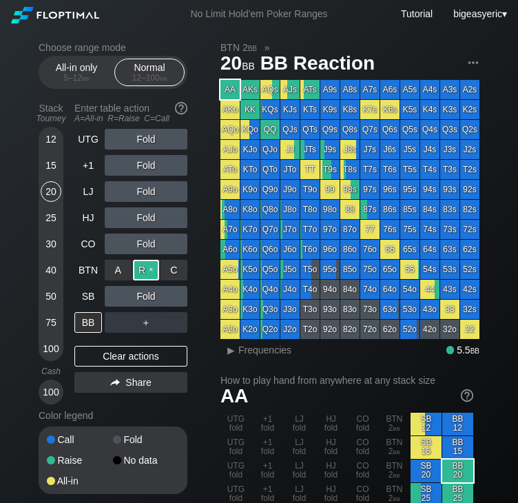
click at [143, 278] on div "R ✕" at bounding box center [146, 270] width 27 height 21
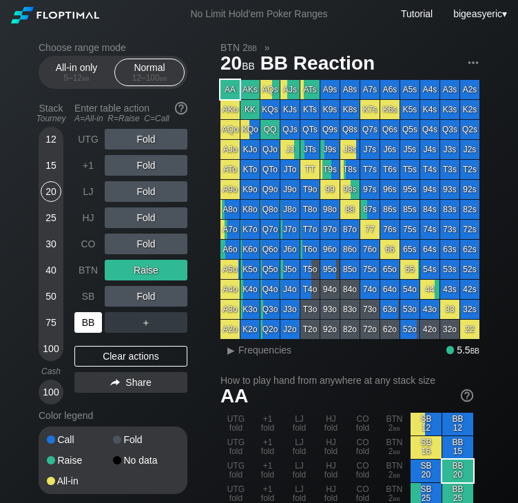
click at [84, 281] on div "BB" at bounding box center [88, 322] width 28 height 21
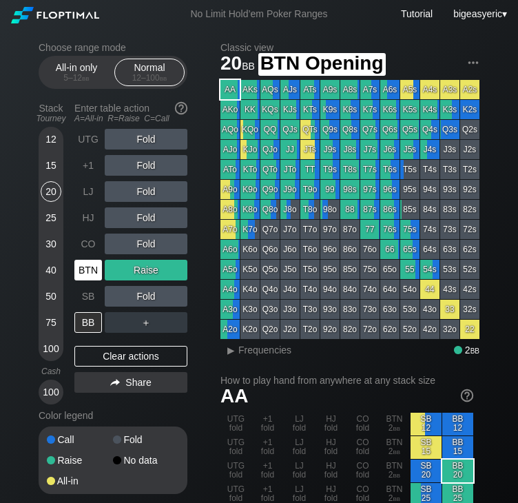
click at [86, 265] on div "BTN" at bounding box center [88, 270] width 28 height 21
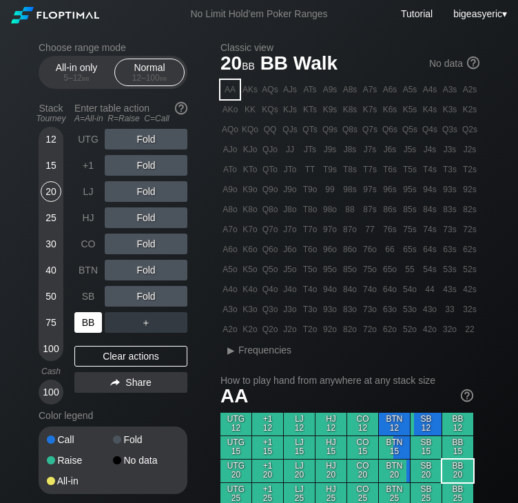
click at [96, 281] on div "BB" at bounding box center [88, 322] width 28 height 21
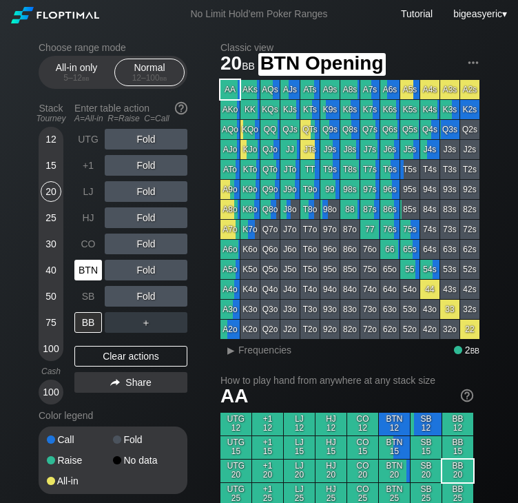
click at [85, 271] on div "BTN" at bounding box center [88, 270] width 28 height 21
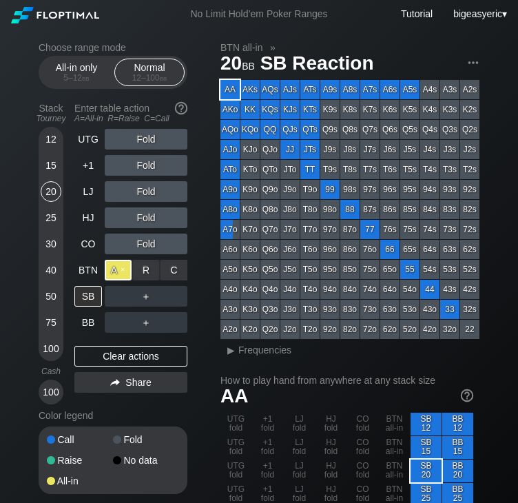
click at [117, 271] on div "A ✕" at bounding box center [118, 270] width 27 height 21
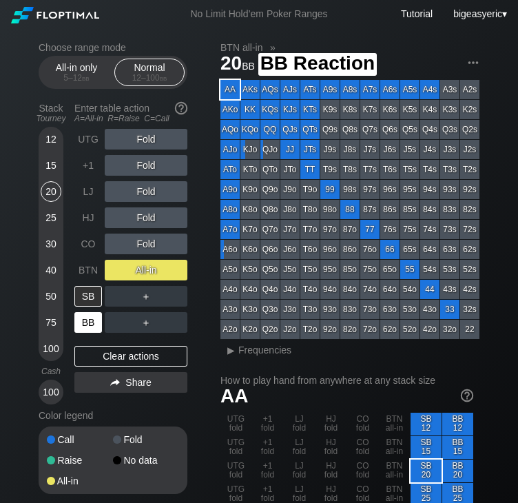
click at [96, 323] on div "BB" at bounding box center [88, 322] width 28 height 21
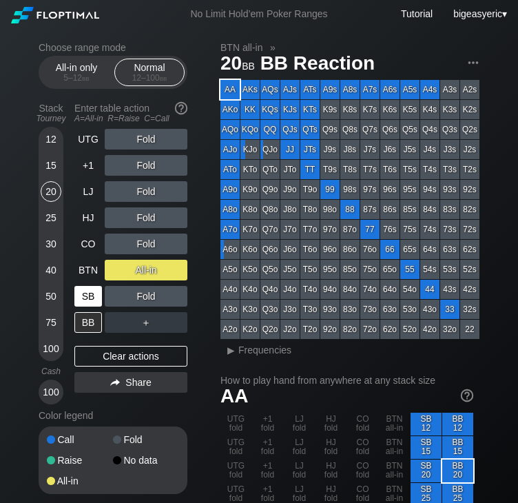
click at [87, 290] on div "SB" at bounding box center [88, 296] width 28 height 21
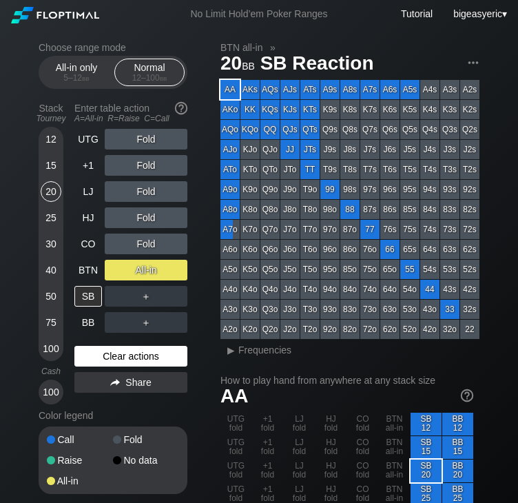
click at [129, 360] on div "Clear actions" at bounding box center [130, 356] width 113 height 21
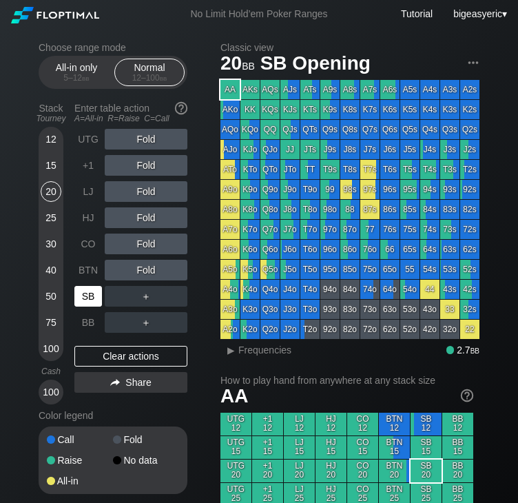
click at [95, 304] on div "SB" at bounding box center [88, 296] width 28 height 21
click at [88, 240] on div "CO" at bounding box center [88, 244] width 28 height 21
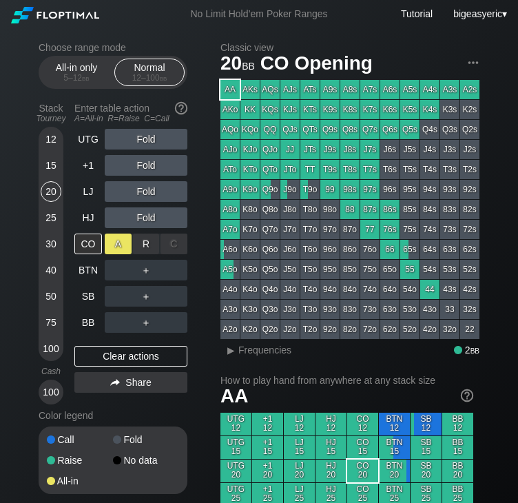
click at [118, 245] on div "A ✕" at bounding box center [118, 244] width 27 height 21
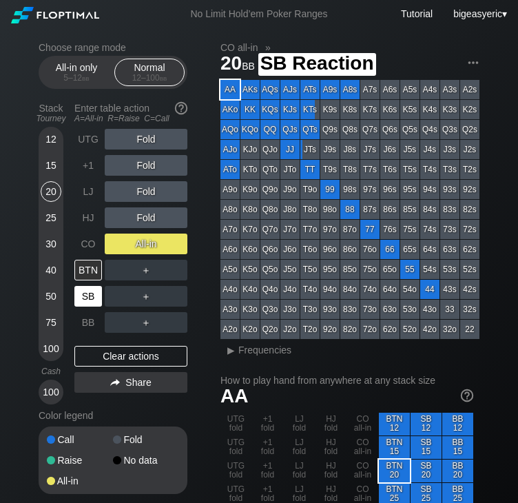
click at [85, 299] on div "SB" at bounding box center [88, 296] width 28 height 21
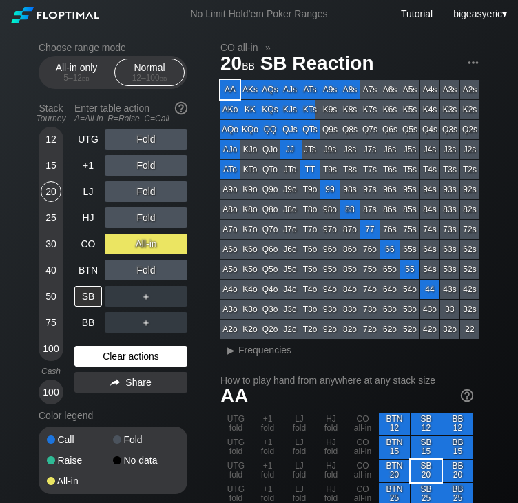
click at [105, 353] on div "Clear actions" at bounding box center [130, 356] width 113 height 21
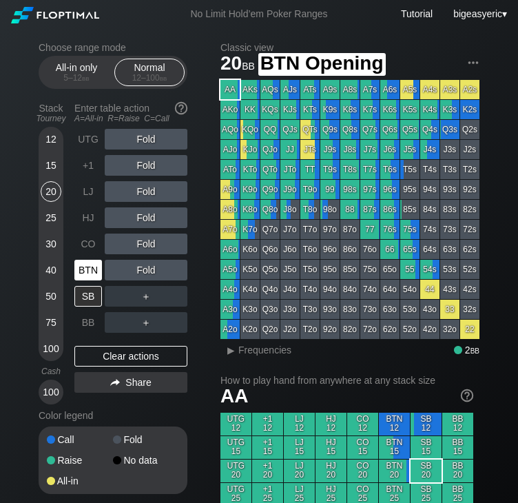
click at [80, 270] on div "BTN" at bounding box center [88, 270] width 28 height 21
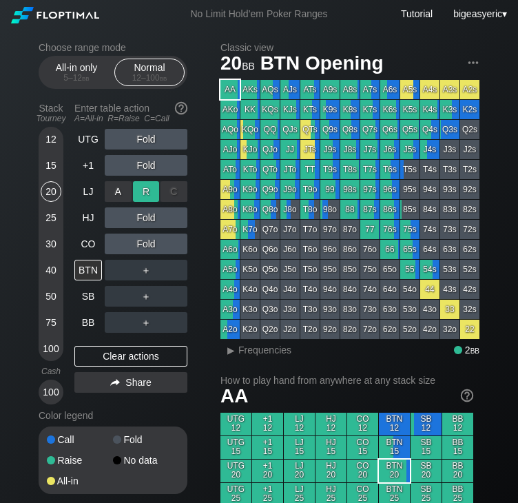
click at [141, 196] on div "R ✕" at bounding box center [146, 191] width 27 height 21
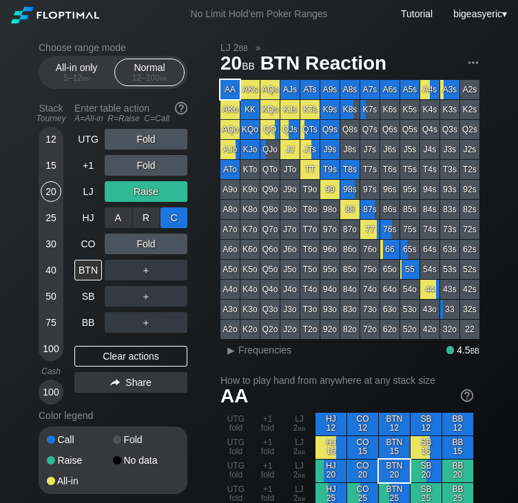
click at [174, 218] on div "C ✕" at bounding box center [174, 217] width 27 height 21
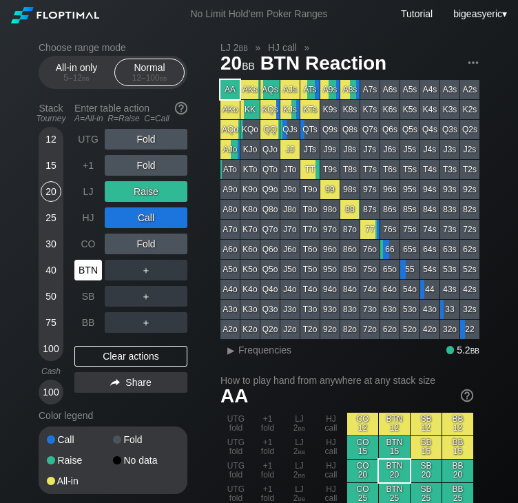
click at [82, 264] on div "BTN" at bounding box center [88, 270] width 28 height 21
click at [92, 266] on div "BTN" at bounding box center [88, 270] width 28 height 21
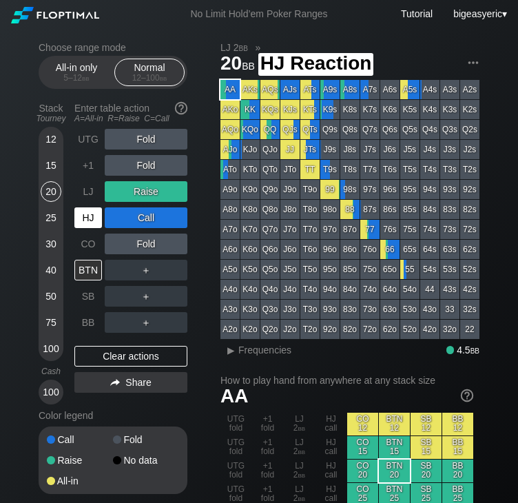
click at [94, 221] on div "HJ" at bounding box center [88, 217] width 28 height 21
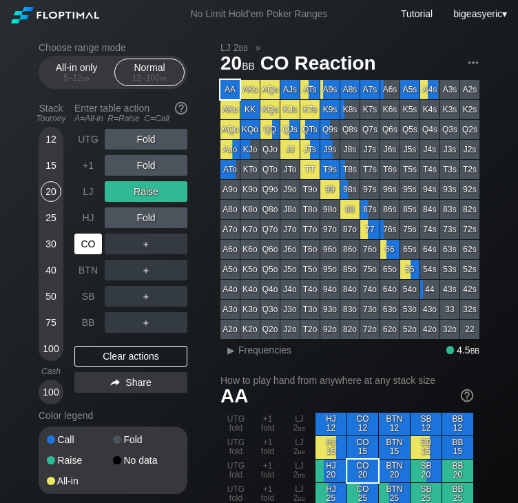
click at [91, 246] on div "CO" at bounding box center [88, 244] width 28 height 21
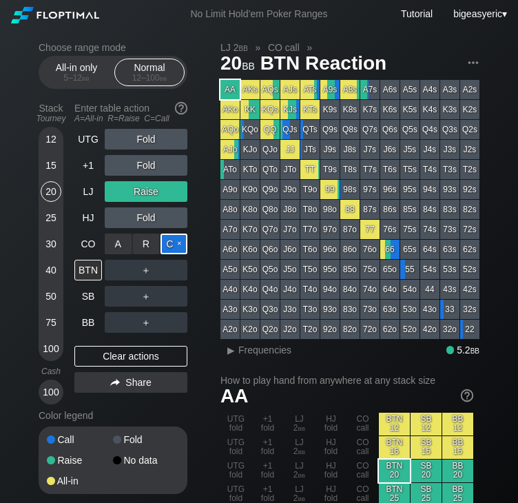
click at [180, 245] on div "C ✕" at bounding box center [174, 244] width 27 height 21
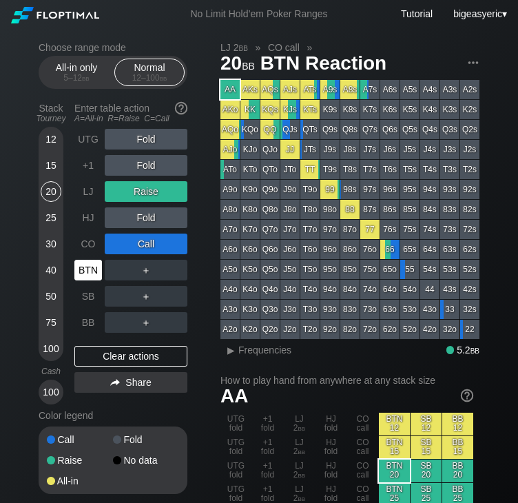
click at [85, 267] on div "BTN" at bounding box center [88, 270] width 28 height 21
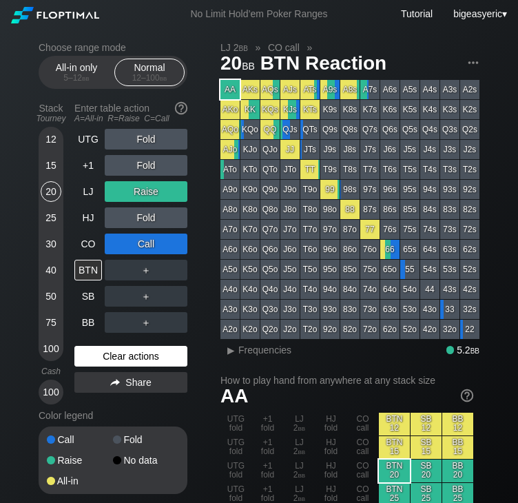
click at [116, 362] on div "Clear actions" at bounding box center [130, 356] width 113 height 21
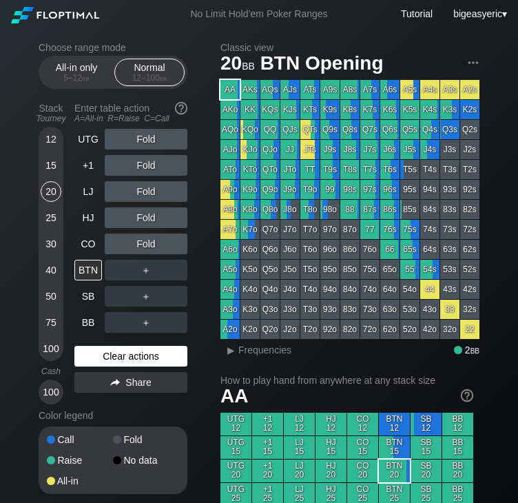
click at [116, 362] on div "Clear actions" at bounding box center [130, 356] width 113 height 21
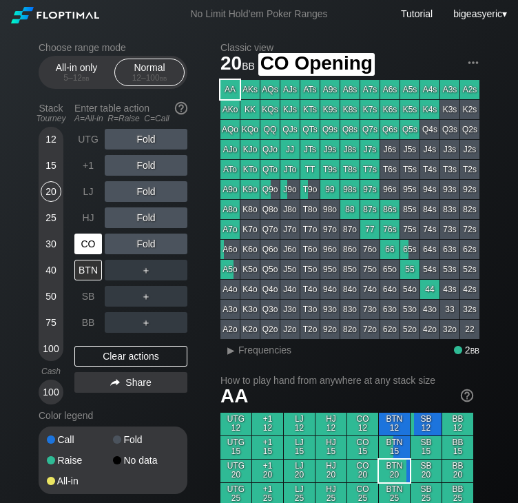
click at [83, 254] on div "CO" at bounding box center [88, 244] width 28 height 21
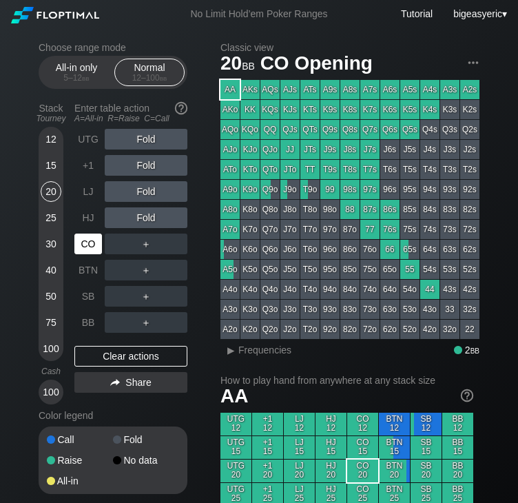
click at [83, 249] on div "CO" at bounding box center [88, 244] width 28 height 21
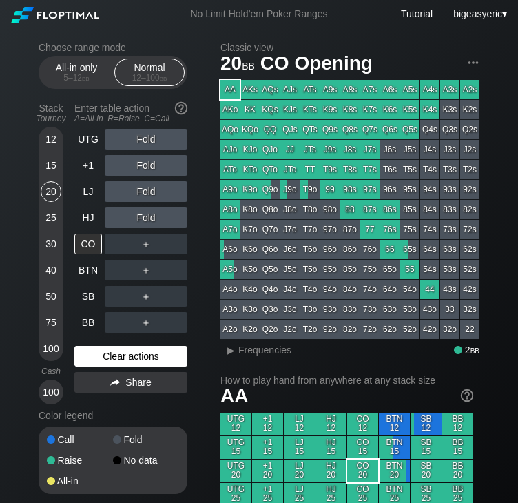
click at [113, 357] on div "Clear actions" at bounding box center [130, 356] width 113 height 21
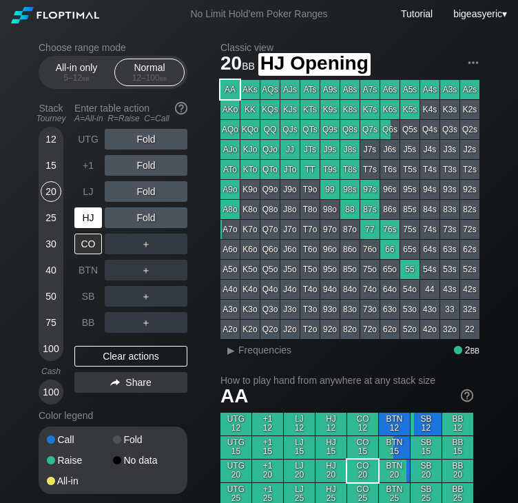
click at [84, 216] on div "HJ" at bounding box center [88, 217] width 28 height 21
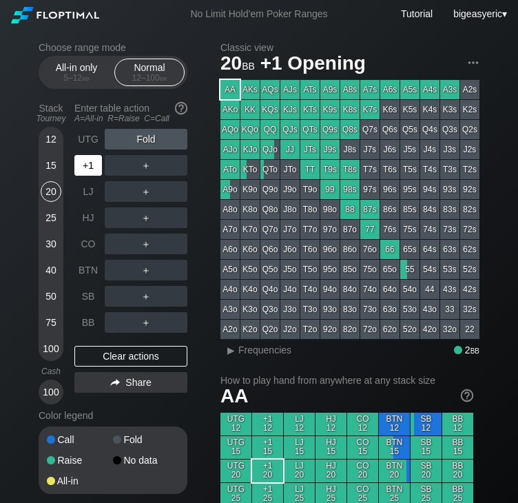
click at [94, 172] on div "+1" at bounding box center [88, 165] width 28 height 21
click at [114, 167] on div "A ✕" at bounding box center [118, 165] width 27 height 21
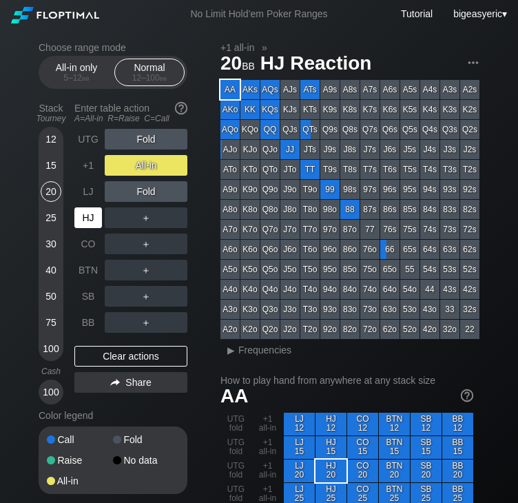
click at [88, 218] on div "HJ" at bounding box center [88, 217] width 28 height 21
click at [85, 198] on div "LJ" at bounding box center [88, 191] width 28 height 21
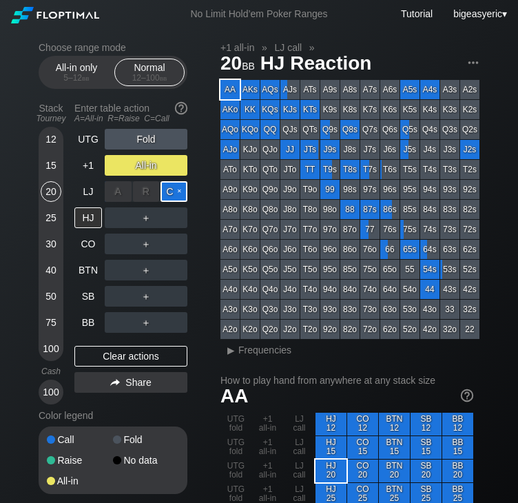
click at [170, 188] on div "C ✕" at bounding box center [174, 191] width 27 height 21
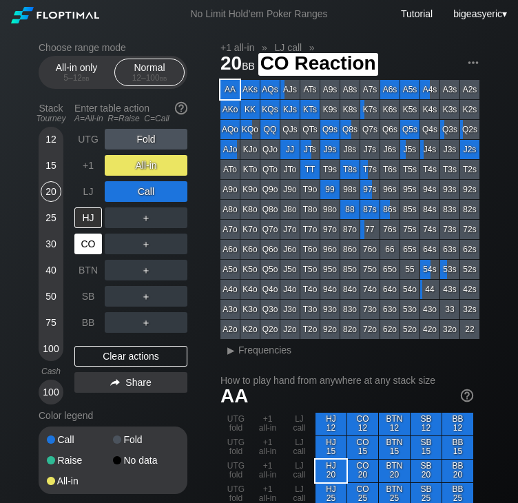
click at [92, 243] on div "CO" at bounding box center [88, 244] width 28 height 21
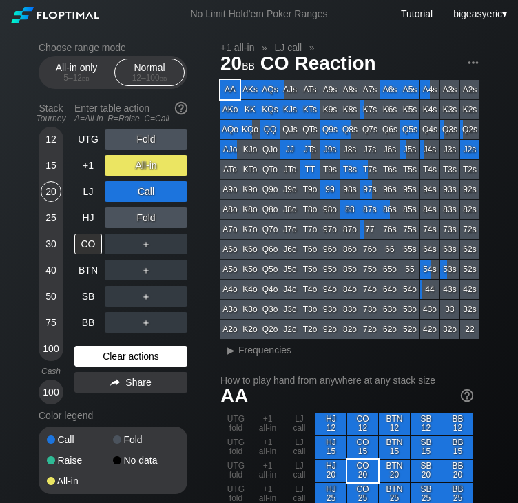
click at [96, 356] on div "Clear actions" at bounding box center [130, 356] width 113 height 21
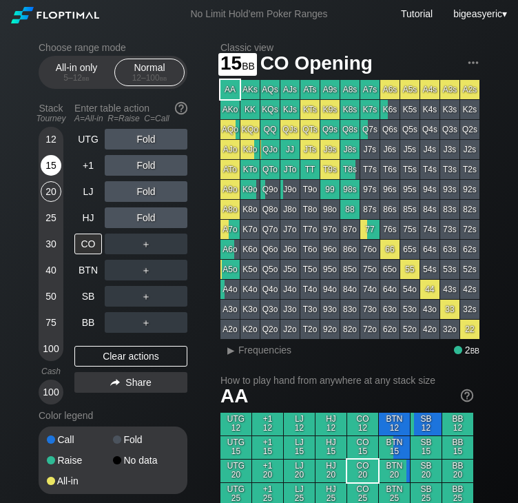
click at [52, 168] on div "15" at bounding box center [51, 165] width 21 height 21
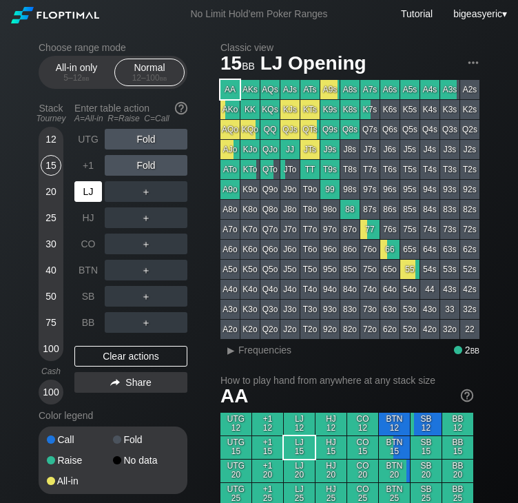
click at [83, 193] on div "LJ" at bounding box center [88, 191] width 28 height 21
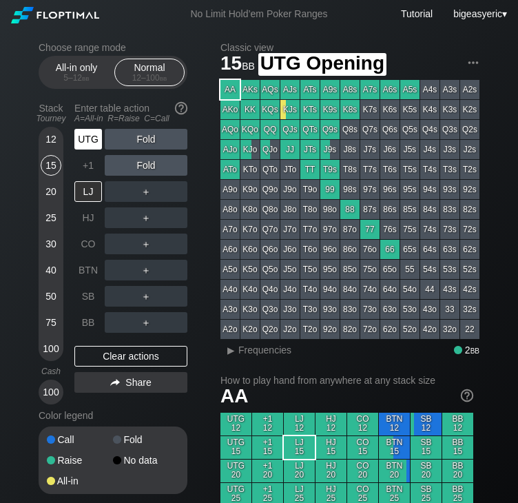
click at [88, 139] on div "UTG" at bounding box center [88, 139] width 28 height 21
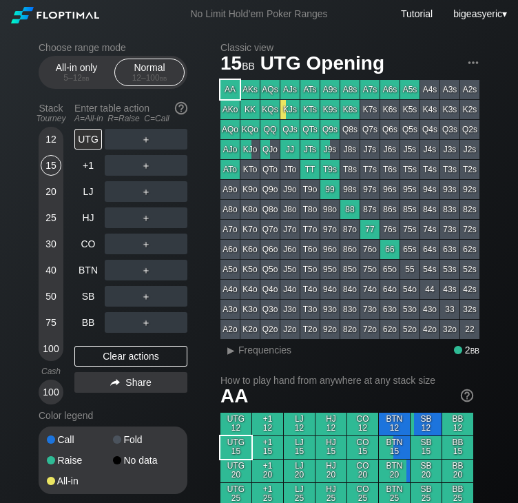
click at [43, 172] on div "15" at bounding box center [51, 165] width 21 height 21
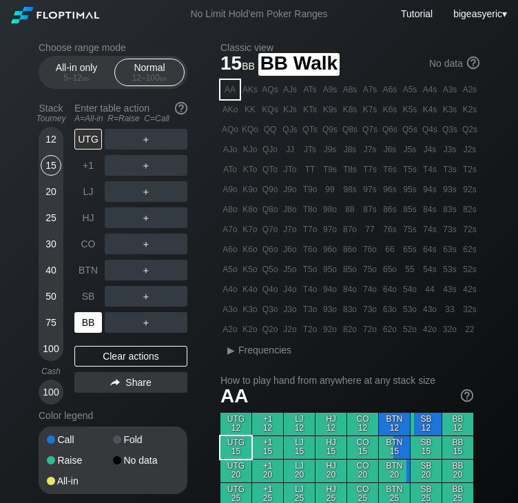
click at [85, 327] on div "BB" at bounding box center [88, 322] width 28 height 21
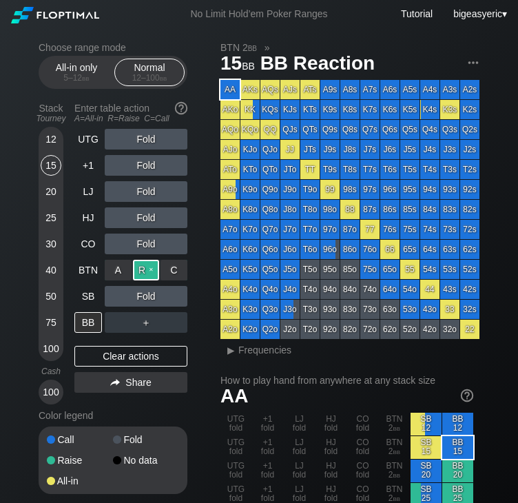
click at [149, 273] on div "R ✕" at bounding box center [146, 270] width 27 height 21
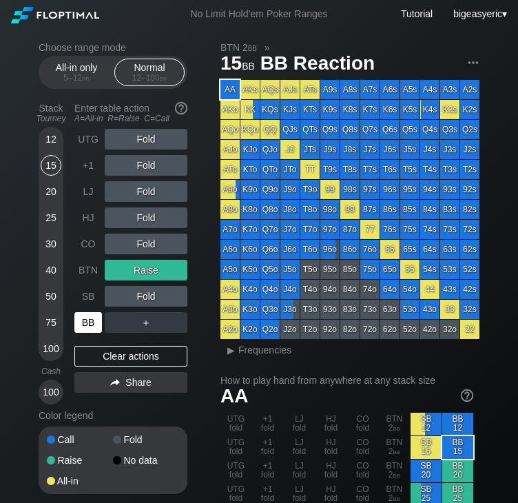
click at [88, 329] on div "BB" at bounding box center [88, 322] width 28 height 21
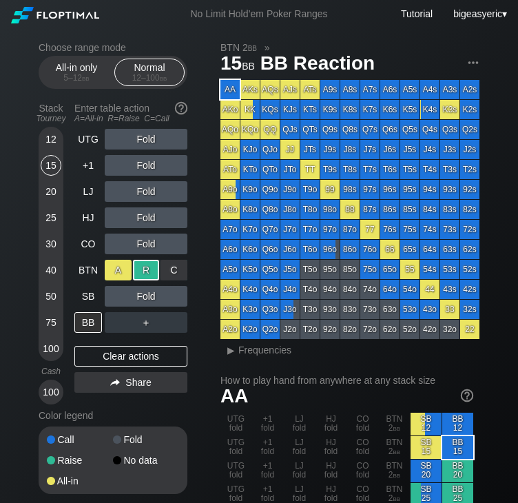
click at [119, 274] on div "A ✕" at bounding box center [118, 270] width 27 height 21
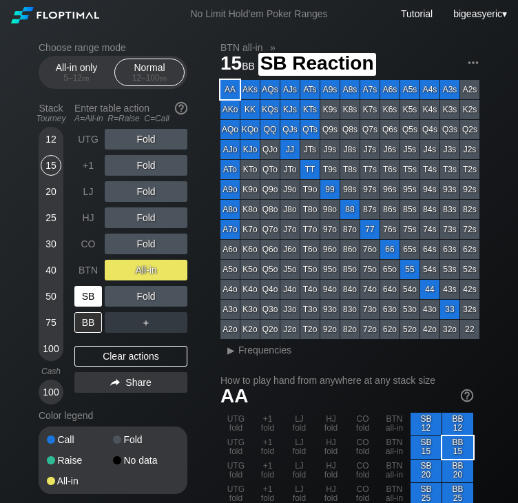
click at [94, 299] on div "SB" at bounding box center [88, 296] width 28 height 21
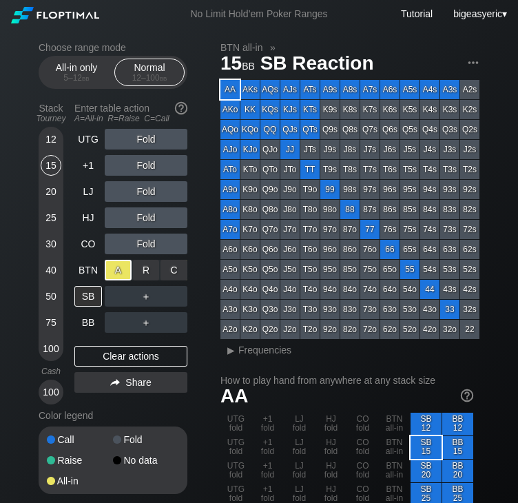
click at [188, 264] on div "Choose range mode All-in only 5 – 12 bb Normal 12 – 100 bb Stack Tourney Enter …" at bounding box center [124, 277] width 171 height 470
click at [207, 280] on div "Choose range mode All-in only 5 – 12 bb Normal 12 – 100 bb Stack Tourney Enter …" at bounding box center [124, 277] width 171 height 470
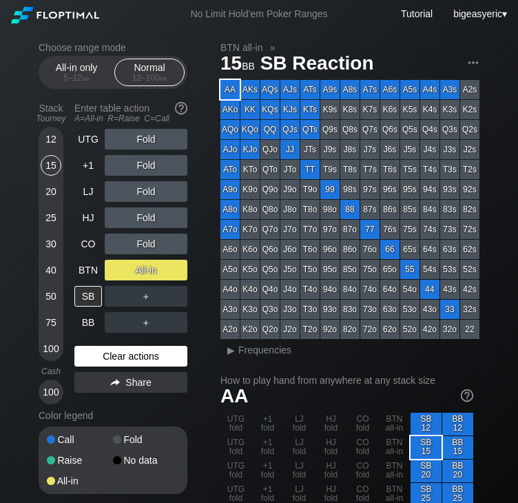
click at [150, 358] on div "Clear actions" at bounding box center [130, 356] width 113 height 21
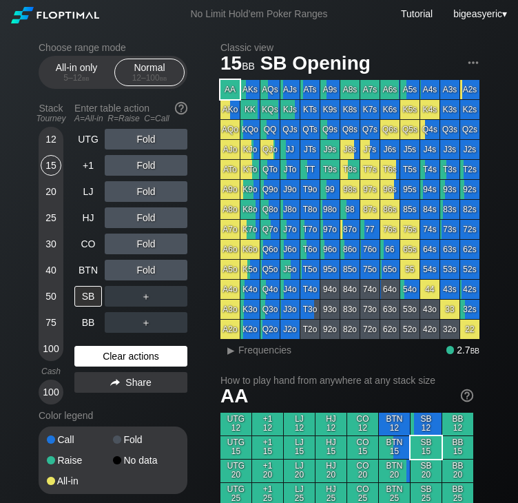
click at [99, 347] on div "Clear actions" at bounding box center [130, 356] width 113 height 21
click at [101, 357] on div "Clear actions" at bounding box center [130, 356] width 113 height 21
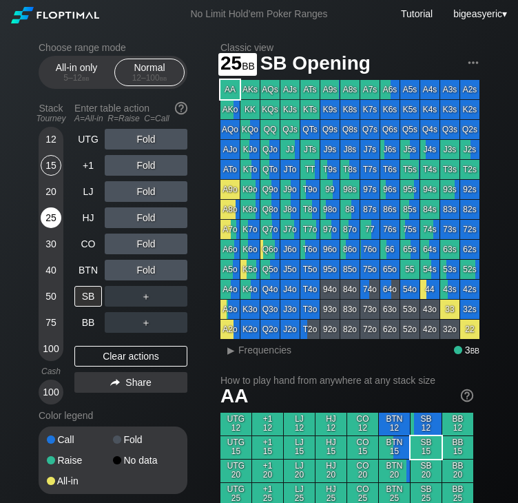
click at [53, 221] on div "25" at bounding box center [51, 217] width 21 height 21
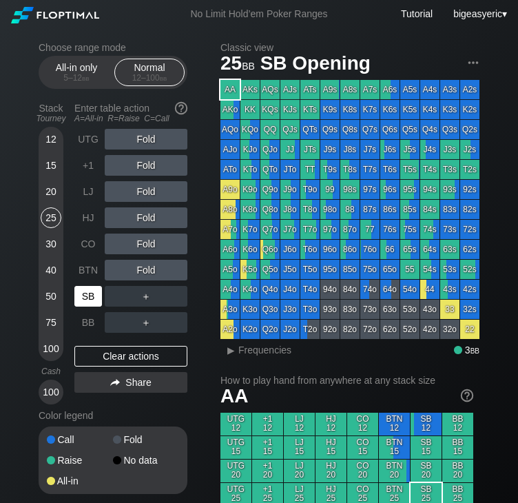
click at [91, 298] on div "SB" at bounding box center [88, 296] width 28 height 21
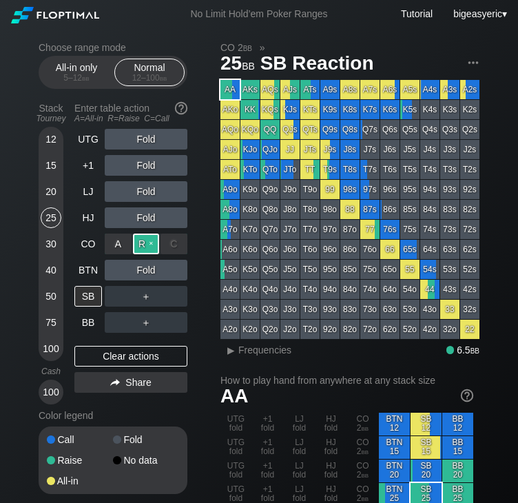
click at [139, 243] on div "R ✕" at bounding box center [146, 244] width 27 height 21
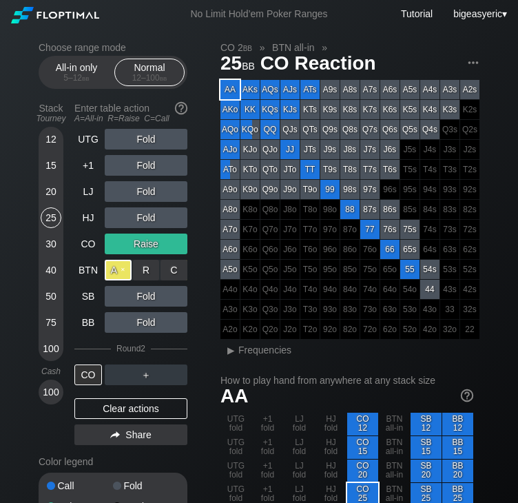
click at [118, 265] on div "A ✕" at bounding box center [118, 270] width 27 height 21
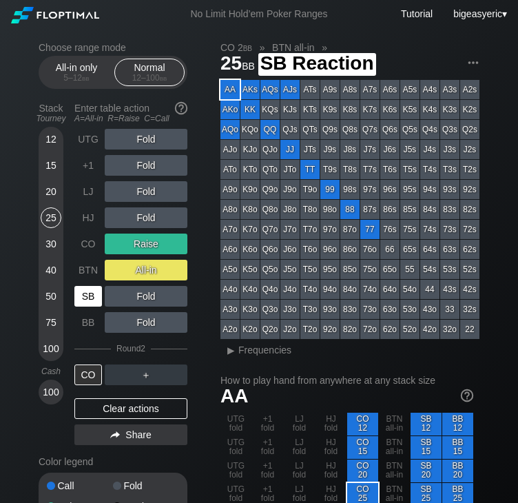
click at [91, 304] on div "SB" at bounding box center [88, 296] width 28 height 21
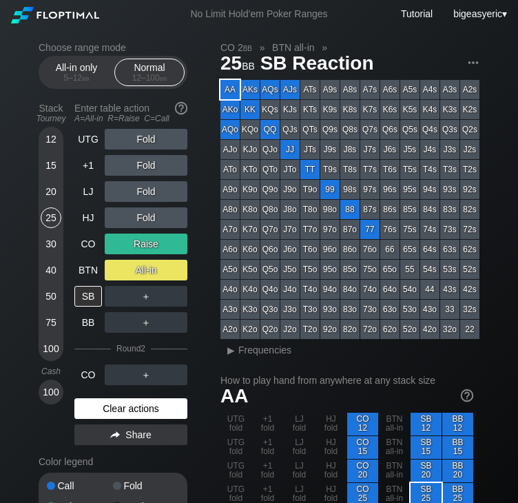
click at [112, 407] on div "Clear actions" at bounding box center [130, 408] width 113 height 21
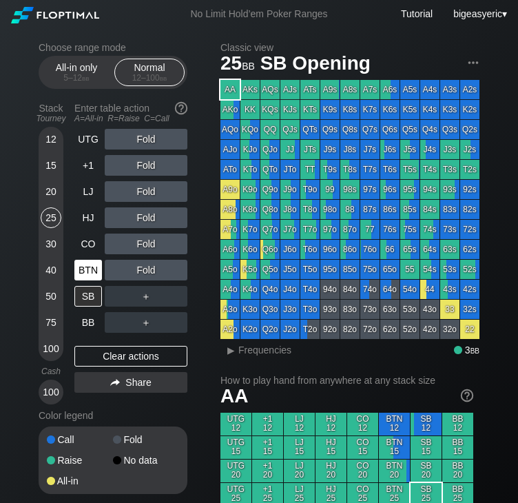
click at [85, 276] on div "BTN" at bounding box center [88, 270] width 28 height 21
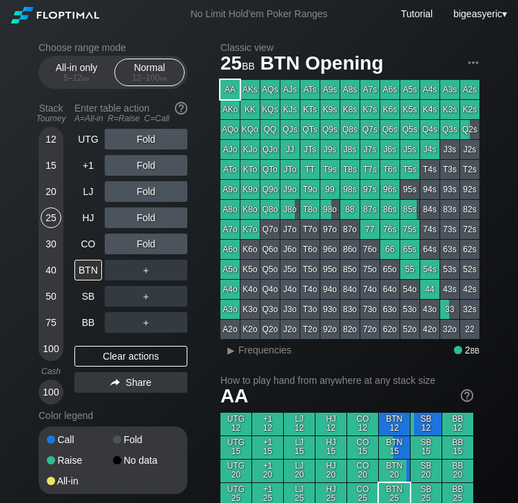
click at [48, 196] on div "20" at bounding box center [51, 191] width 21 height 21
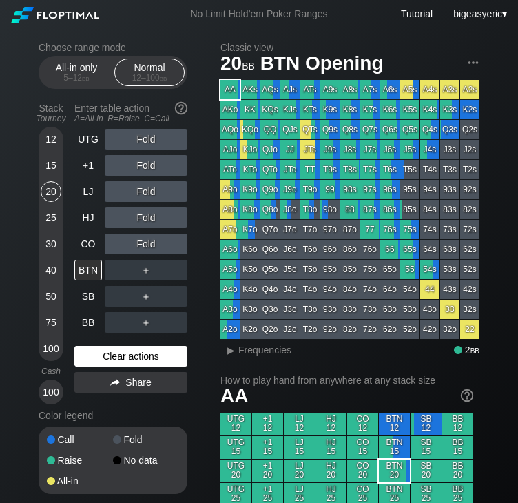
click at [131, 359] on div "Clear actions" at bounding box center [130, 356] width 113 height 21
click at [47, 190] on div "20" at bounding box center [51, 191] width 21 height 21
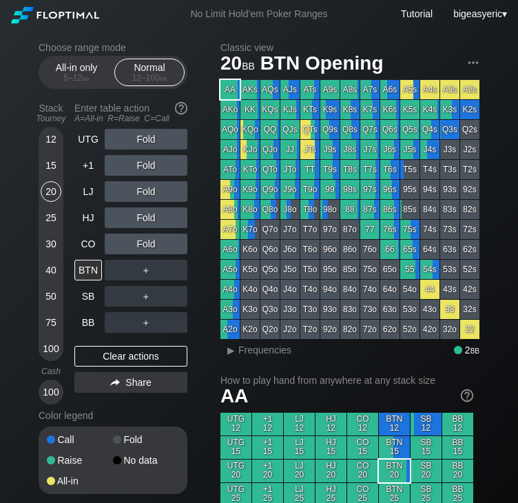
click at [121, 363] on div "Clear actions" at bounding box center [130, 356] width 113 height 21
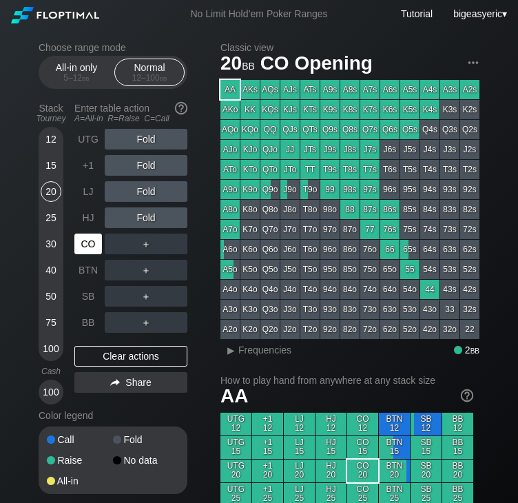
click at [96, 244] on div "CO" at bounding box center [88, 244] width 28 height 21
click at [94, 212] on div "HJ" at bounding box center [88, 217] width 28 height 21
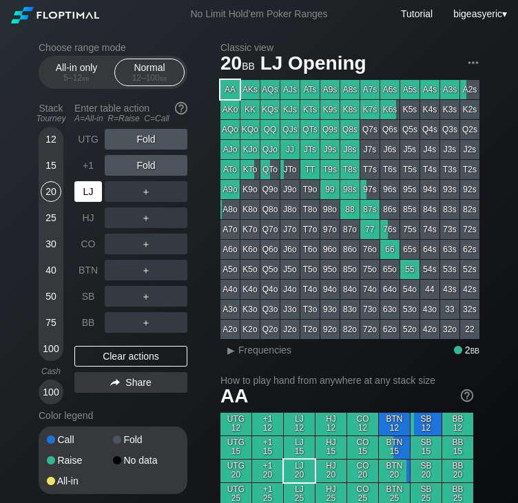
click at [85, 192] on div "LJ" at bounding box center [88, 191] width 28 height 21
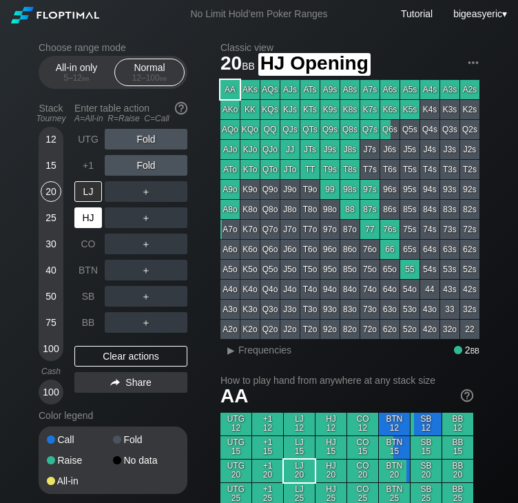
click at [90, 216] on div "HJ" at bounding box center [88, 217] width 28 height 21
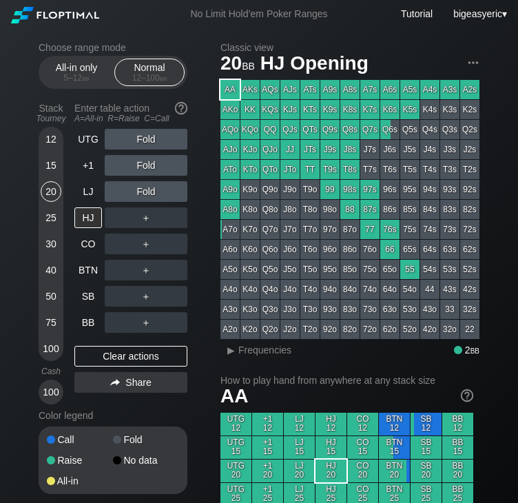
click at [143, 221] on div "＋" at bounding box center [146, 217] width 83 height 21
click at [143, 221] on div "R ✕" at bounding box center [146, 217] width 27 height 21
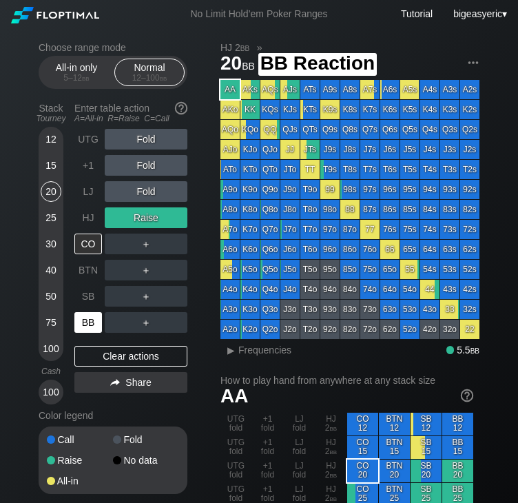
click at [92, 323] on div "BB" at bounding box center [88, 322] width 28 height 21
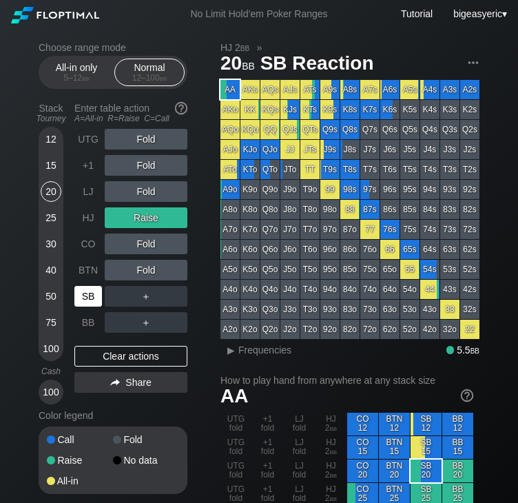
click at [94, 300] on div "SB" at bounding box center [88, 296] width 28 height 21
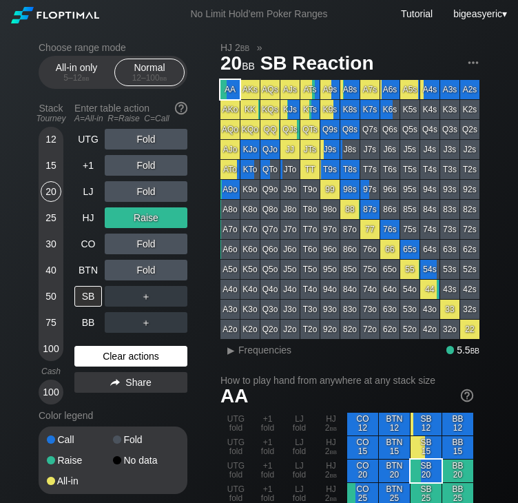
click at [143, 356] on div "Clear actions" at bounding box center [130, 356] width 113 height 21
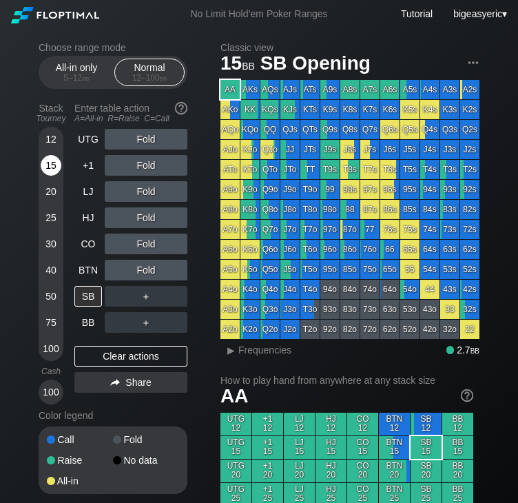
click at [47, 173] on div "15" at bounding box center [51, 165] width 21 height 21
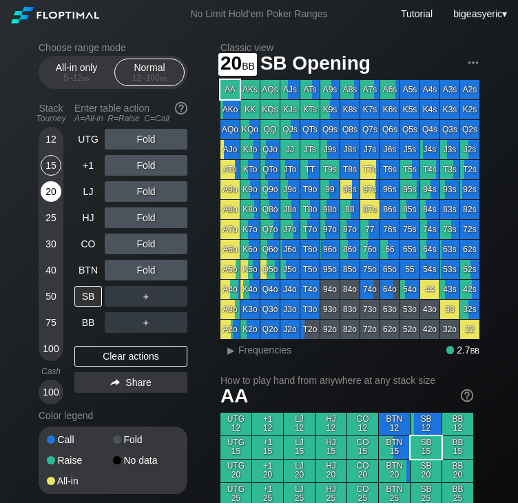
click at [45, 187] on div "20" at bounding box center [51, 191] width 21 height 21
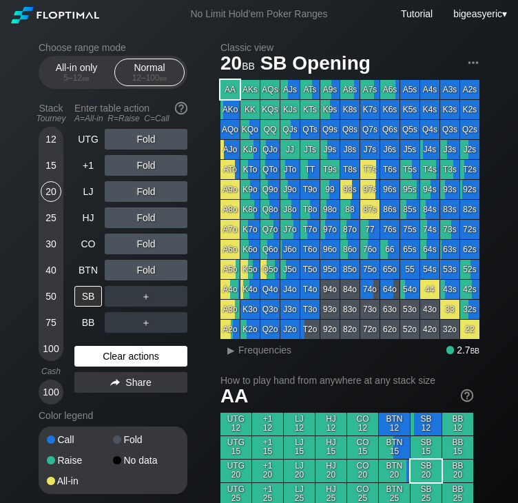
click at [99, 357] on div "Clear actions" at bounding box center [130, 356] width 113 height 21
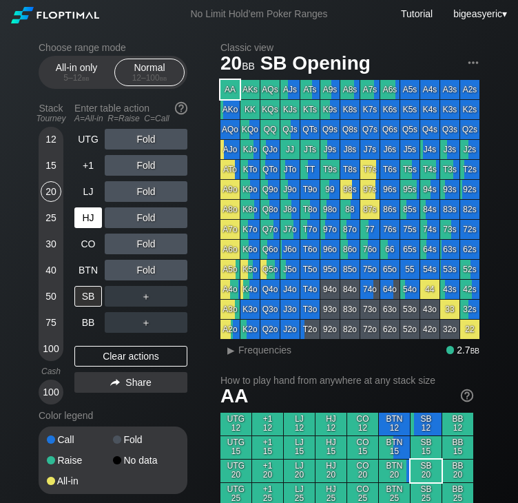
click at [84, 221] on div "HJ" at bounding box center [88, 217] width 28 height 21
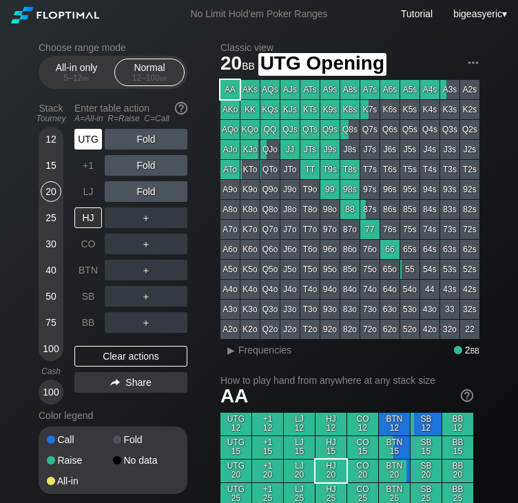
click at [85, 144] on div "UTG" at bounding box center [88, 139] width 28 height 21
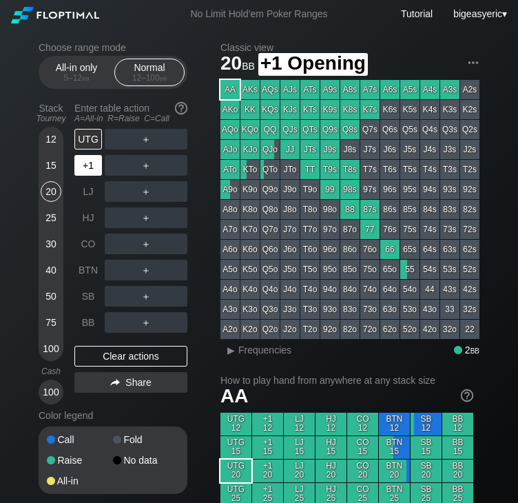
click at [80, 170] on div "+1" at bounding box center [88, 165] width 28 height 21
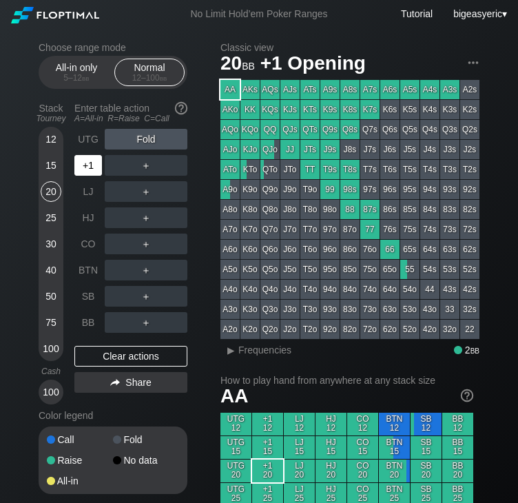
click at [85, 163] on div "+1" at bounding box center [88, 165] width 28 height 21
click at [88, 161] on div "+1" at bounding box center [88, 165] width 28 height 21
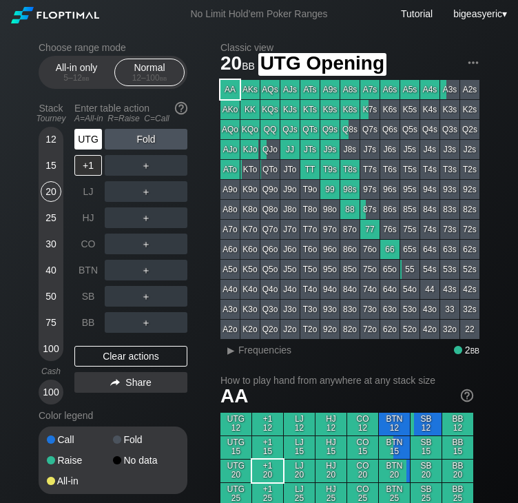
click at [88, 139] on div "UTG" at bounding box center [88, 139] width 28 height 21
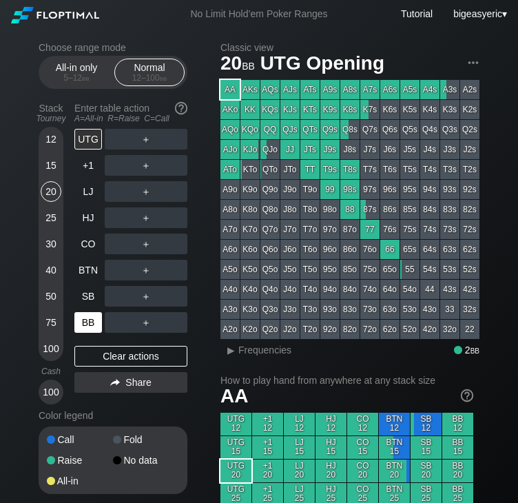
click at [88, 319] on div "BB" at bounding box center [88, 322] width 28 height 21
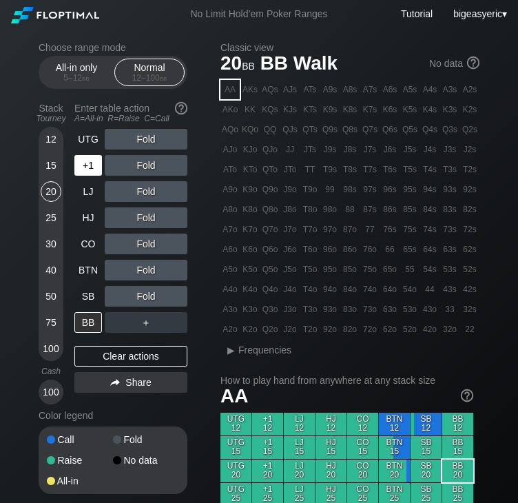
click at [93, 163] on div "+1" at bounding box center [88, 165] width 28 height 21
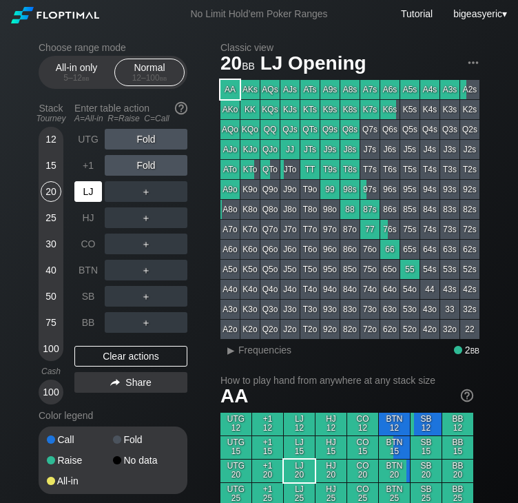
click at [96, 195] on div "LJ" at bounding box center [88, 191] width 28 height 21
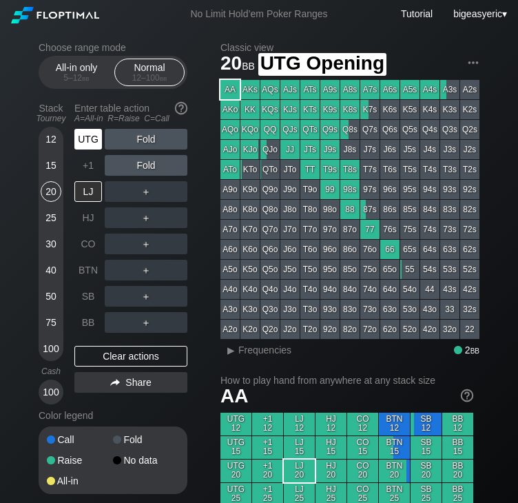
click at [91, 151] on div "UTG" at bounding box center [89, 139] width 30 height 26
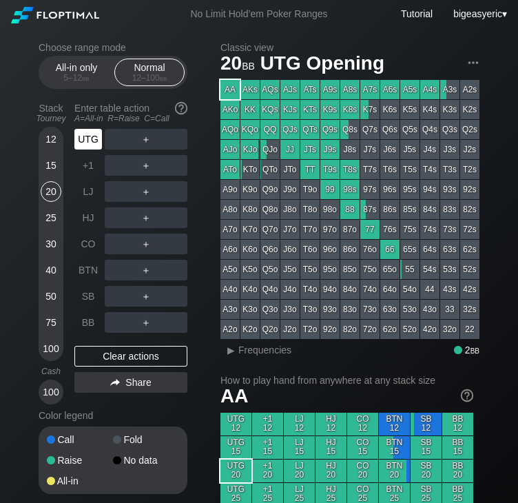
click at [88, 136] on div "UTG" at bounding box center [88, 139] width 28 height 21
click at [96, 323] on div "BB" at bounding box center [88, 322] width 28 height 21
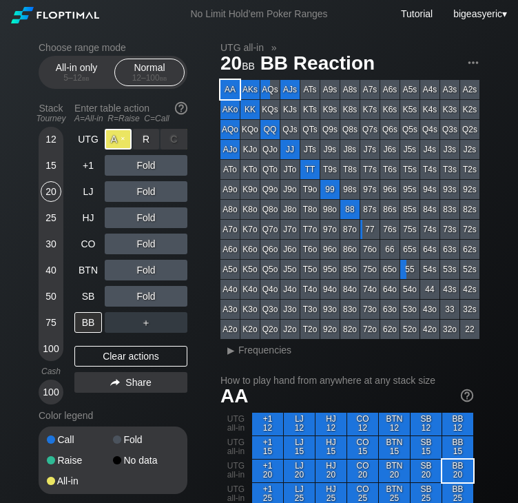
click at [118, 139] on div "A ✕" at bounding box center [118, 139] width 27 height 21
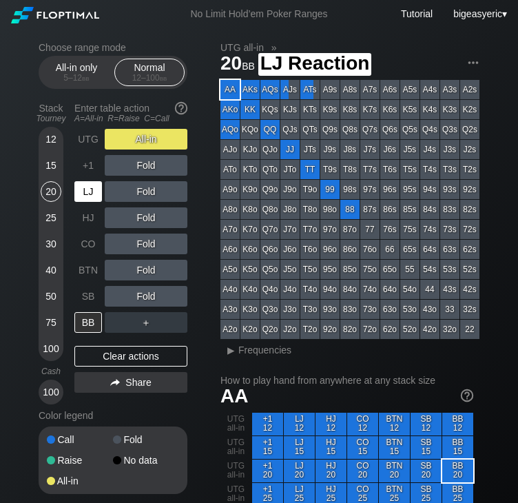
click at [89, 194] on div "LJ" at bounding box center [88, 191] width 28 height 21
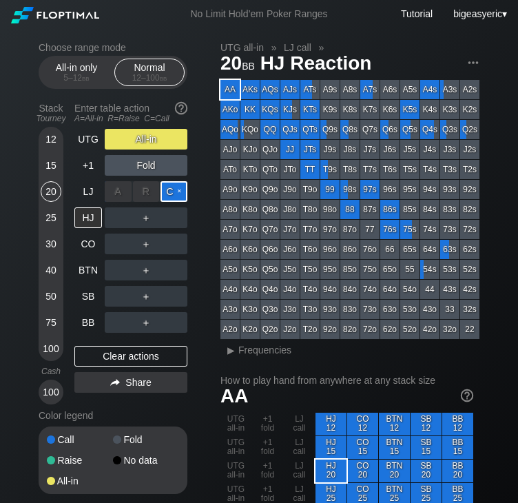
click at [178, 191] on div "C ✕" at bounding box center [174, 191] width 27 height 21
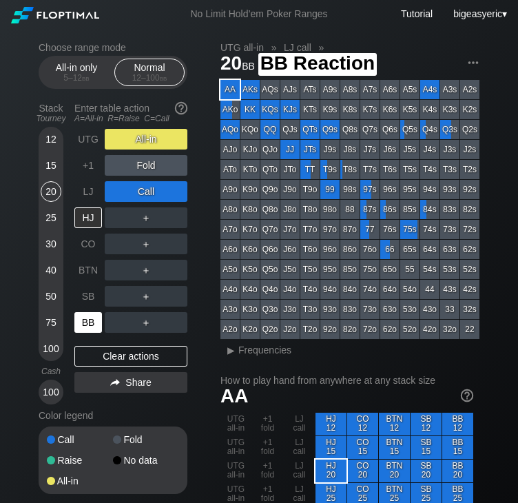
click at [83, 317] on div "BB" at bounding box center [88, 322] width 28 height 21
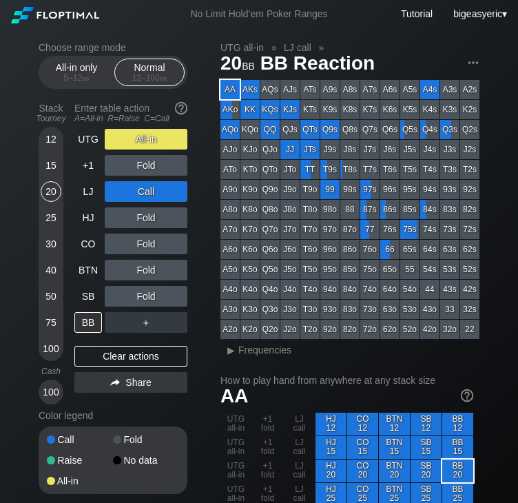
click at [54, 163] on div "15" at bounding box center [51, 165] width 21 height 21
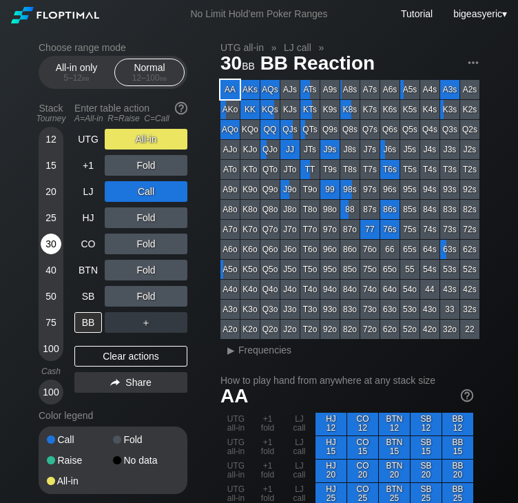
click at [52, 238] on div "30" at bounding box center [51, 244] width 21 height 21
click at [110, 353] on div "Clear actions" at bounding box center [130, 356] width 113 height 21
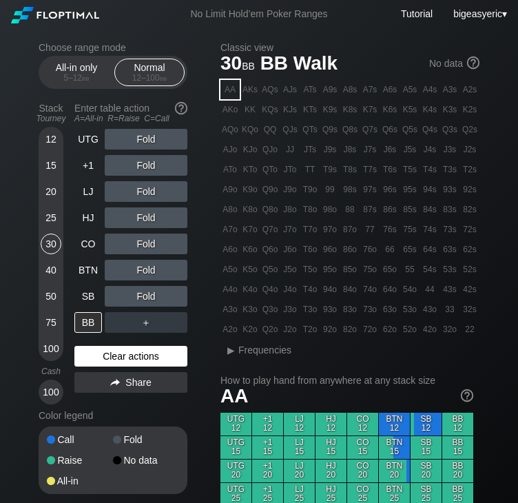
click at [110, 353] on div "Clear actions" at bounding box center [130, 356] width 113 height 21
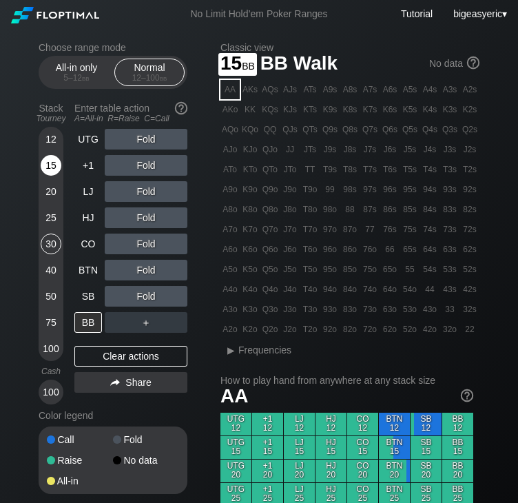
click at [52, 160] on div "15" at bounding box center [51, 165] width 21 height 21
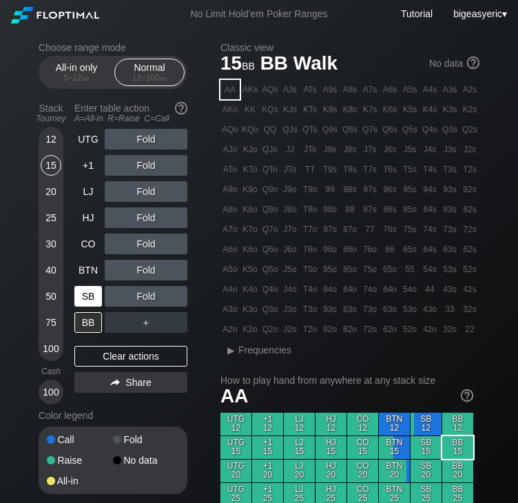
click at [88, 297] on div "SB" at bounding box center [88, 296] width 28 height 21
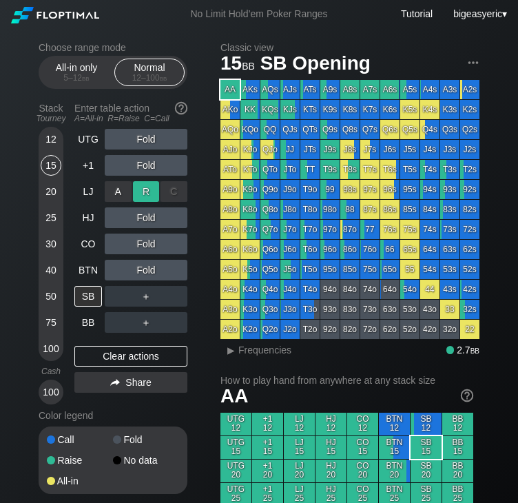
click at [152, 192] on div "R ✕" at bounding box center [146, 191] width 27 height 21
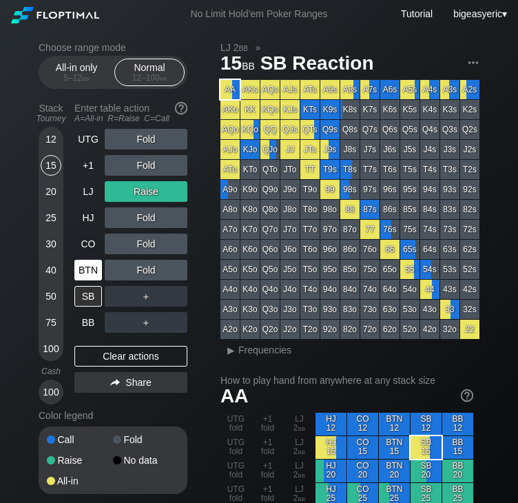
click at [83, 271] on div "BTN" at bounding box center [88, 270] width 28 height 21
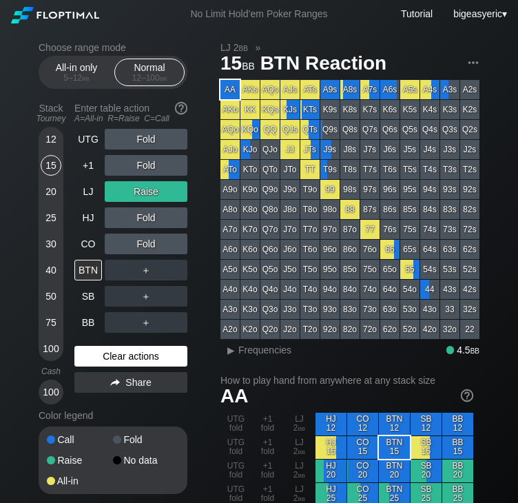
click at [110, 362] on div "Clear actions" at bounding box center [130, 356] width 113 height 21
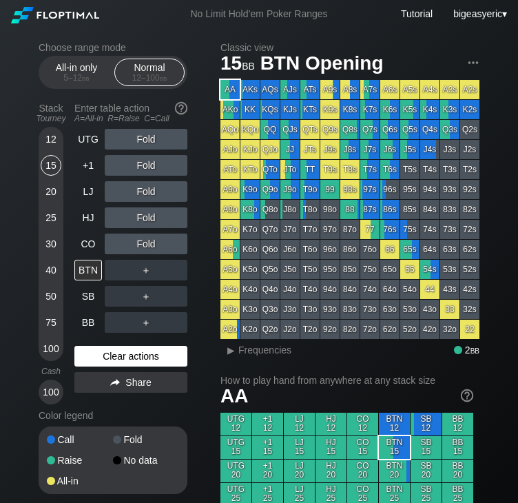
click at [110, 362] on div "Clear actions" at bounding box center [130, 356] width 113 height 21
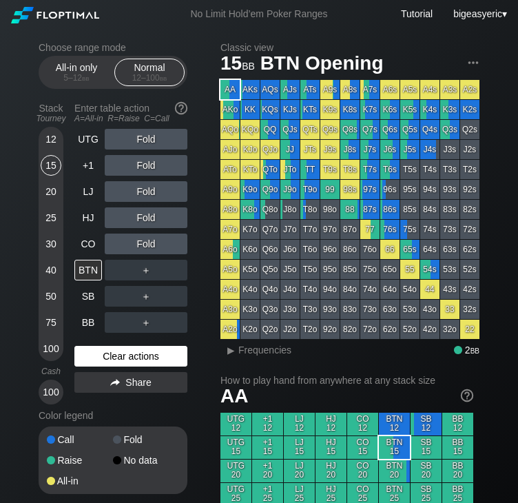
click at [110, 362] on div "Clear actions" at bounding box center [130, 356] width 113 height 21
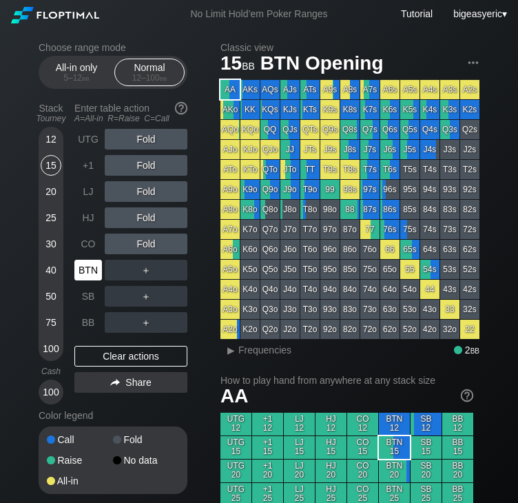
click at [85, 267] on div "BTN" at bounding box center [88, 270] width 28 height 21
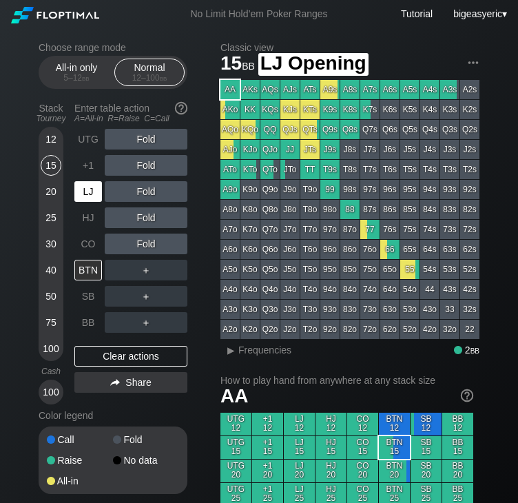
click at [89, 196] on div "LJ" at bounding box center [88, 191] width 28 height 21
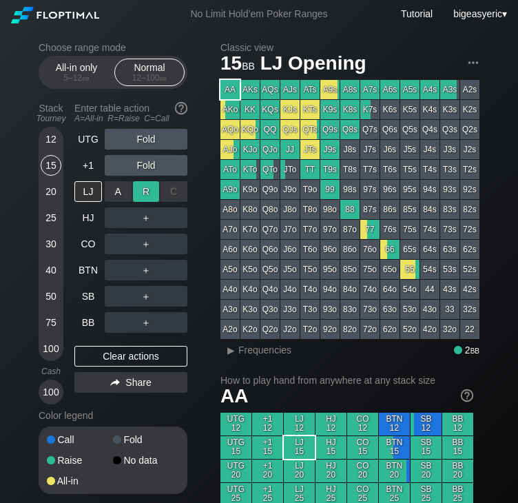
click at [143, 196] on div "R ✕" at bounding box center [146, 191] width 27 height 21
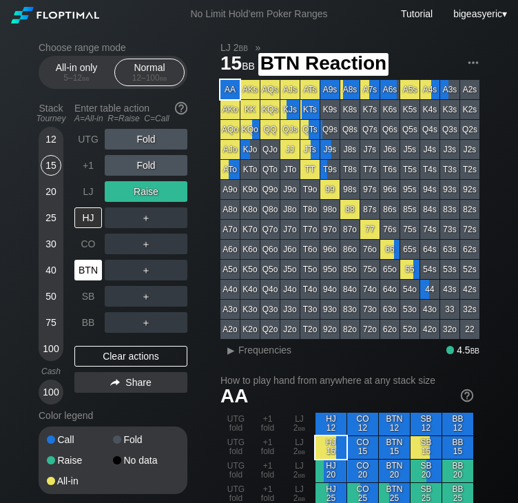
click at [87, 265] on div "BTN" at bounding box center [88, 270] width 28 height 21
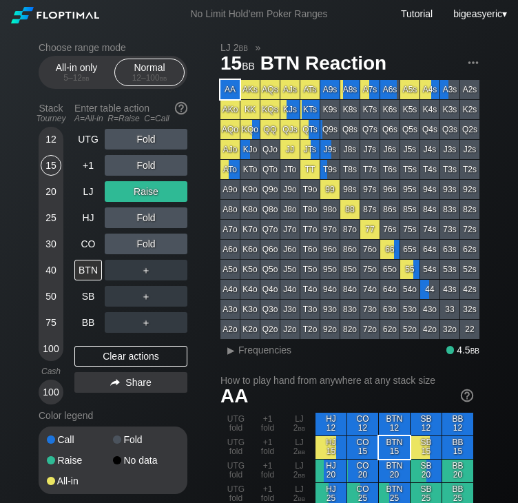
click at [44, 243] on div "30" at bounding box center [51, 244] width 21 height 21
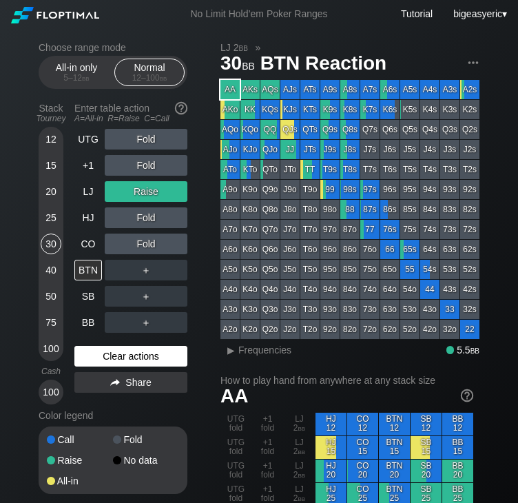
click at [110, 365] on div "Clear actions" at bounding box center [130, 356] width 113 height 21
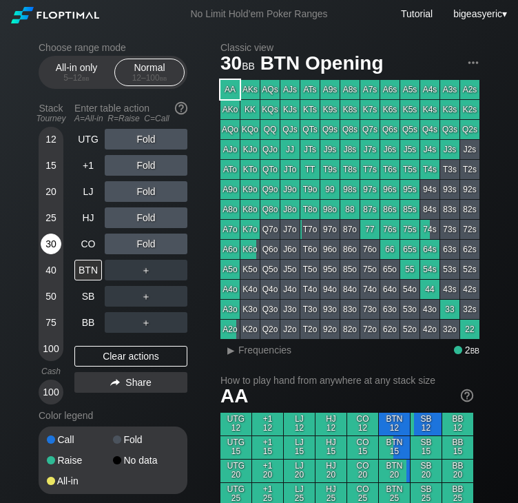
click at [45, 245] on div "30" at bounding box center [51, 244] width 21 height 21
click at [49, 219] on div "25" at bounding box center [51, 217] width 21 height 21
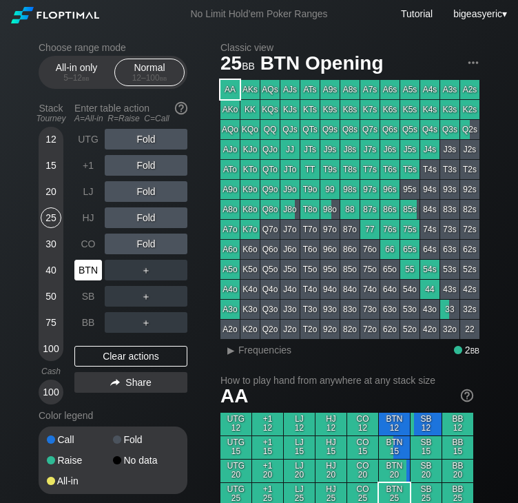
click at [85, 263] on div "BTN" at bounding box center [88, 270] width 28 height 21
click at [93, 234] on div "CO" at bounding box center [88, 244] width 28 height 21
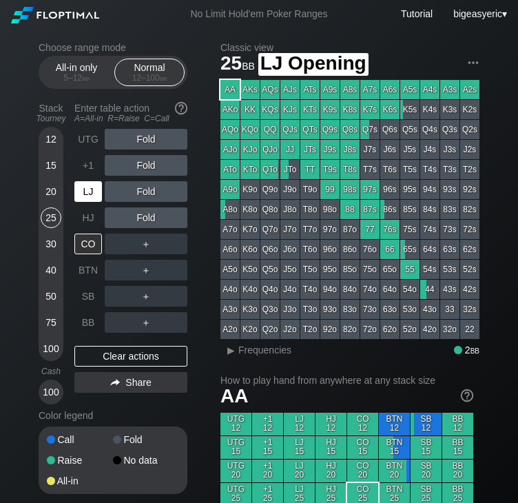
click at [88, 191] on div "LJ" at bounding box center [88, 191] width 28 height 21
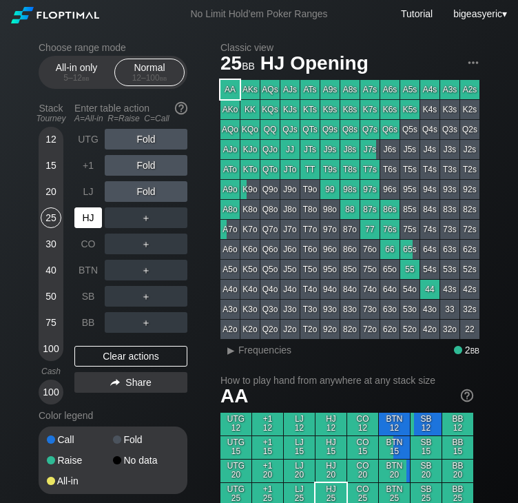
click at [93, 207] on div "HJ" at bounding box center [89, 218] width 30 height 26
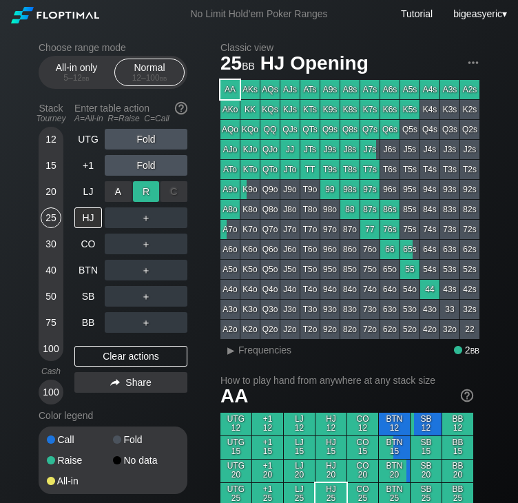
click at [144, 196] on div "R ✕" at bounding box center [146, 191] width 27 height 21
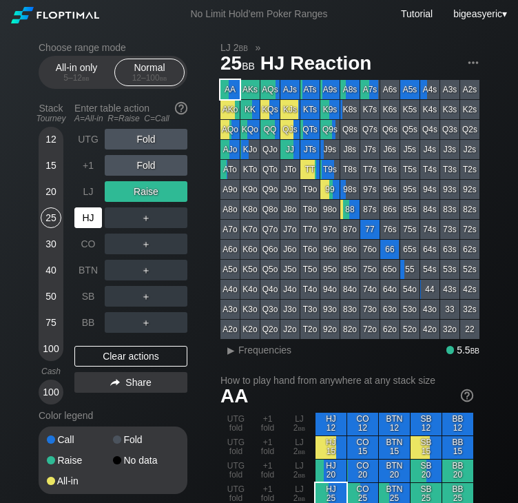
click at [81, 220] on div "HJ" at bounding box center [88, 217] width 28 height 21
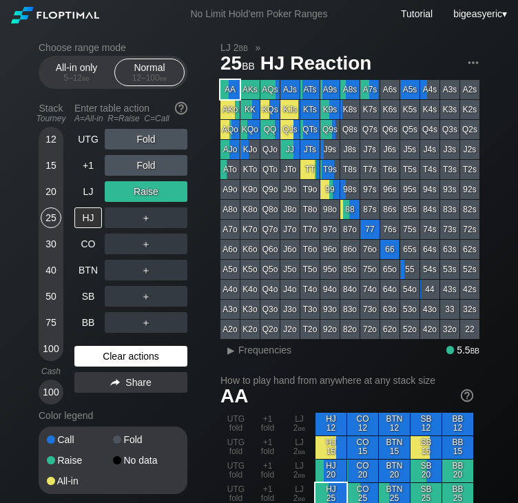
click at [110, 348] on div "Clear actions" at bounding box center [130, 356] width 113 height 21
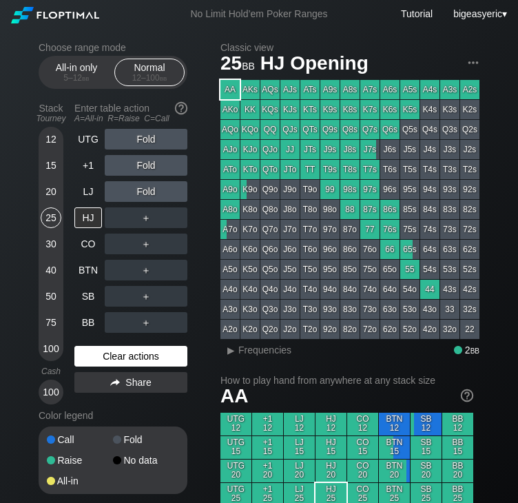
click at [110, 348] on div "Clear actions" at bounding box center [130, 356] width 113 height 21
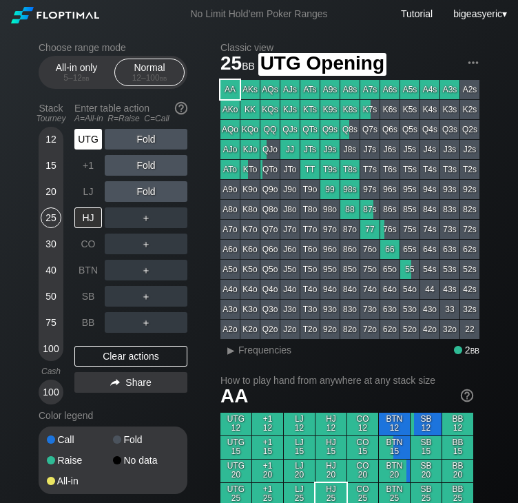
click at [95, 140] on div "UTG" at bounding box center [88, 139] width 28 height 21
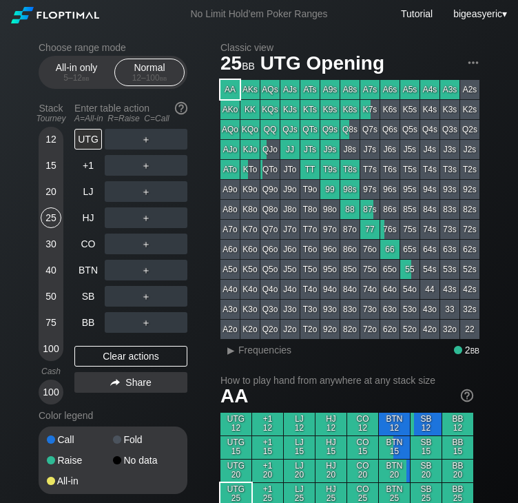
click at [41, 212] on div "25" at bounding box center [51, 220] width 21 height 26
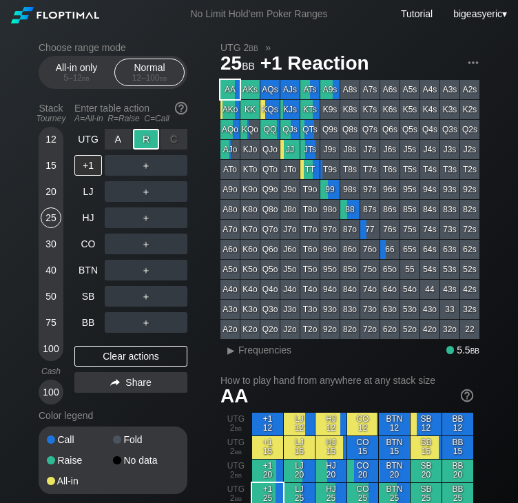
click at [138, 141] on div "R ✕" at bounding box center [146, 139] width 27 height 21
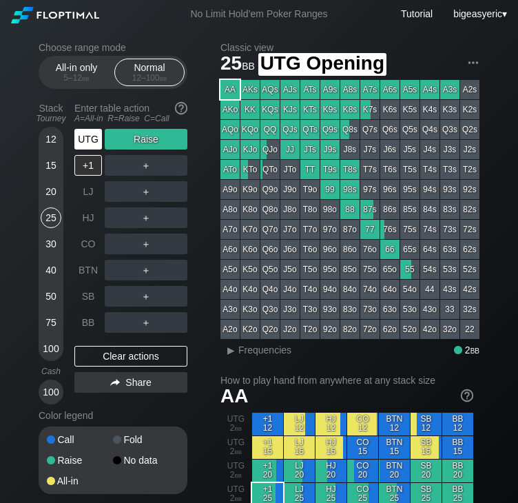
click at [81, 145] on div "UTG" at bounding box center [88, 139] width 28 height 21
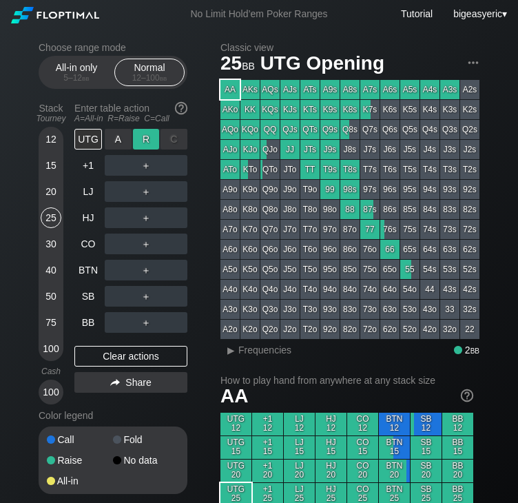
click at [152, 139] on div "R ✕" at bounding box center [146, 139] width 27 height 21
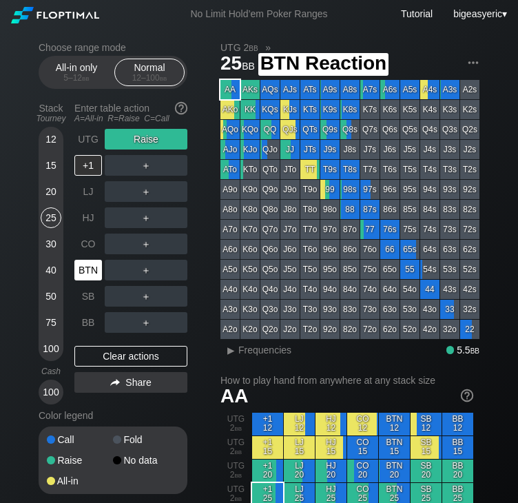
click at [93, 274] on div "BTN" at bounding box center [88, 270] width 28 height 21
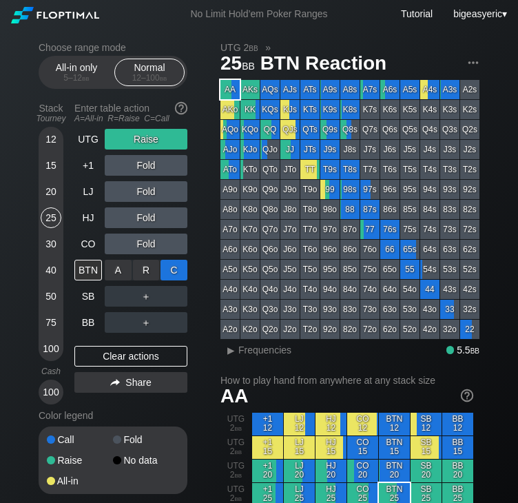
click at [178, 272] on div "C ✕" at bounding box center [174, 270] width 27 height 21
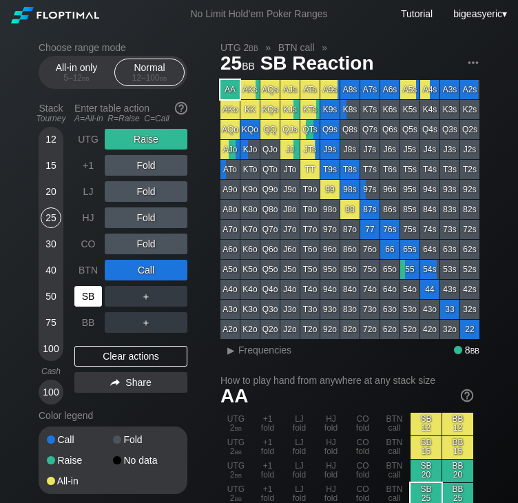
click at [90, 305] on div "SB" at bounding box center [88, 296] width 28 height 21
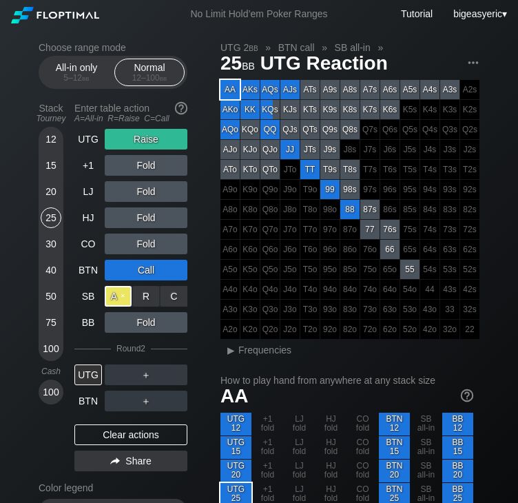
click at [125, 300] on div "A ✕" at bounding box center [118, 296] width 27 height 21
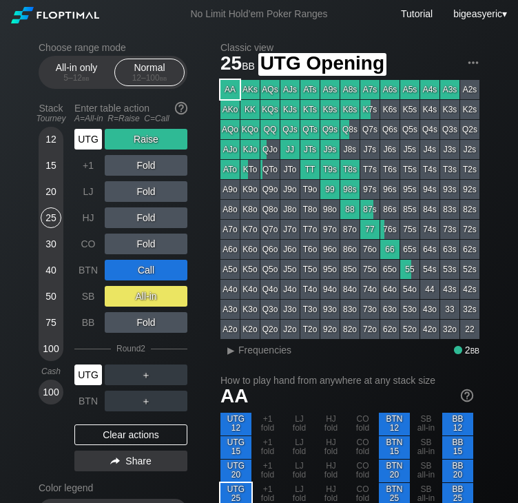
click at [95, 147] on div "UTG" at bounding box center [88, 139] width 28 height 21
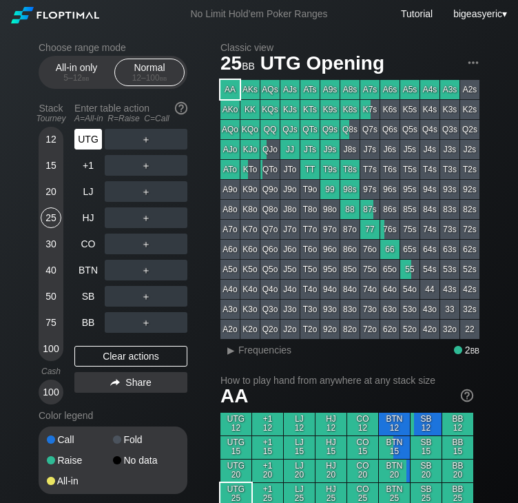
click at [94, 134] on div "UTG" at bounding box center [88, 139] width 28 height 21
click at [68, 72] on div "All-in only 5 – 12 bb" at bounding box center [76, 72] width 63 height 26
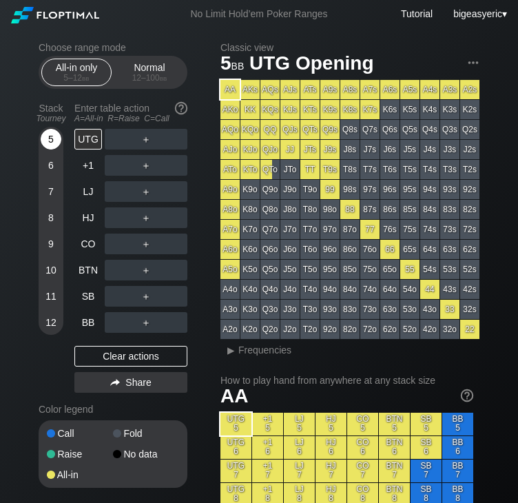
click at [48, 147] on div "5" at bounding box center [51, 139] width 21 height 21
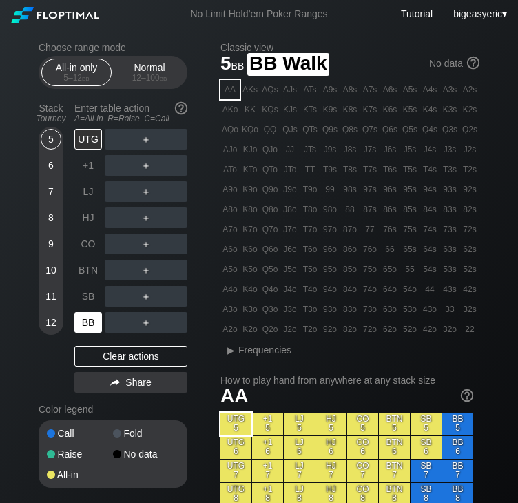
click at [85, 328] on div "BB" at bounding box center [88, 322] width 28 height 21
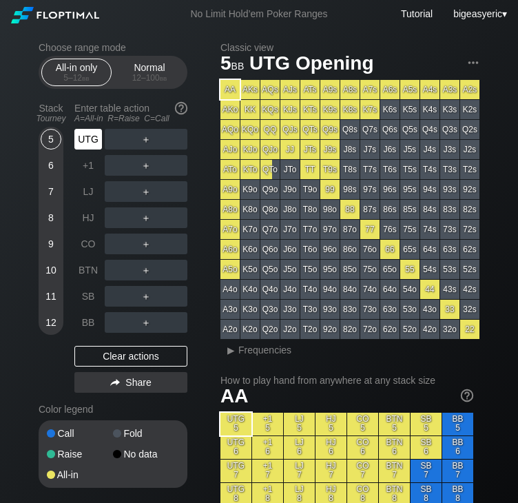
click at [89, 135] on div "UTG" at bounding box center [88, 139] width 28 height 21
click at [110, 141] on div "A ✕" at bounding box center [118, 139] width 27 height 21
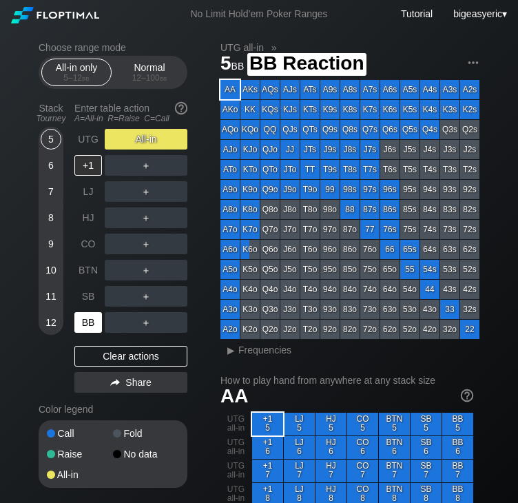
click at [88, 320] on div "BB" at bounding box center [88, 322] width 28 height 21
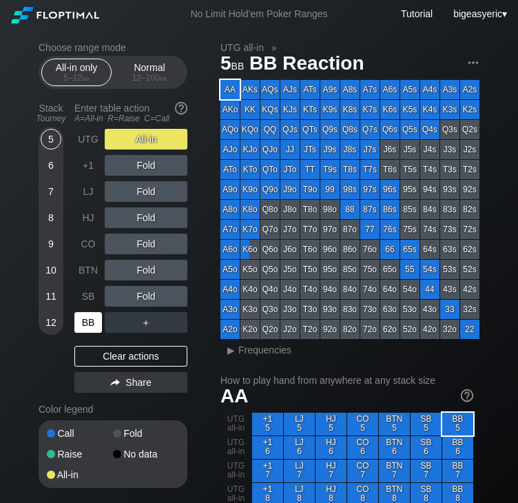
click at [85, 322] on div "BB" at bounding box center [88, 322] width 28 height 21
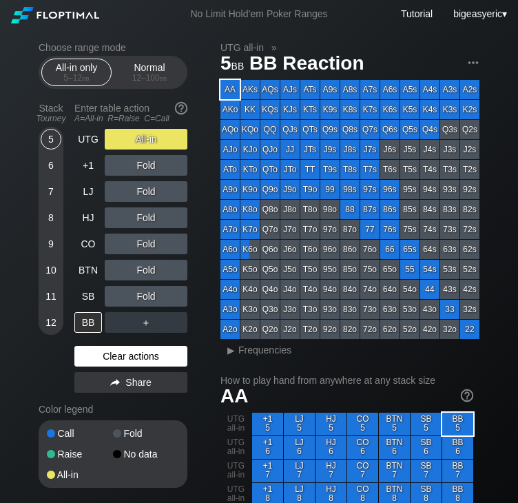
click at [132, 358] on div "Clear actions" at bounding box center [130, 356] width 113 height 21
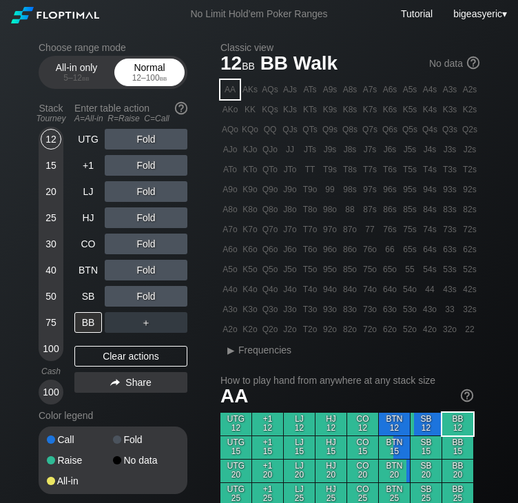
click at [152, 66] on div "Normal 12 – 100 bb" at bounding box center [149, 72] width 63 height 26
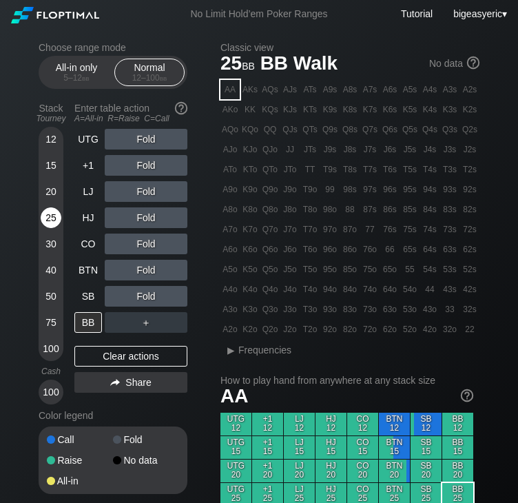
click at [47, 218] on div "25" at bounding box center [51, 217] width 21 height 21
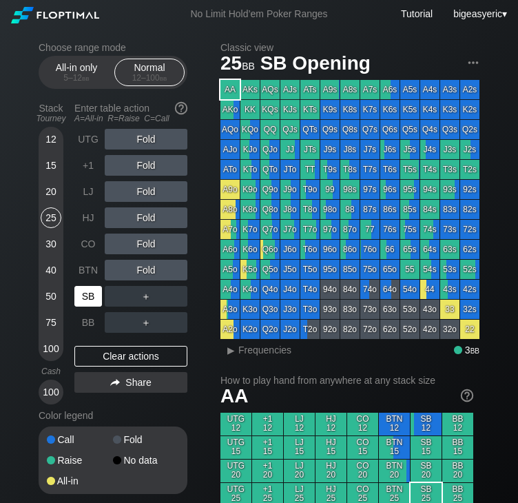
click at [85, 298] on div "SB" at bounding box center [88, 296] width 28 height 21
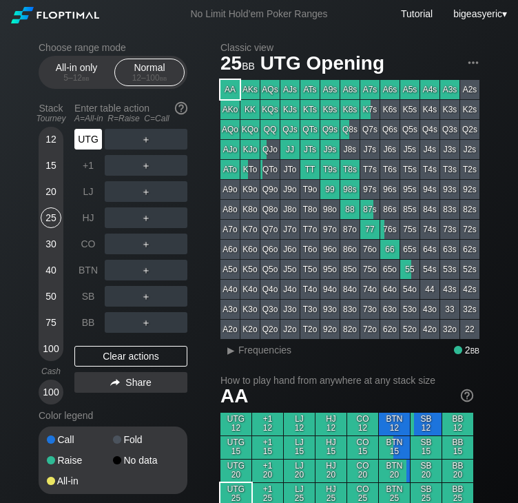
click at [92, 134] on div "UTG" at bounding box center [88, 139] width 28 height 21
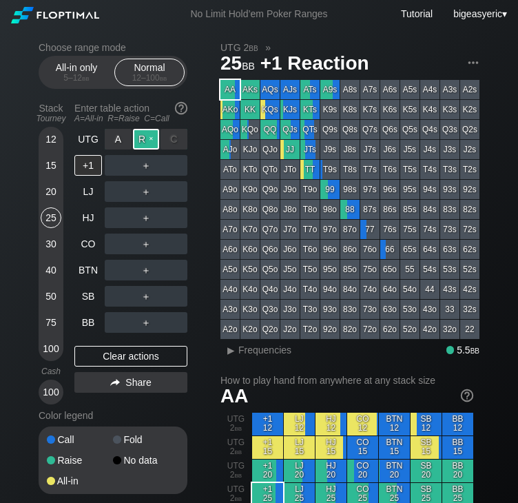
click at [135, 143] on div "R ✕" at bounding box center [146, 139] width 27 height 21
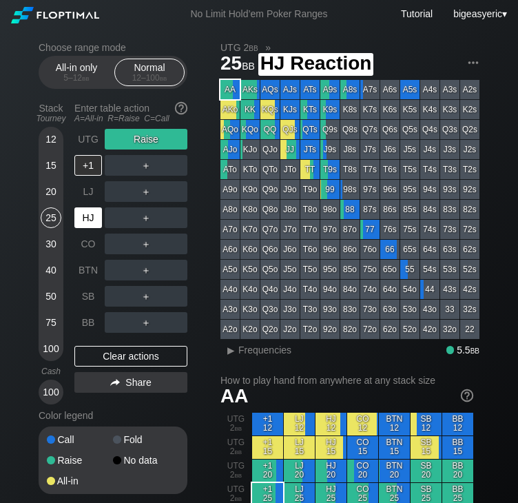
click at [99, 221] on div "HJ" at bounding box center [88, 217] width 28 height 21
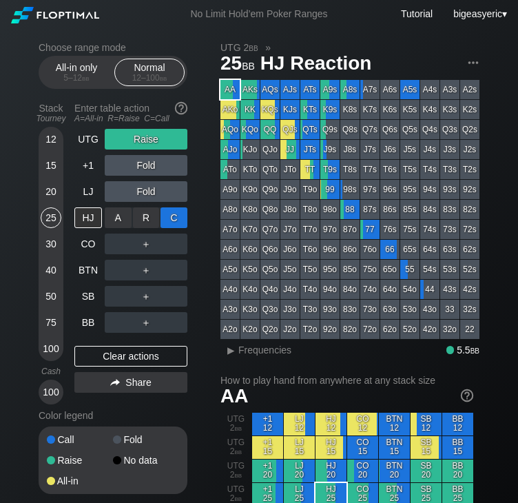
click at [181, 224] on div "C ✕" at bounding box center [174, 217] width 27 height 21
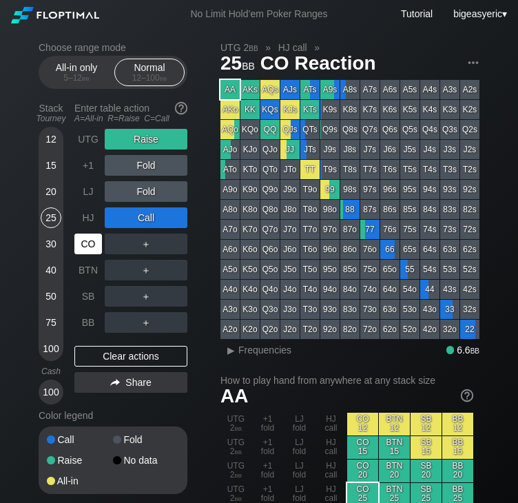
click at [92, 244] on div "CO" at bounding box center [88, 244] width 28 height 21
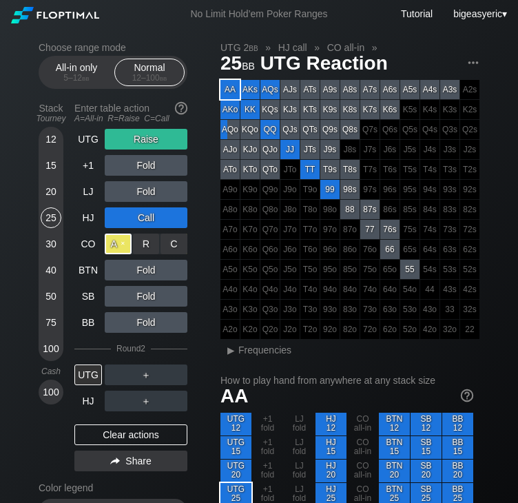
click at [122, 247] on div "A ✕" at bounding box center [118, 244] width 27 height 21
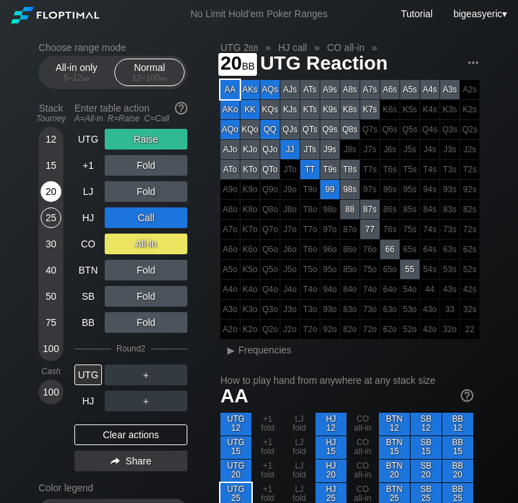
click at [45, 193] on div "20" at bounding box center [51, 191] width 21 height 21
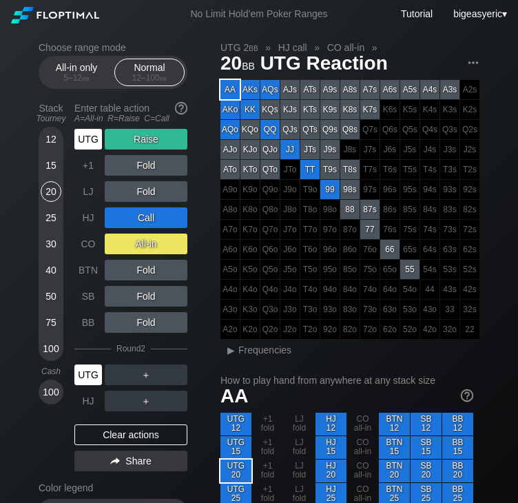
click at [93, 376] on div "UTG" at bounding box center [88, 375] width 28 height 21
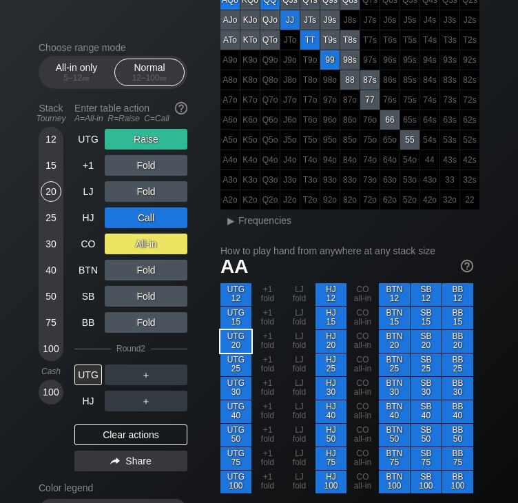
scroll to position [165, 0]
